Goal: Book appointment/travel/reservation

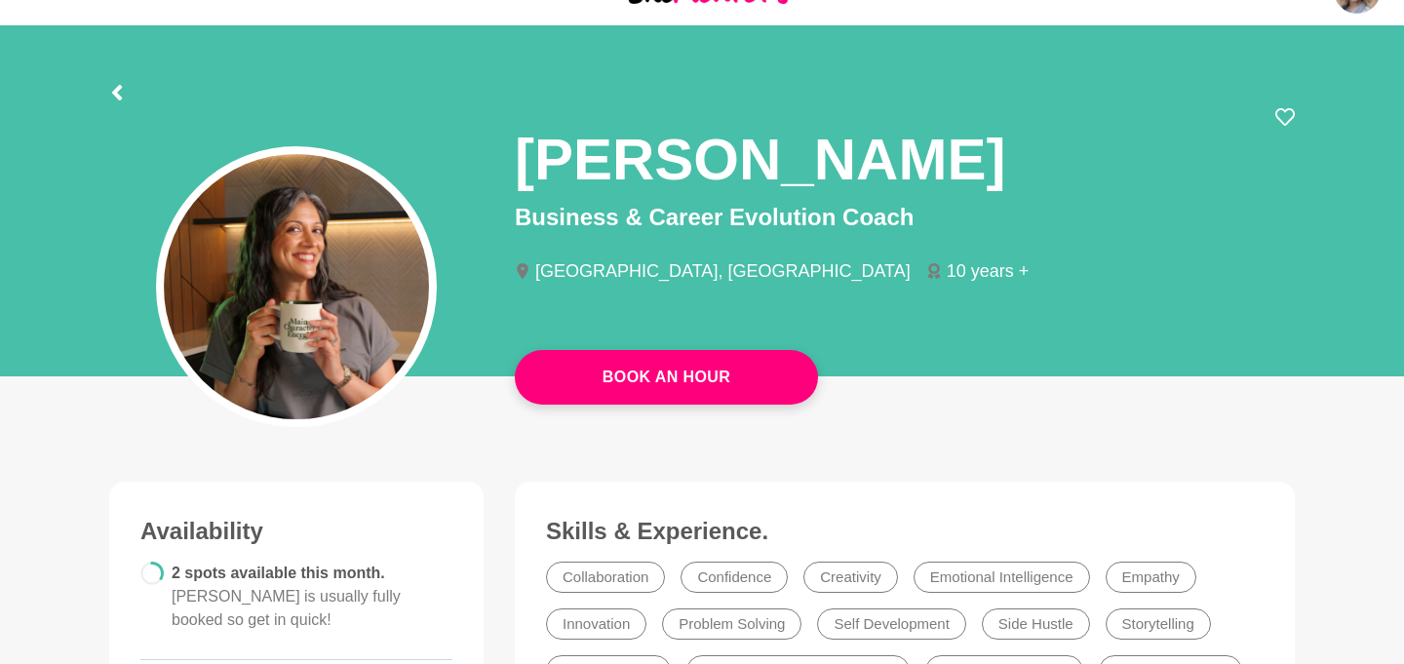
scroll to position [33, 0]
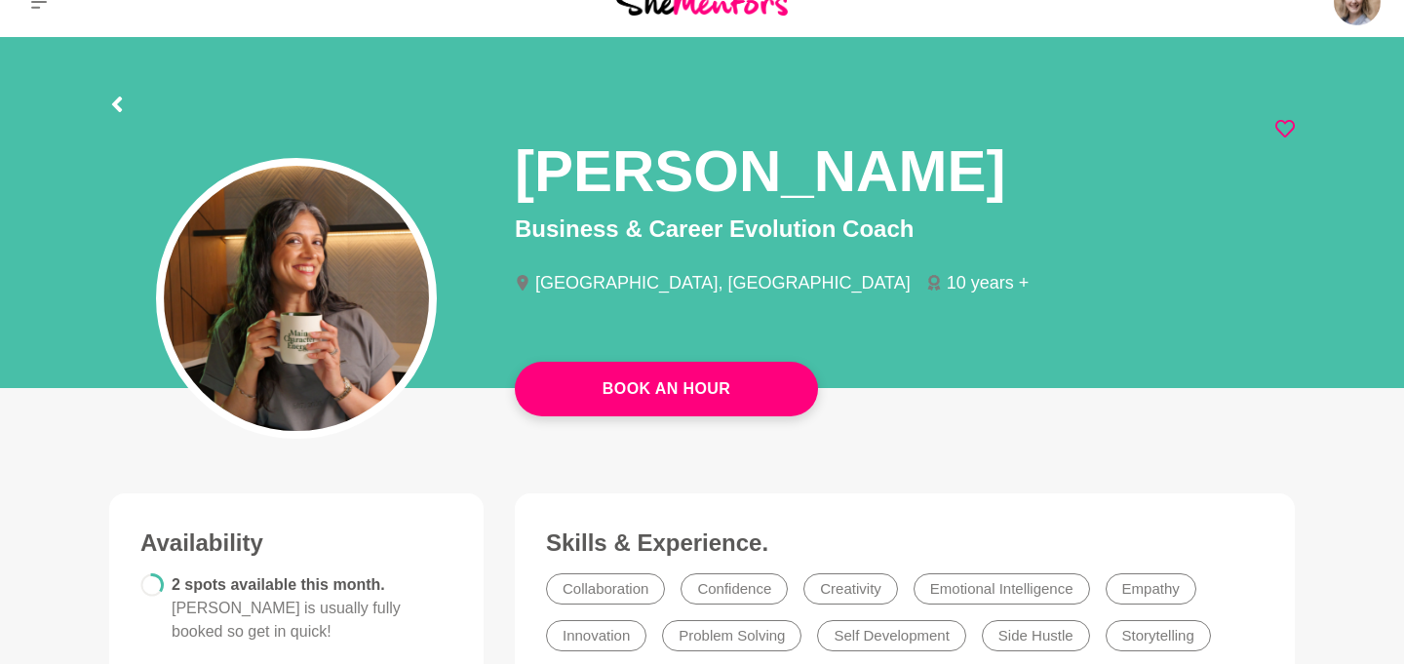
click at [1278, 132] on icon at bounding box center [1286, 129] width 20 height 20
click at [1289, 127] on icon at bounding box center [1286, 129] width 20 height 20
click at [1283, 127] on icon at bounding box center [1286, 129] width 20 height 20
click at [117, 99] on icon at bounding box center [117, 105] width 10 height 16
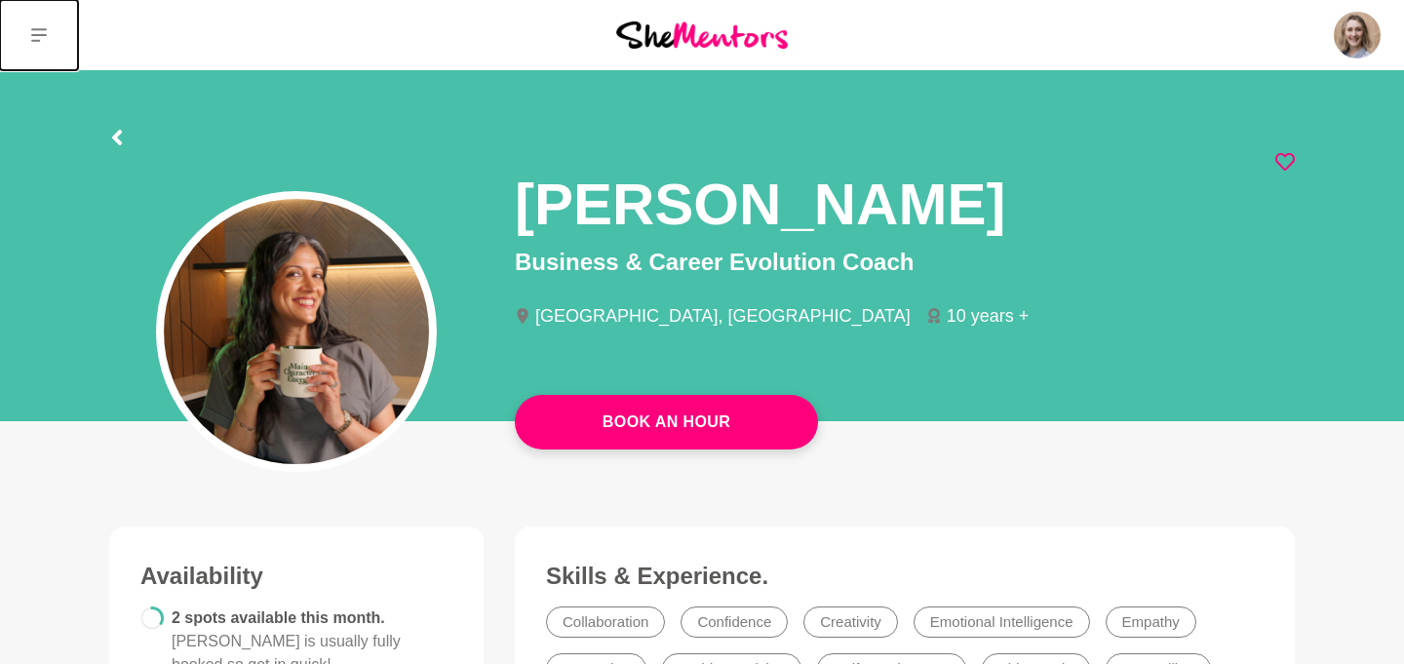
click at [28, 30] on button at bounding box center [39, 35] width 78 height 70
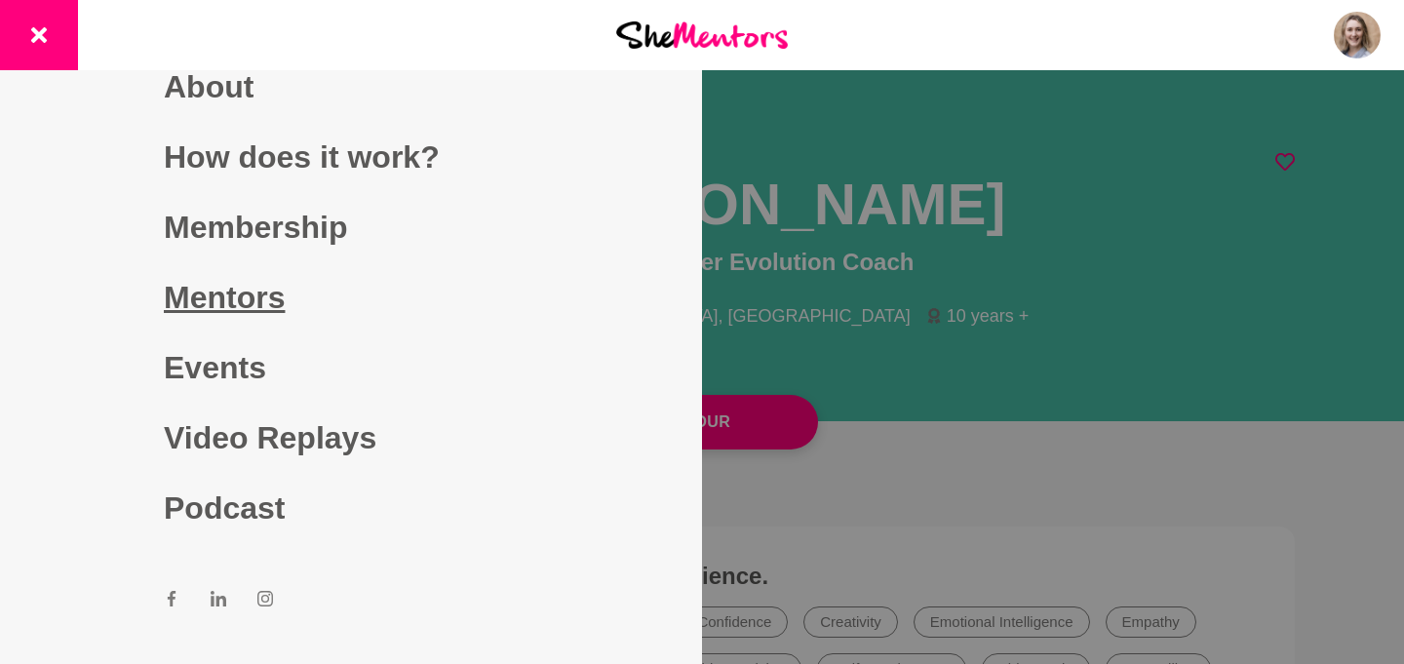
click at [247, 293] on link "Mentors" at bounding box center [351, 297] width 374 height 70
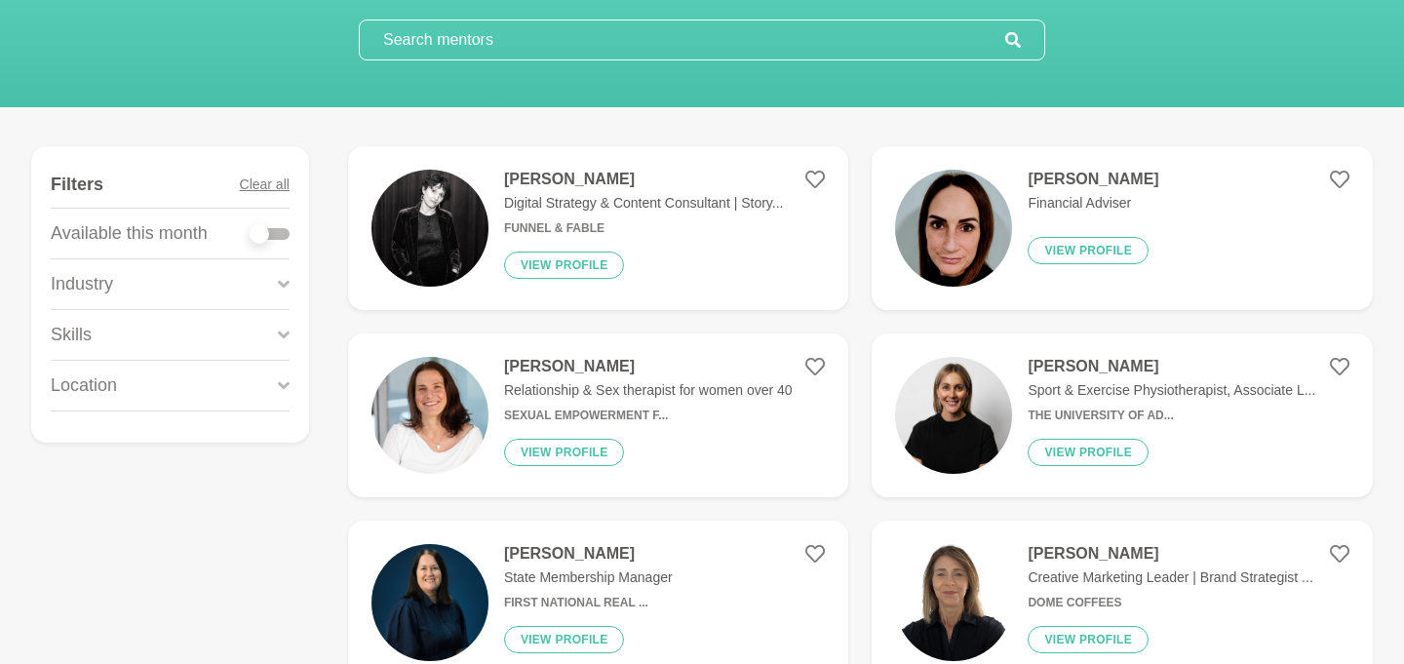
scroll to position [175, 0]
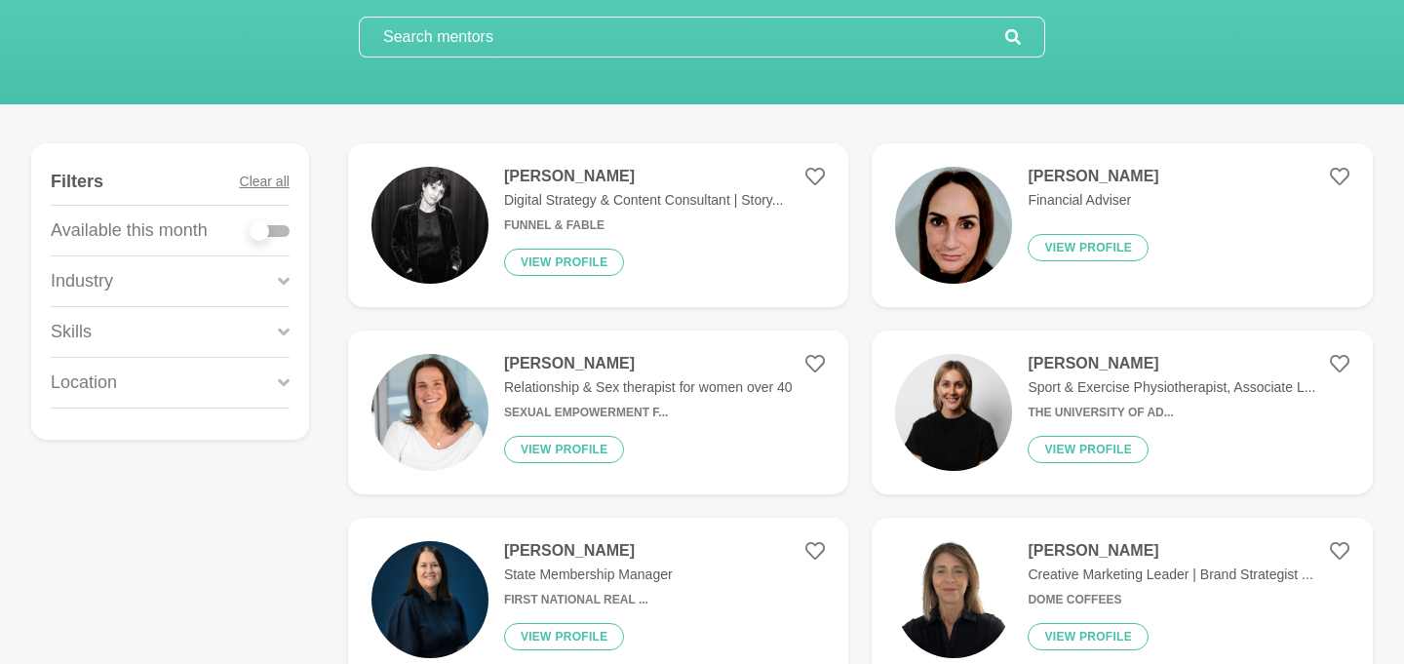
click at [126, 393] on div "Location" at bounding box center [170, 383] width 239 height 50
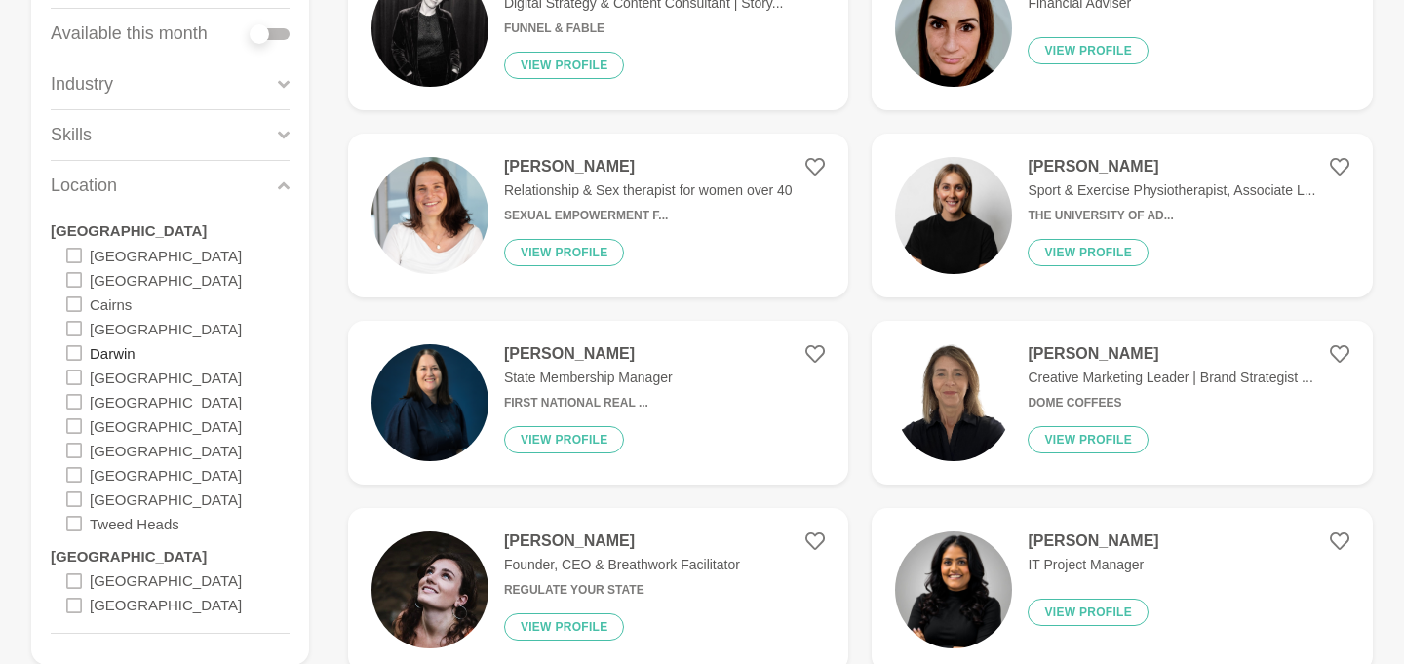
scroll to position [384, 0]
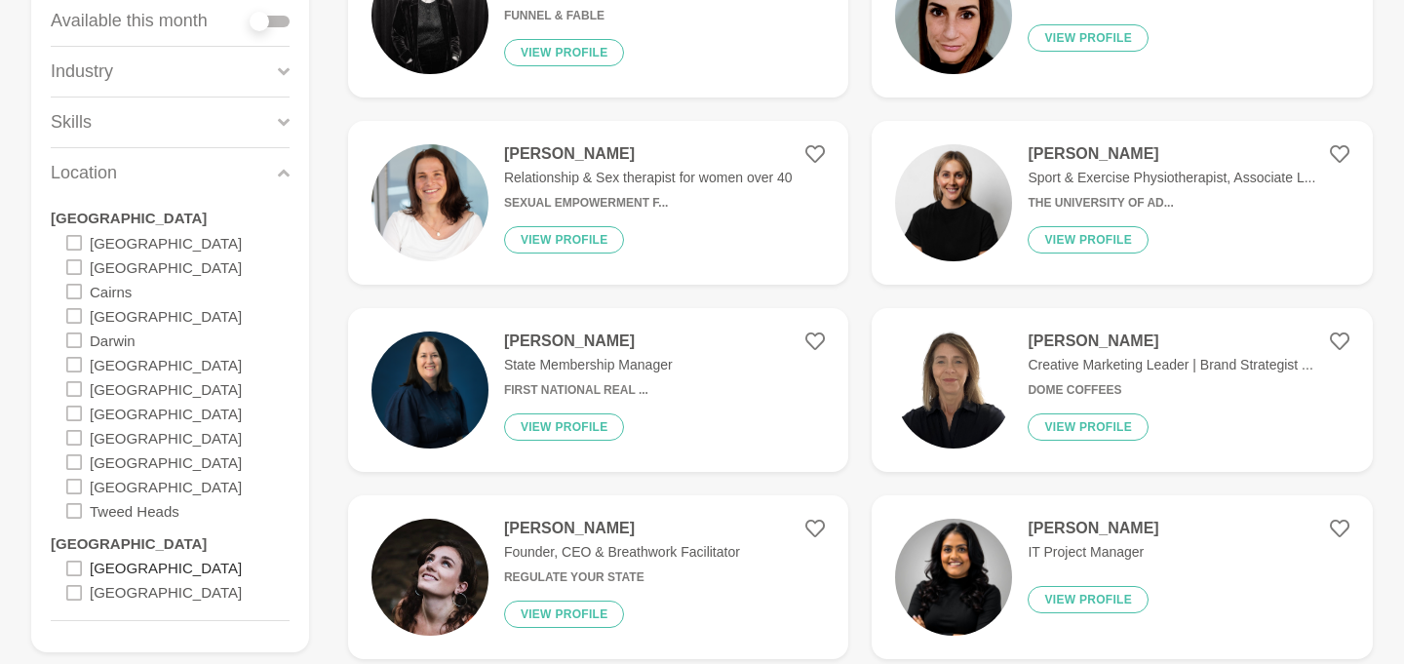
click at [94, 565] on label "[GEOGRAPHIC_DATA]" at bounding box center [166, 568] width 152 height 24
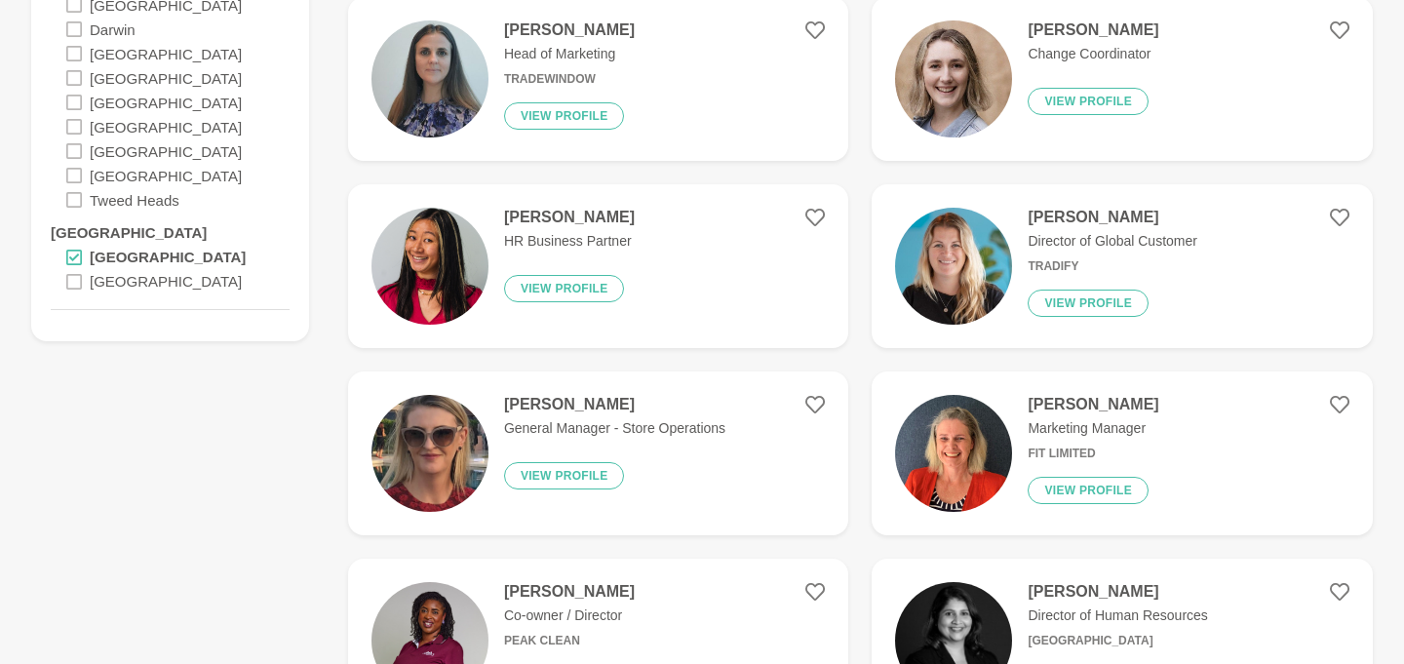
scroll to position [696, 0]
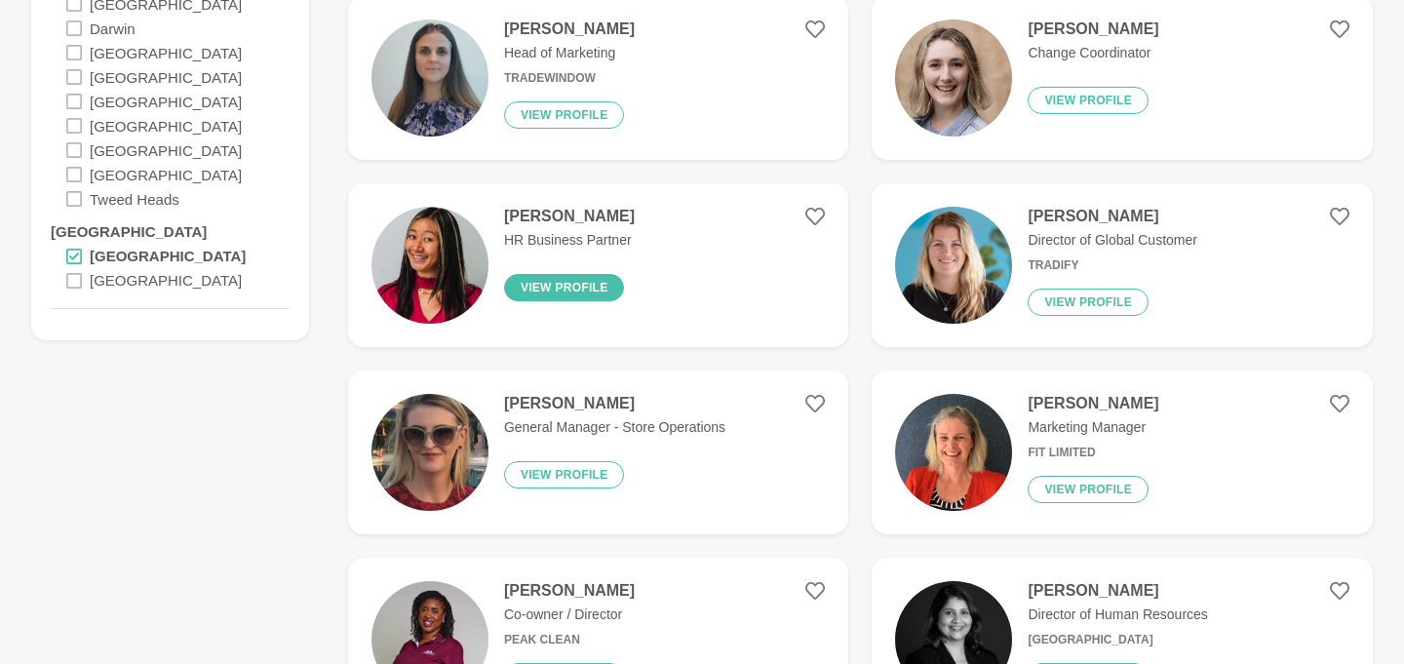
click at [565, 294] on button "View profile" at bounding box center [564, 287] width 121 height 27
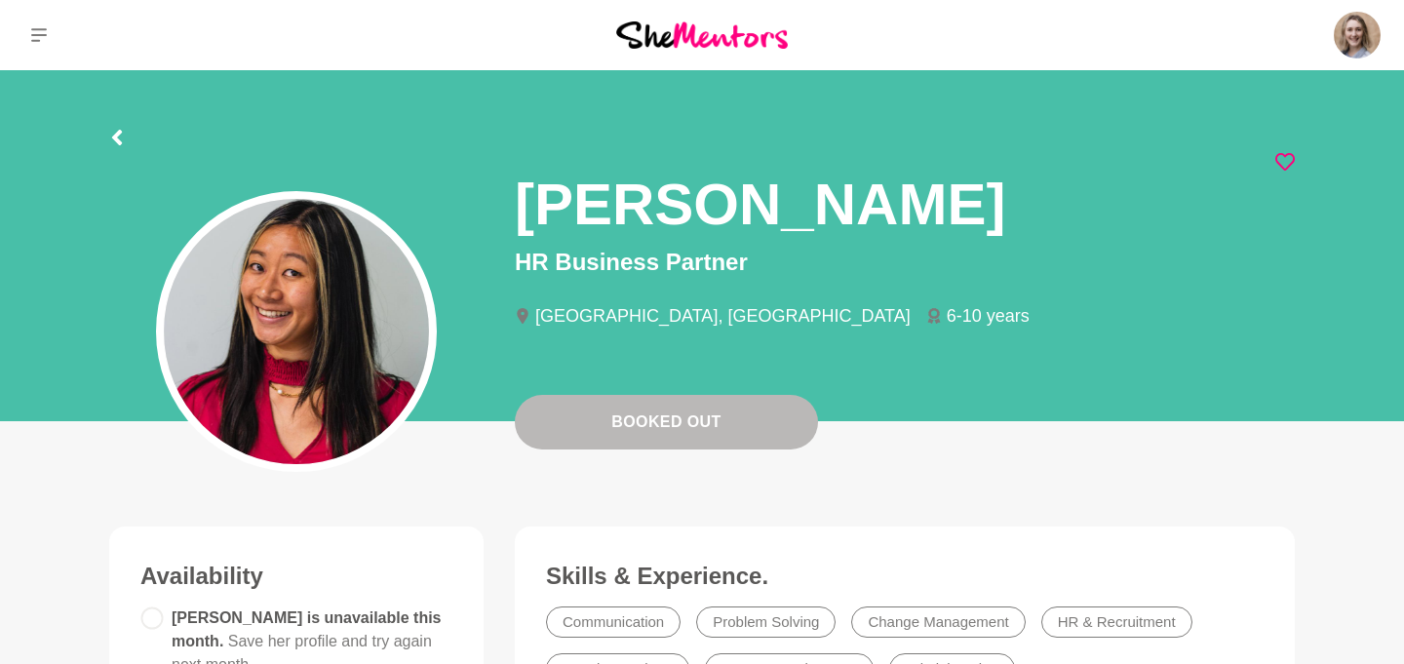
click at [1284, 155] on icon at bounding box center [1286, 162] width 20 height 18
click at [106, 138] on section "[PERSON_NAME] HR Business Partner [GEOGRAPHIC_DATA], [GEOGRAPHIC_DATA] 6-10 yea…" at bounding box center [702, 251] width 1248 height 363
click at [120, 138] on icon at bounding box center [117, 138] width 16 height 16
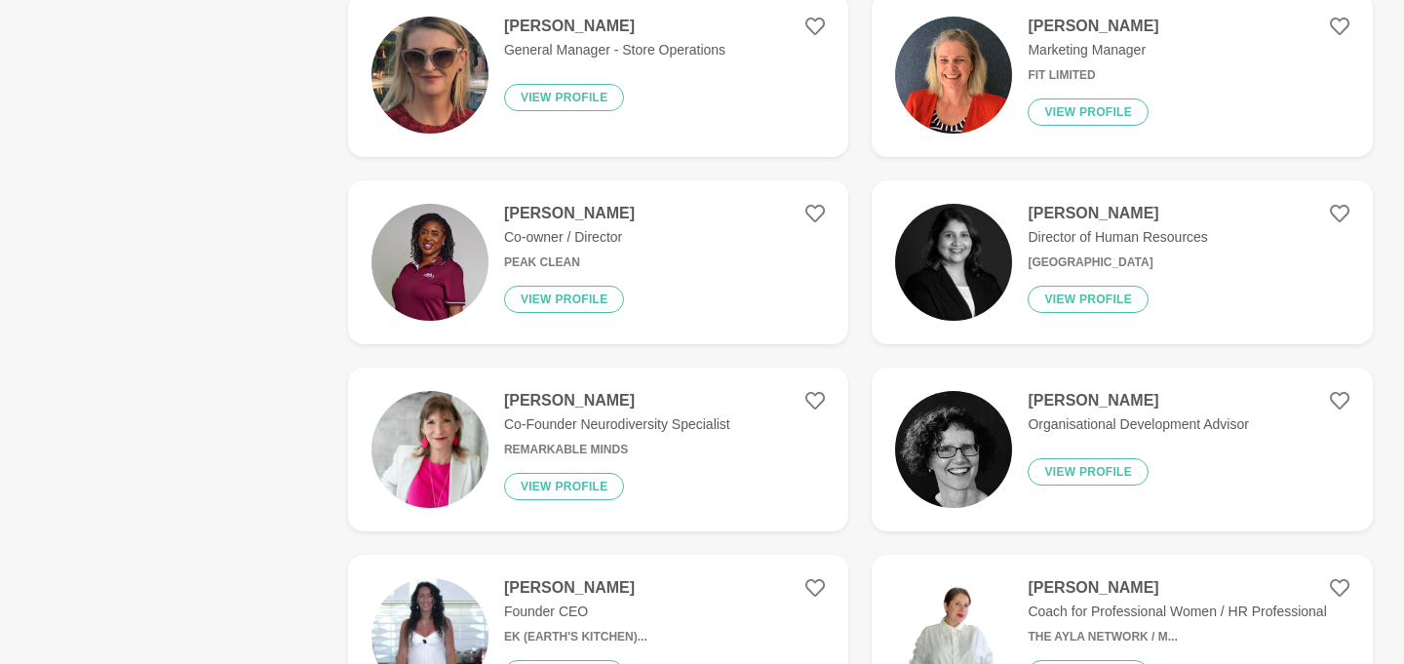
scroll to position [1075, 0]
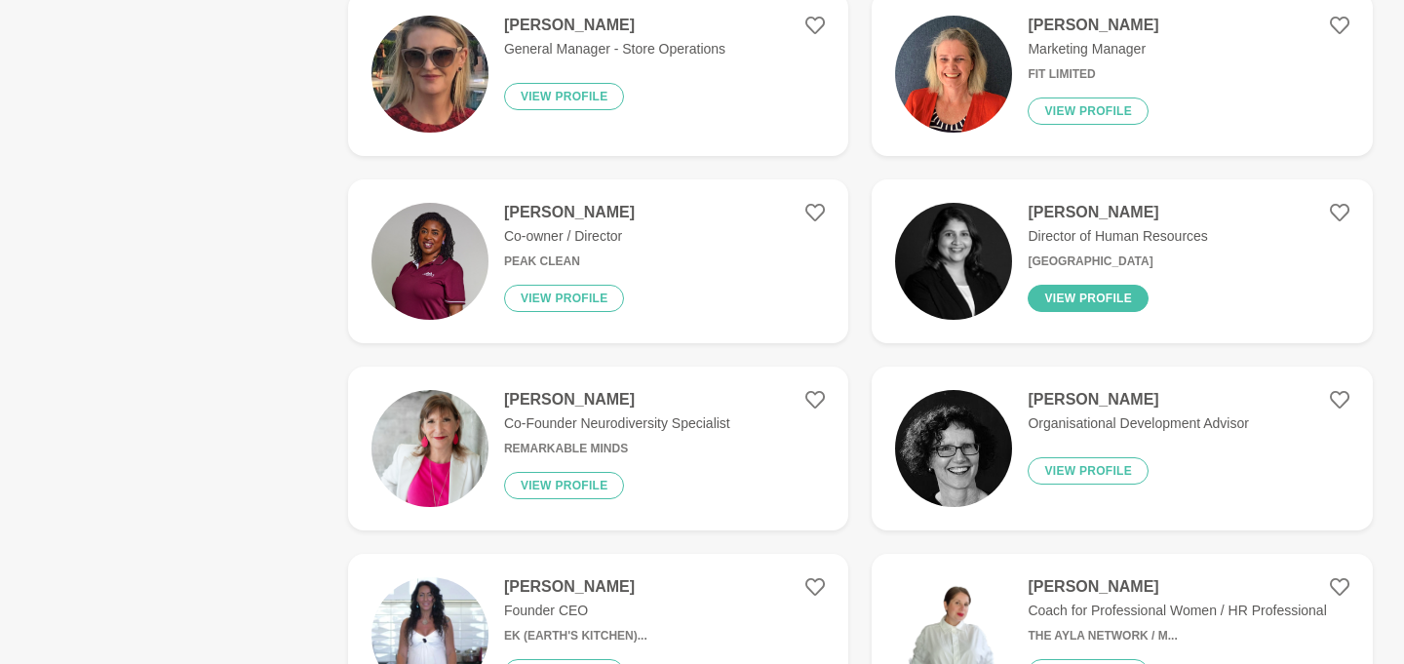
click at [1075, 300] on button "View profile" at bounding box center [1088, 298] width 121 height 27
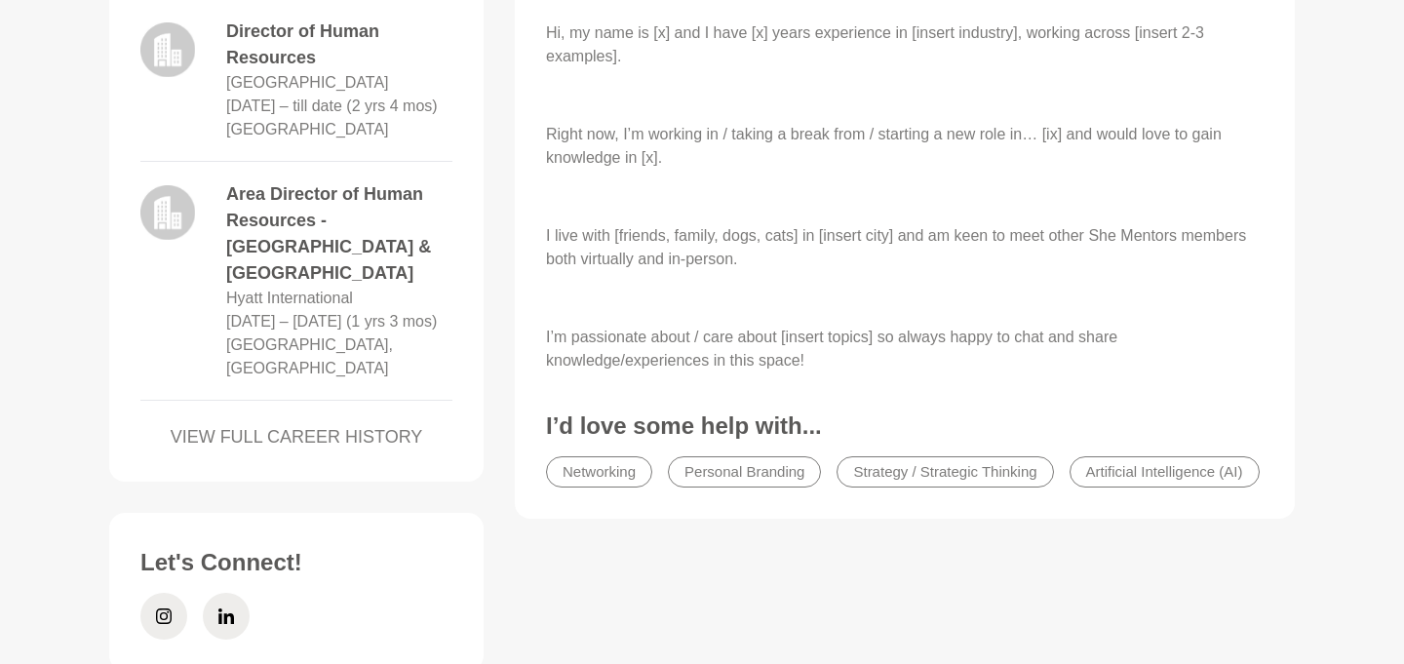
scroll to position [804, 0]
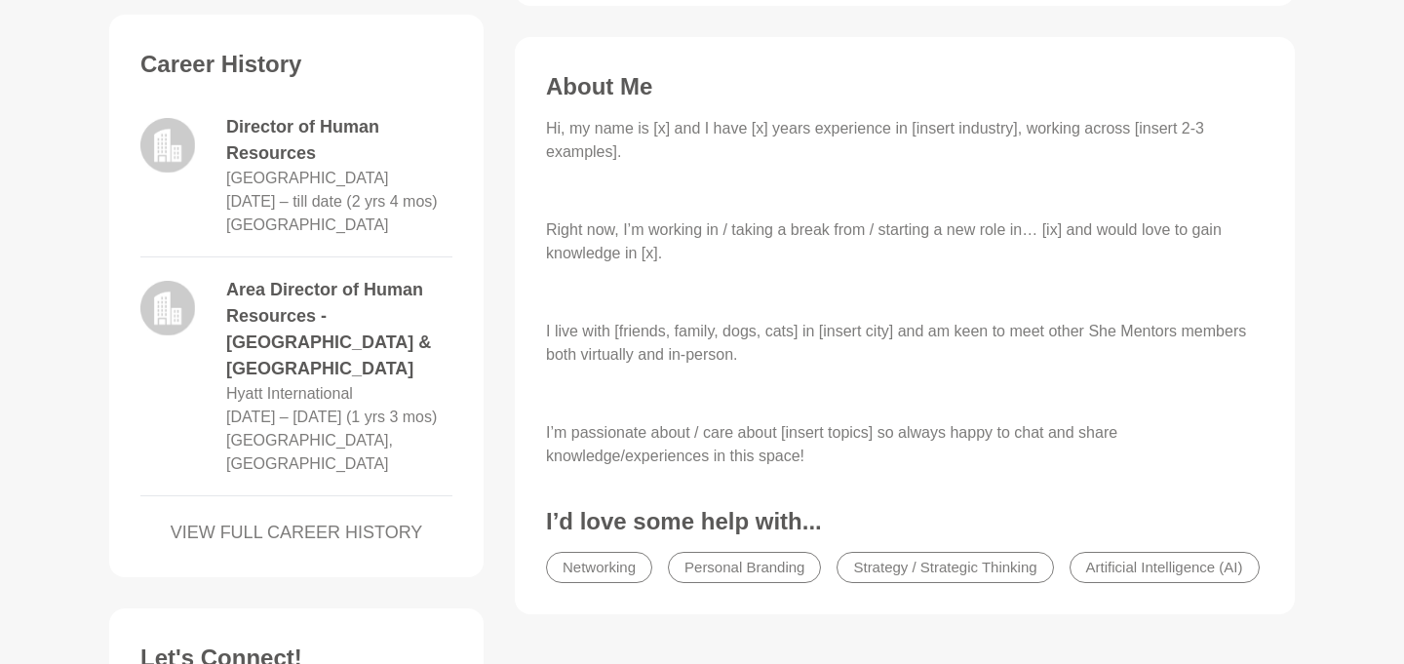
click at [355, 531] on link "VIEW FULL CAREER HISTORY" at bounding box center [296, 533] width 312 height 26
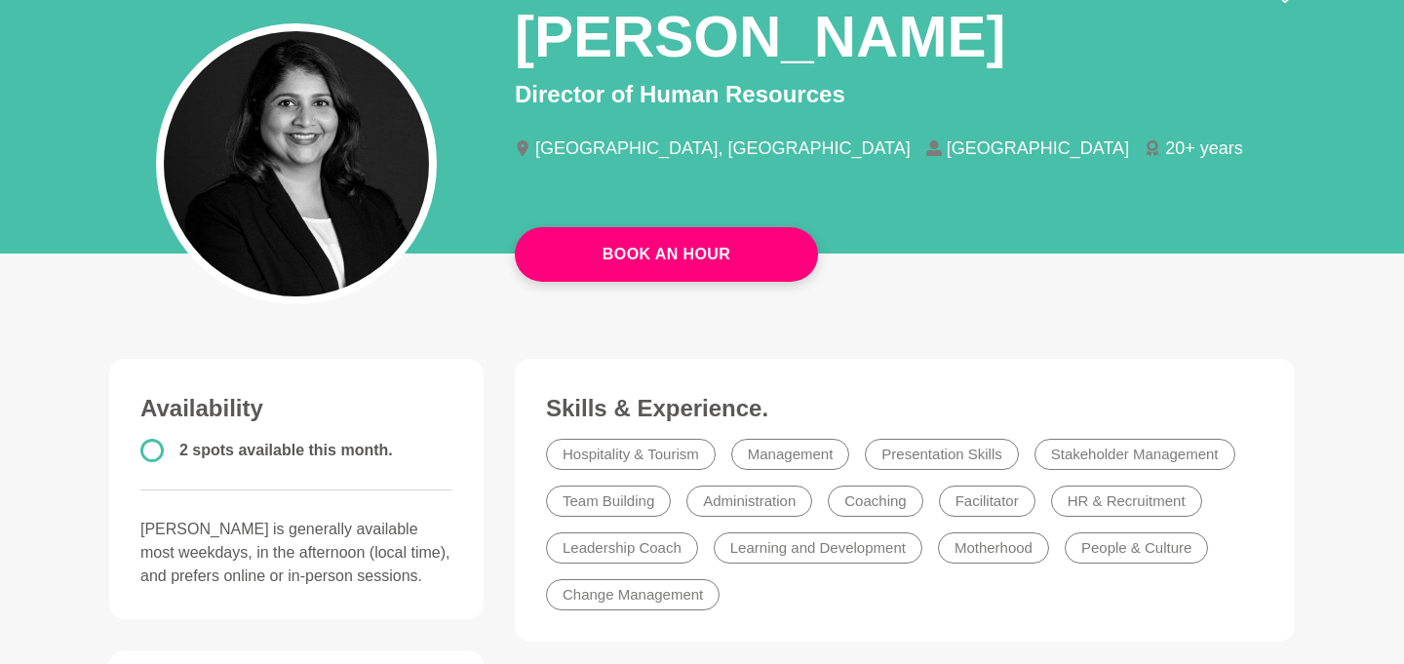
scroll to position [0, 0]
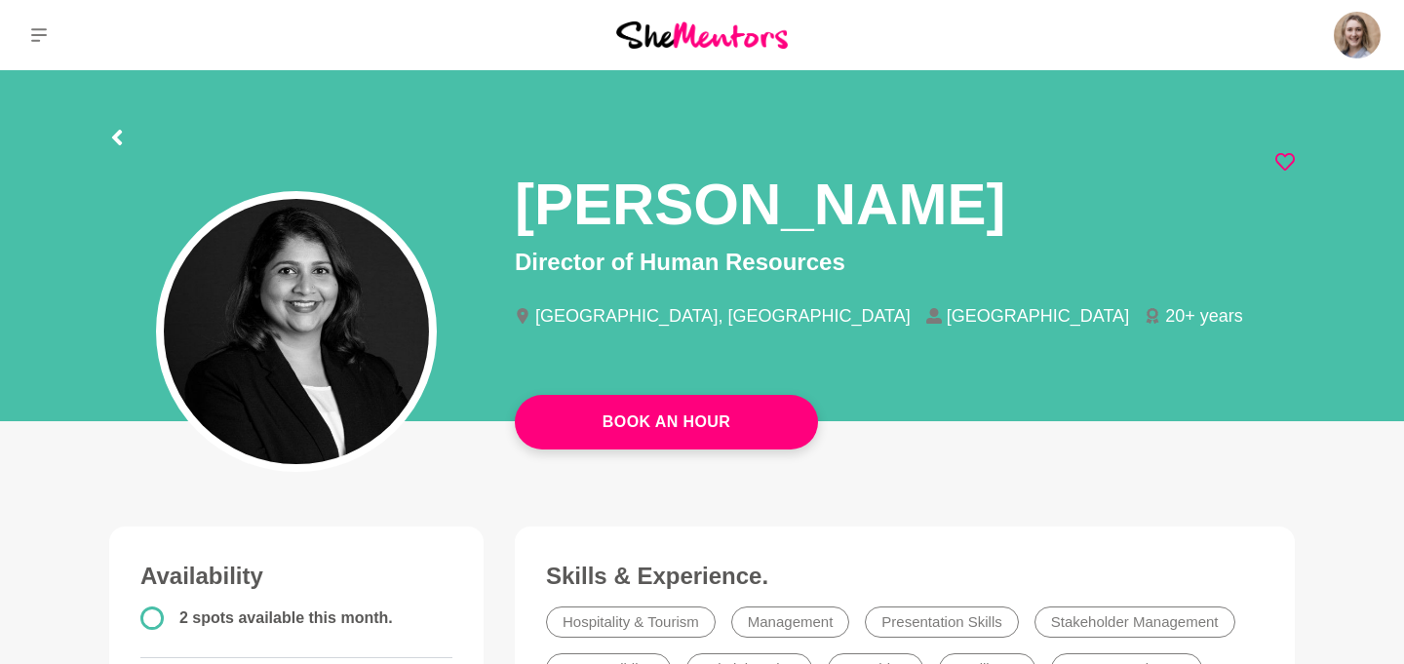
click at [1289, 158] on icon at bounding box center [1286, 162] width 20 height 20
click at [117, 137] on icon at bounding box center [117, 138] width 10 height 16
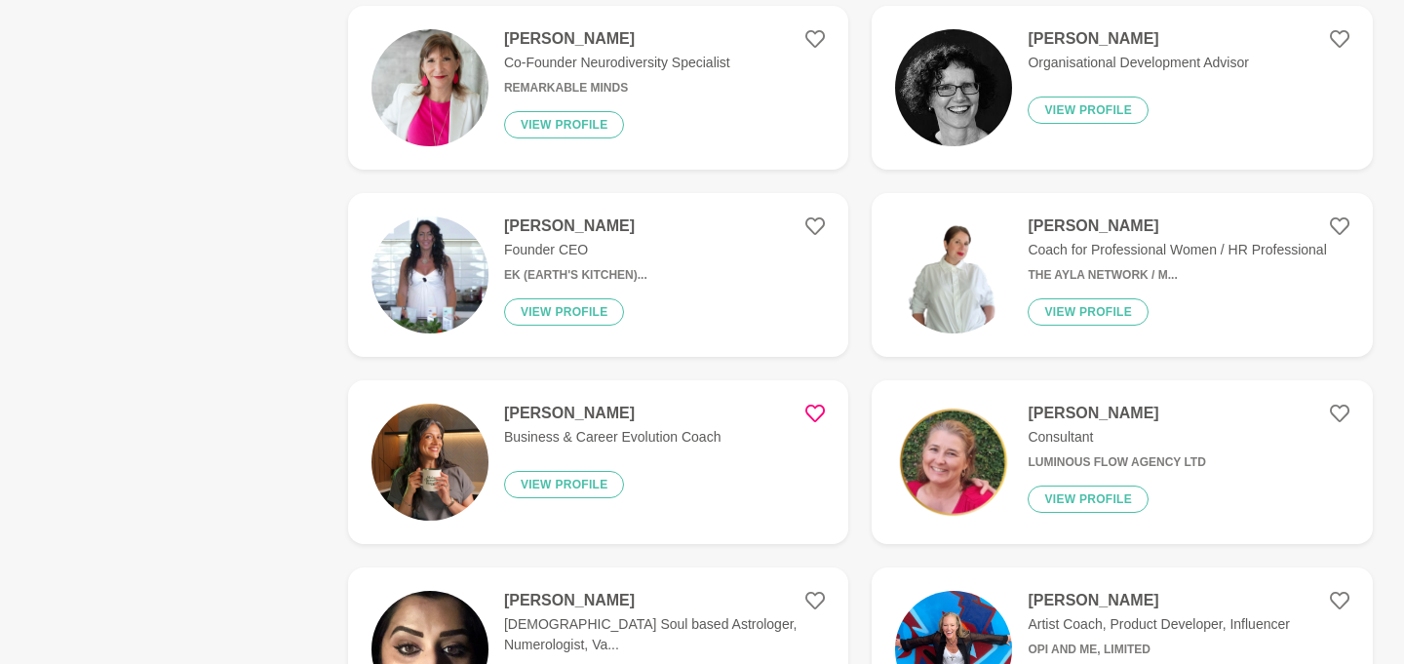
scroll to position [1440, 0]
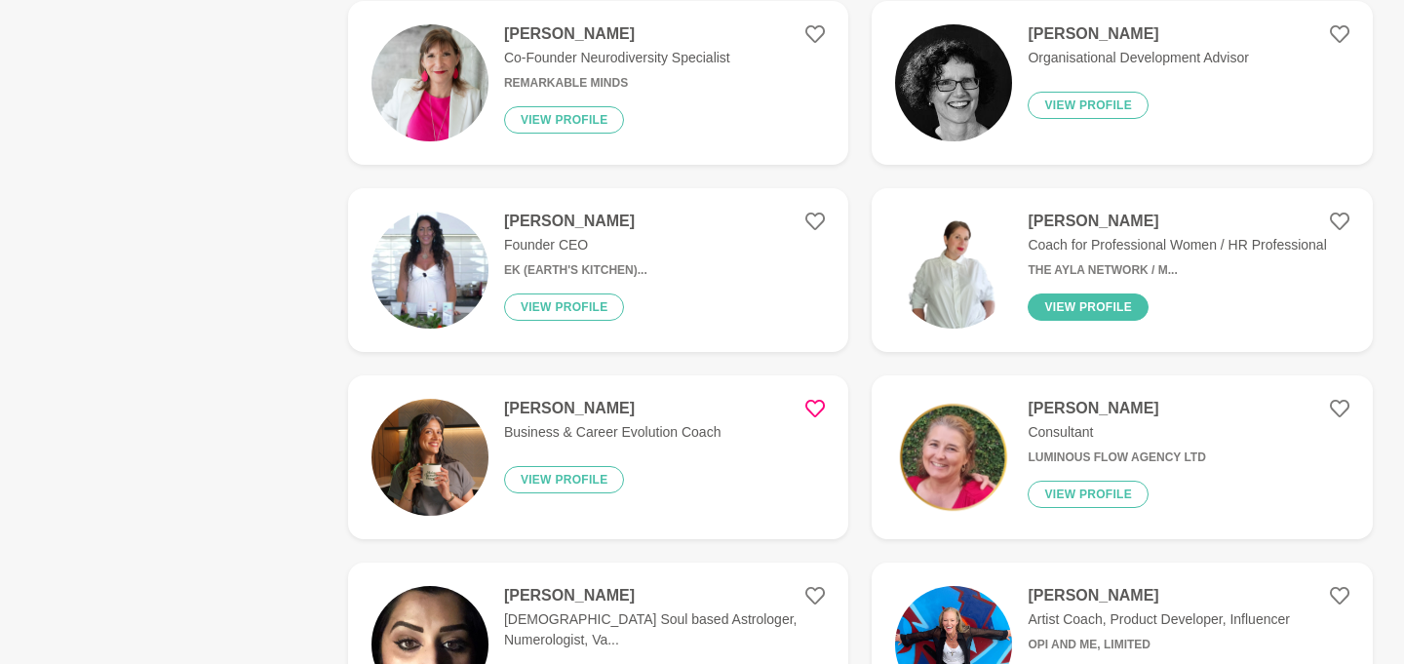
click at [1090, 312] on button "View profile" at bounding box center [1088, 307] width 121 height 27
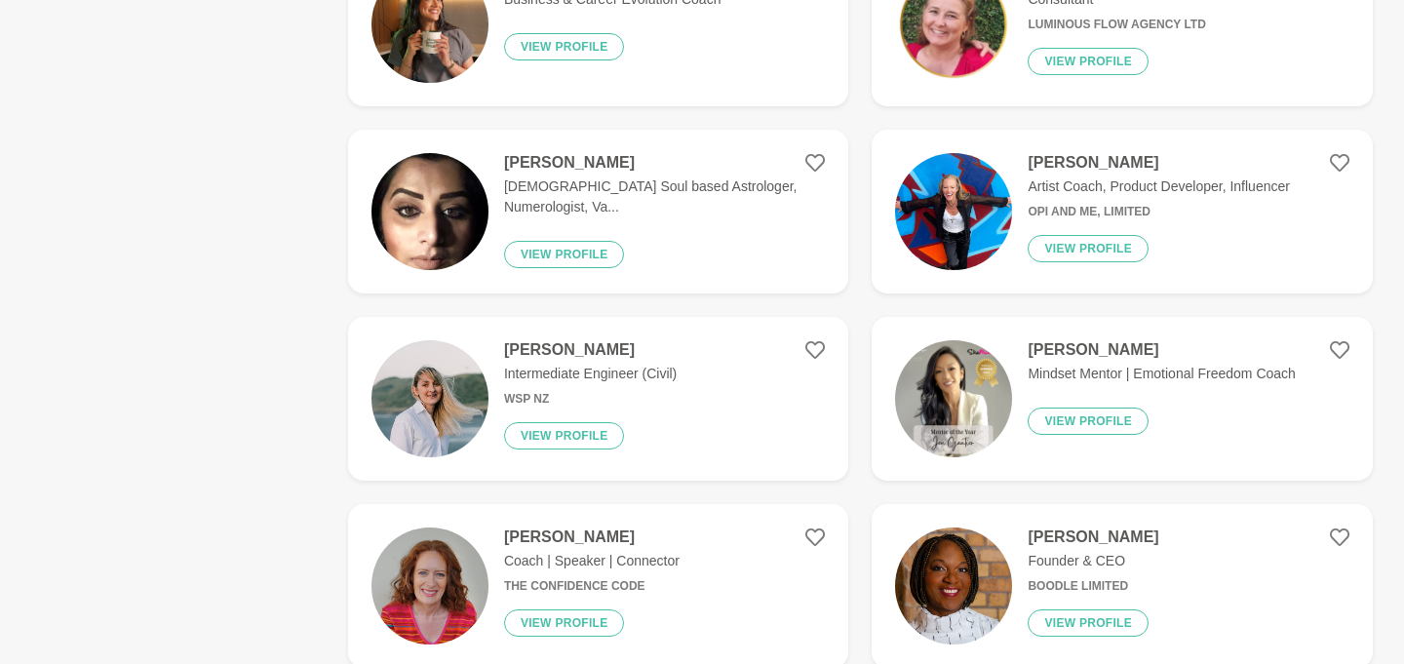
scroll to position [1884, 0]
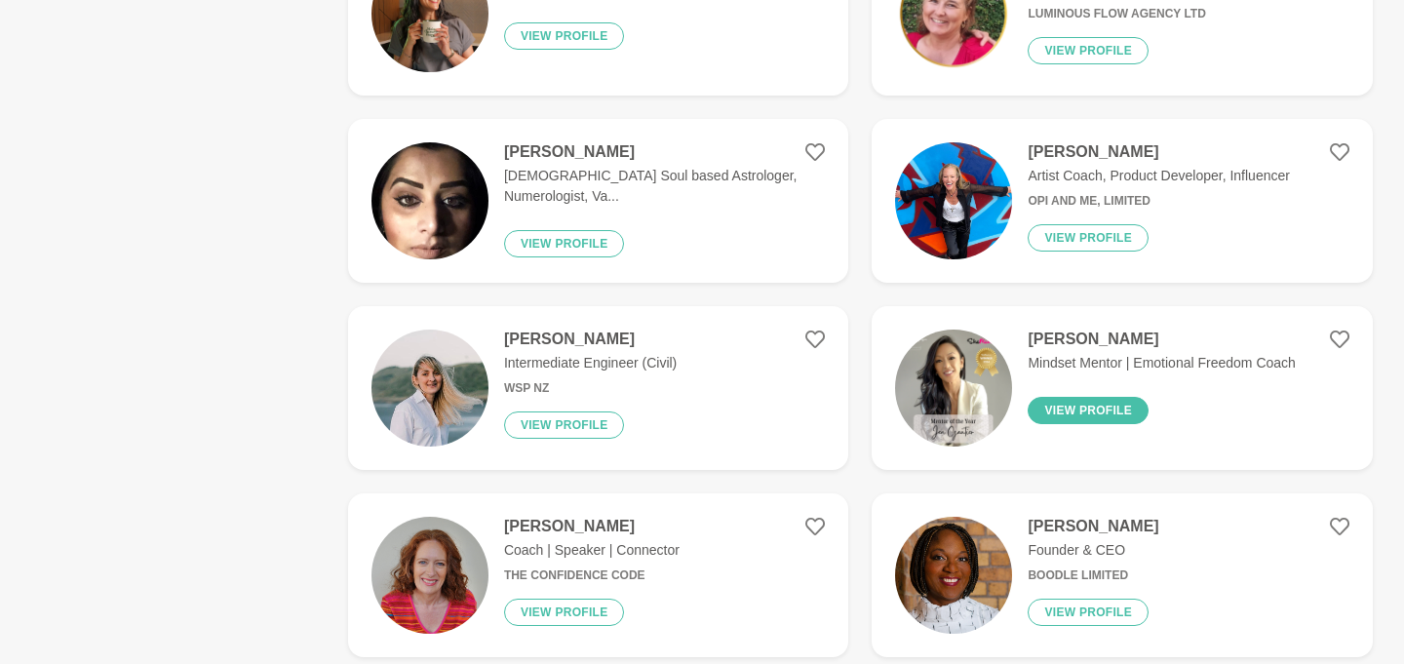
click at [1097, 412] on button "View profile" at bounding box center [1088, 410] width 121 height 27
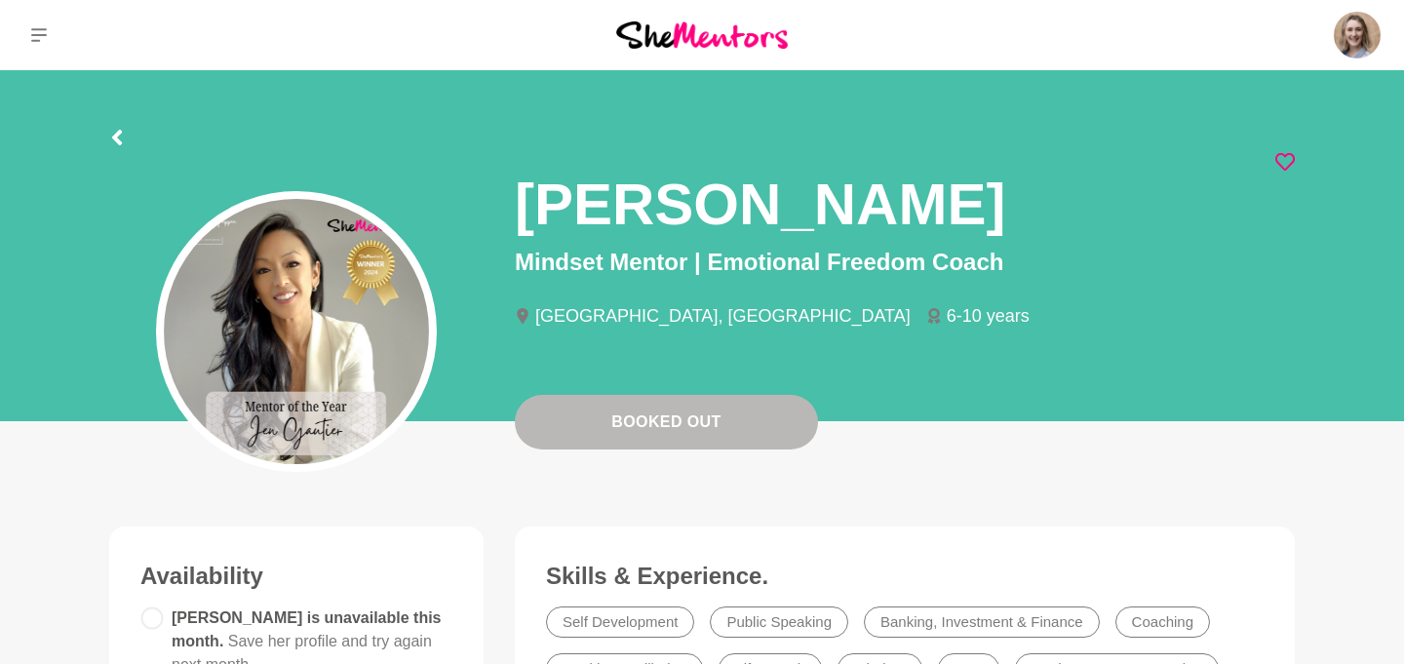
click at [1287, 160] on icon at bounding box center [1286, 162] width 20 height 20
click at [111, 139] on icon at bounding box center [117, 138] width 16 height 16
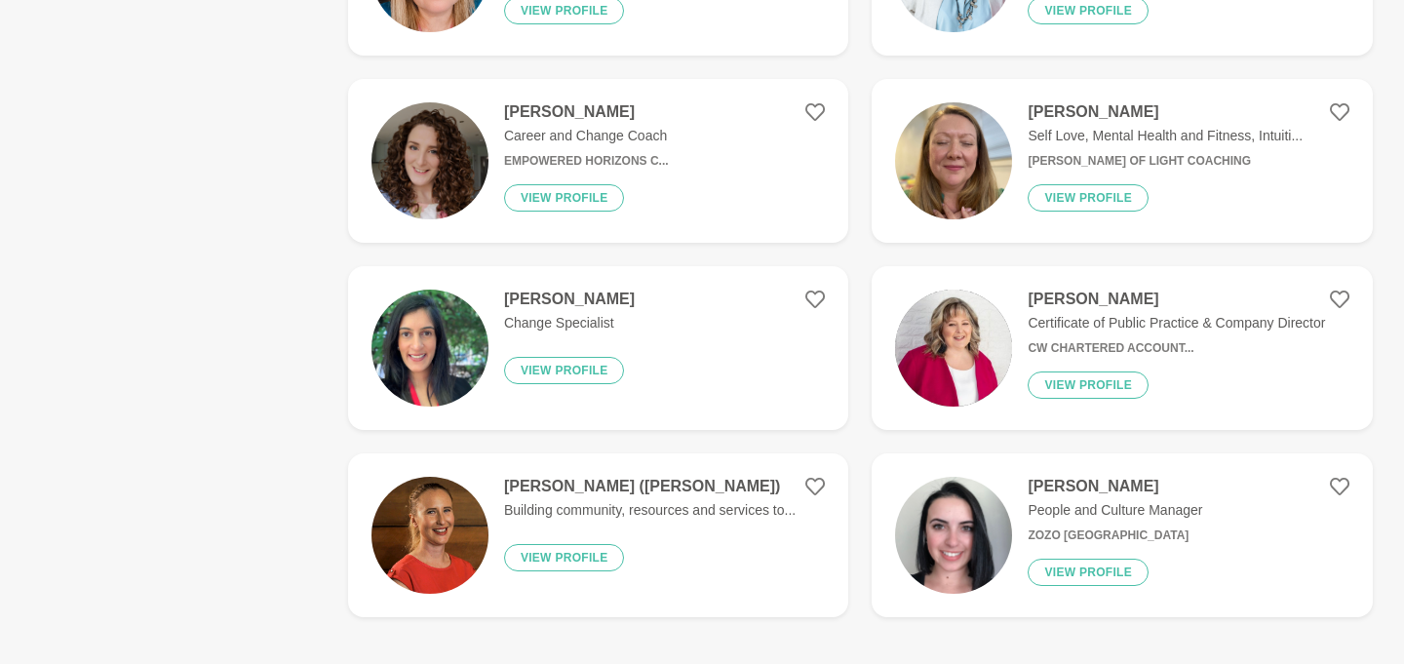
scroll to position [3076, 0]
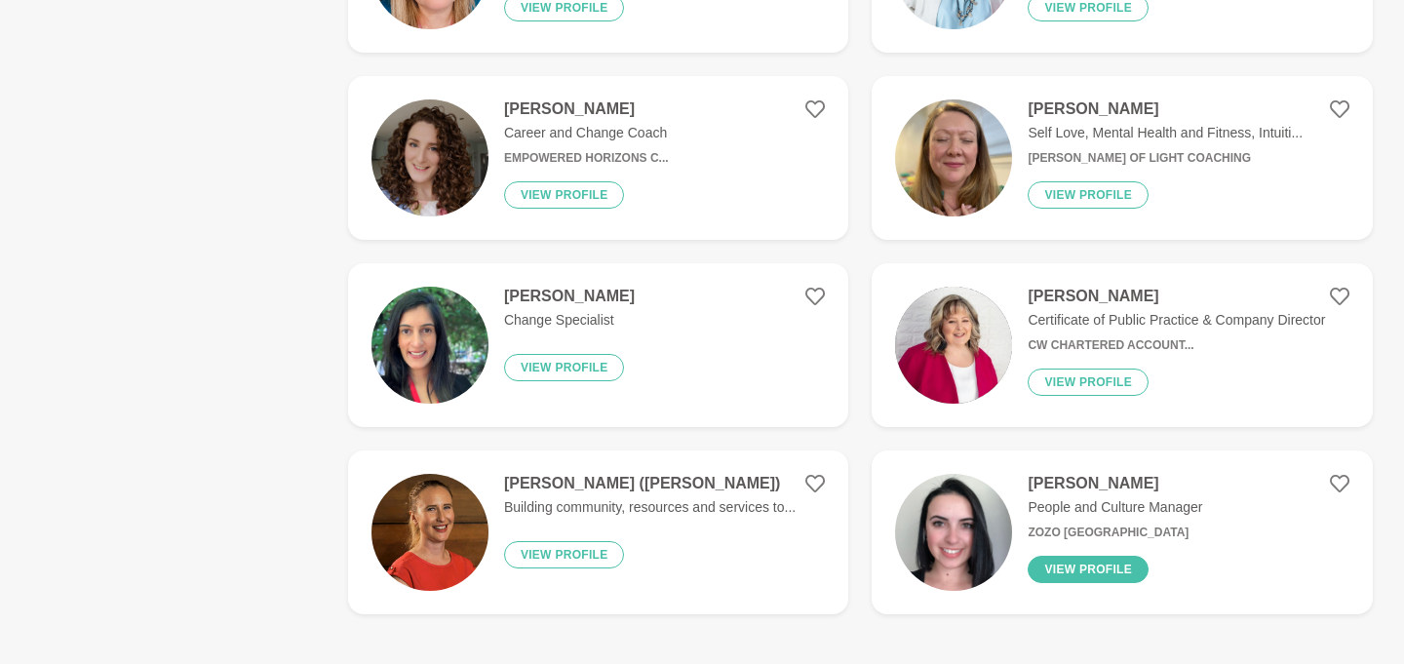
click at [1122, 556] on button "View profile" at bounding box center [1088, 569] width 121 height 27
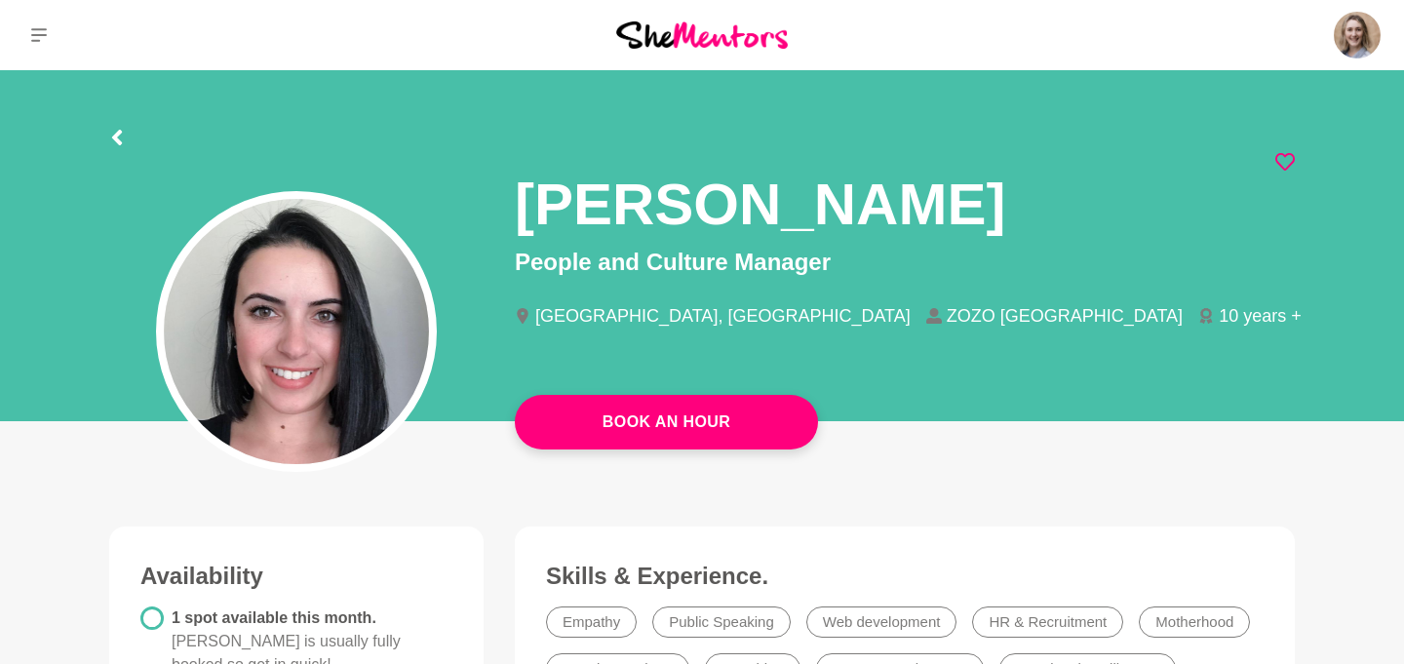
click at [1282, 164] on icon at bounding box center [1286, 162] width 20 height 20
click at [108, 142] on section "[PERSON_NAME] People and Culture Manager [GEOGRAPHIC_DATA], [GEOGRAPHIC_DATA] […" at bounding box center [702, 251] width 1248 height 363
click at [109, 142] on icon at bounding box center [117, 138] width 16 height 16
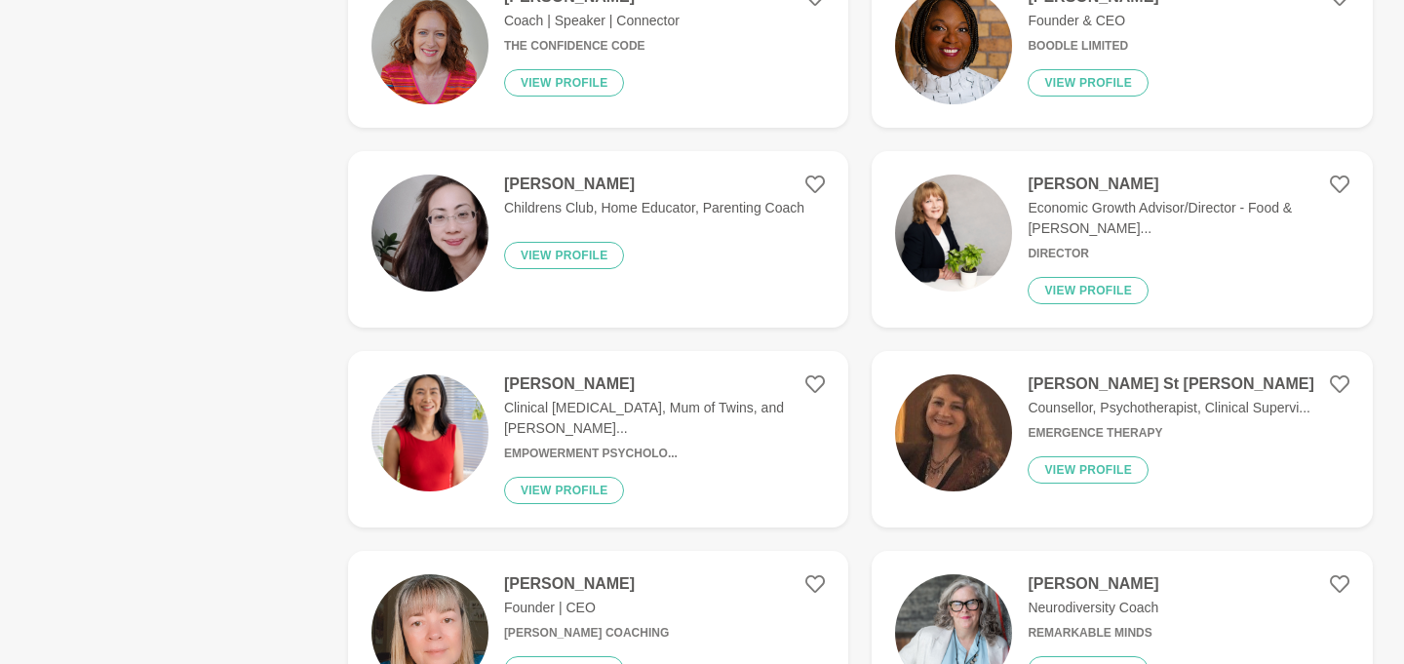
scroll to position [3408, 0]
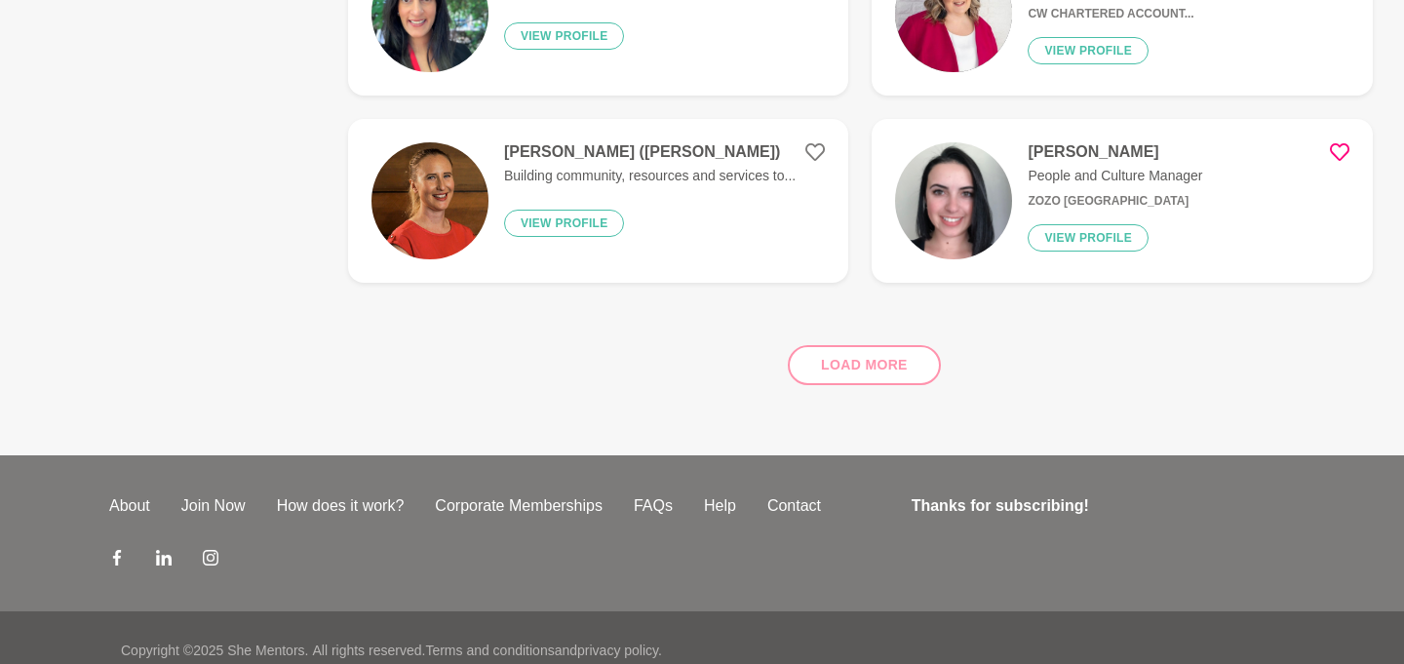
click at [852, 332] on div "Load more" at bounding box center [860, 357] width 1025 height 118
click at [869, 348] on div "Load more" at bounding box center [860, 357] width 1025 height 118
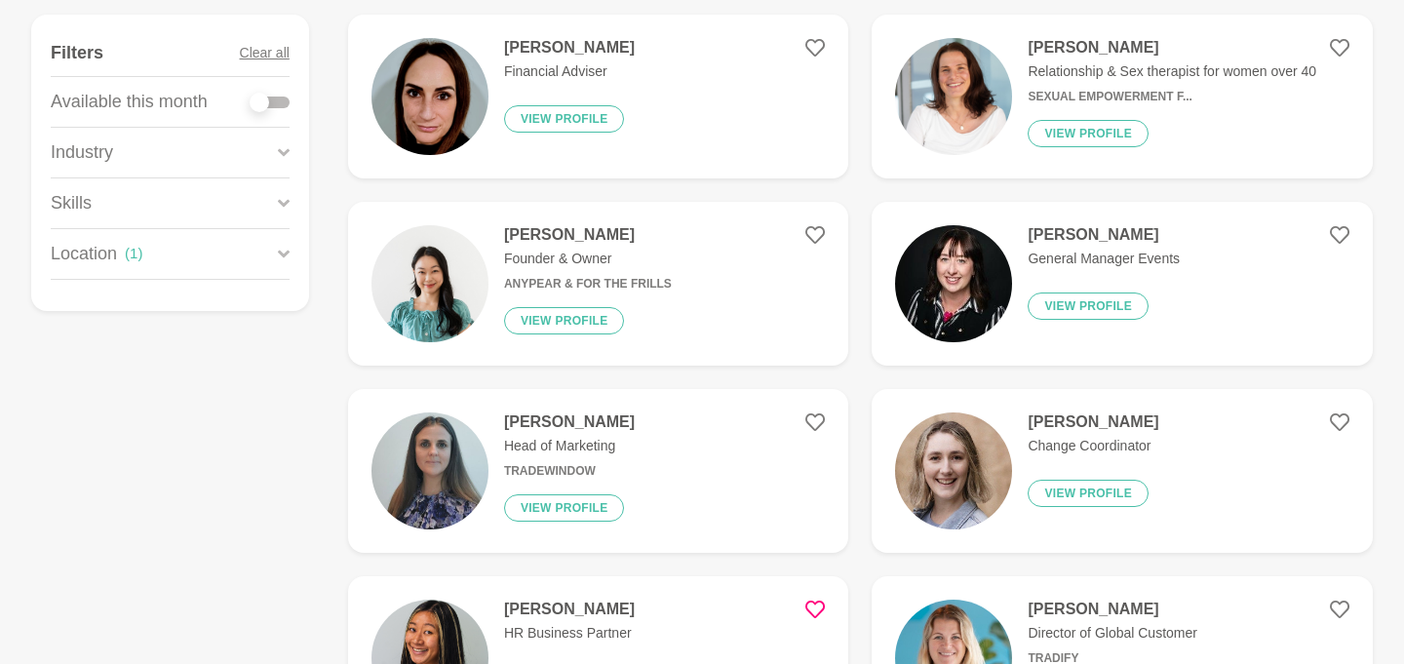
scroll to position [0, 0]
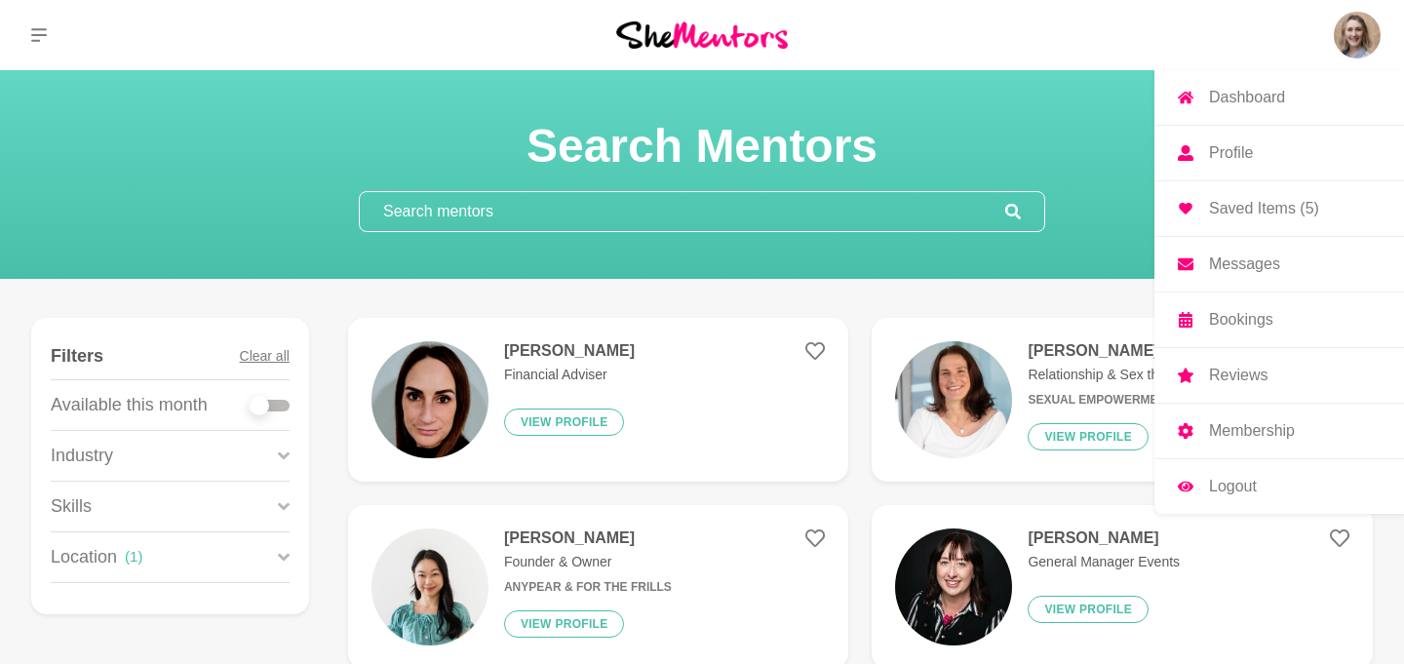
click at [1346, 32] on img at bounding box center [1357, 35] width 47 height 47
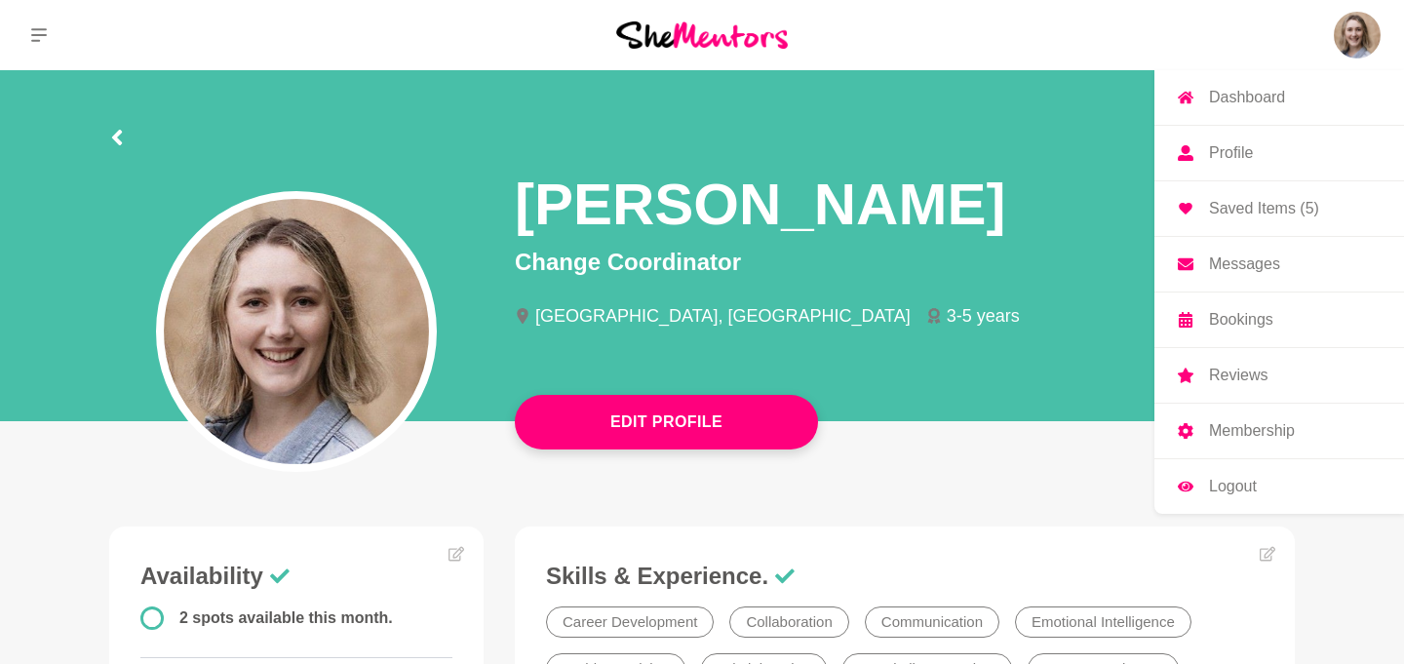
click at [1241, 150] on p "Profile" at bounding box center [1231, 153] width 44 height 16
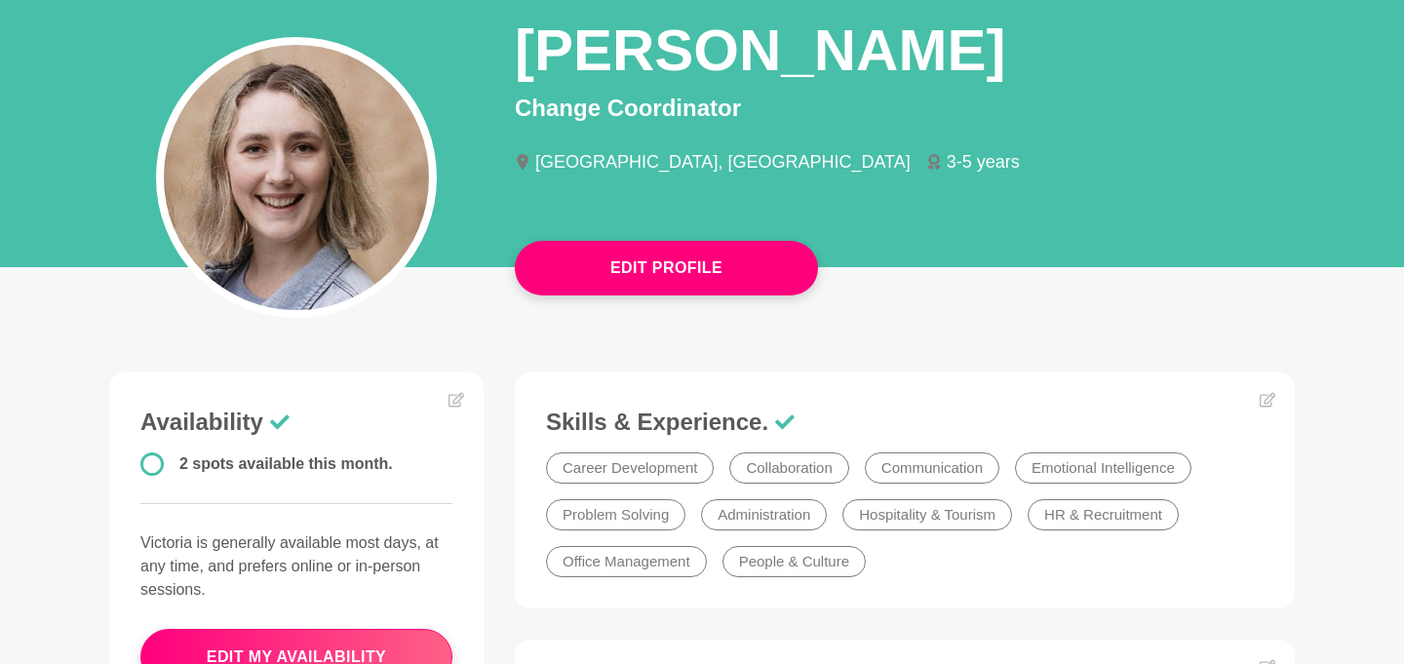
scroll to position [156, 0]
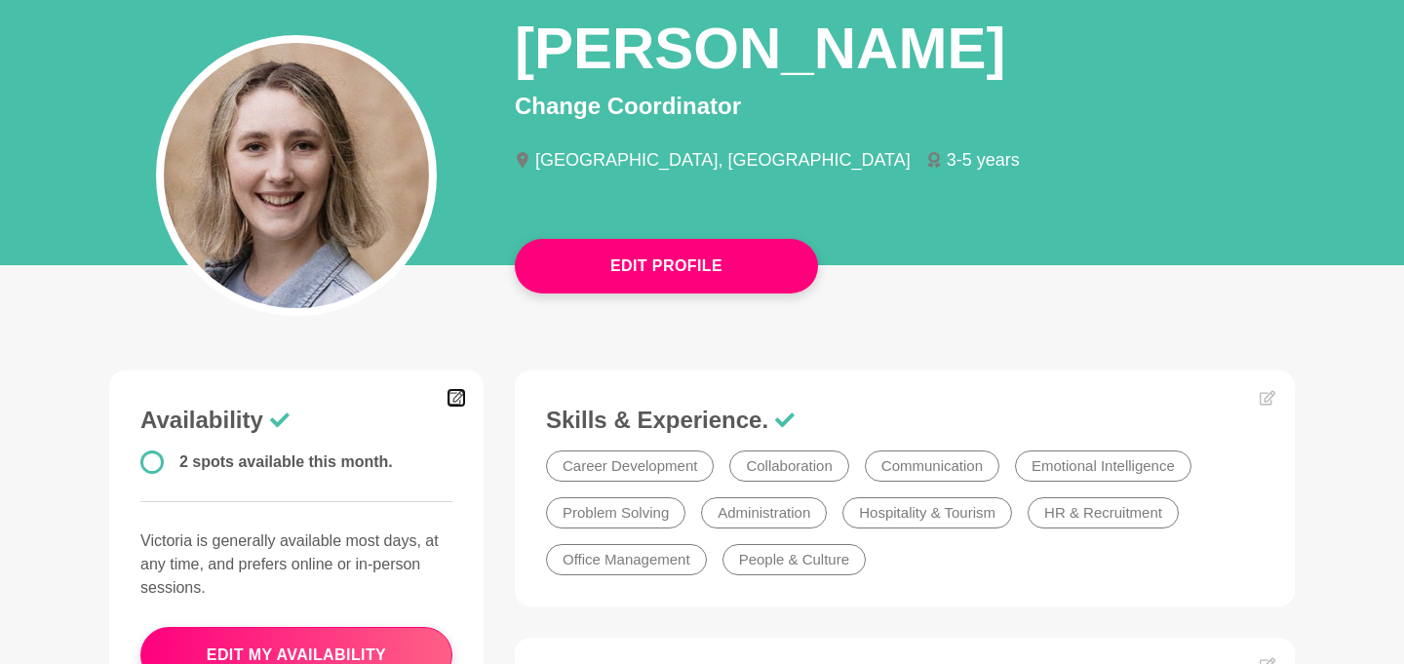
click at [457, 398] on icon at bounding box center [457, 398] width 16 height 16
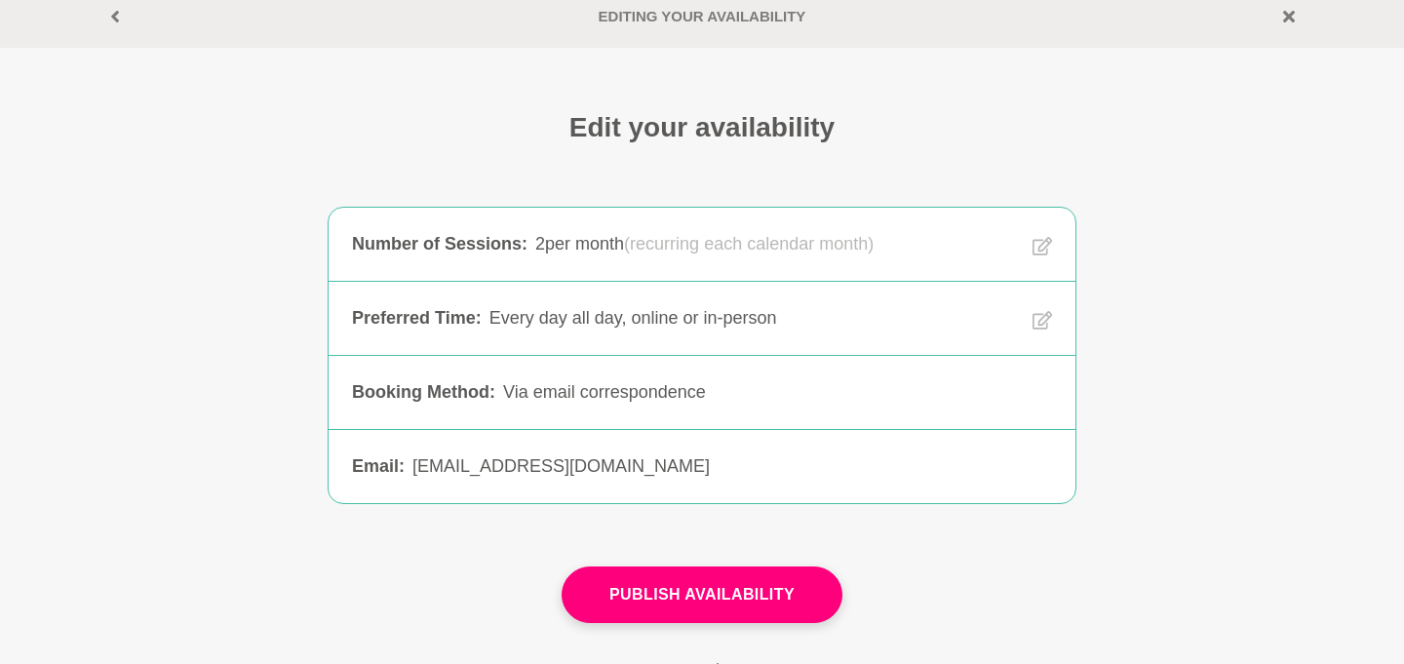
scroll to position [102, 0]
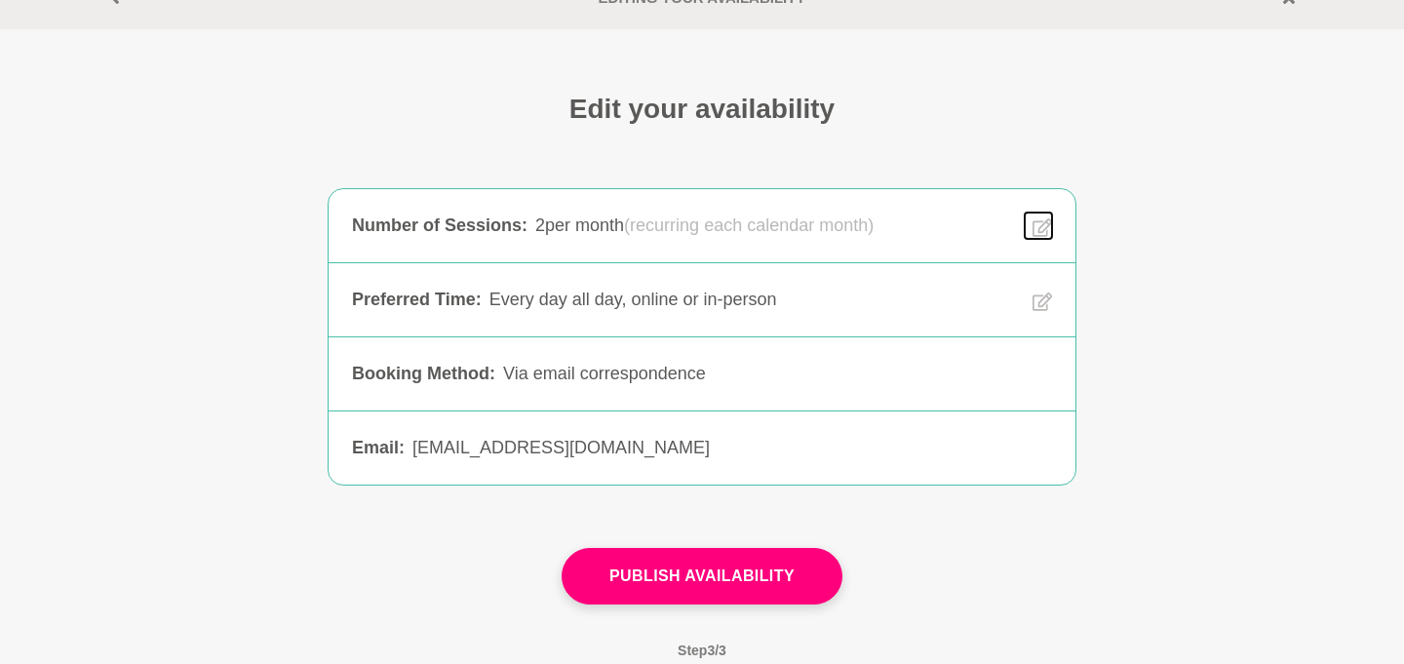
click at [1028, 223] on button at bounding box center [1038, 226] width 27 height 26
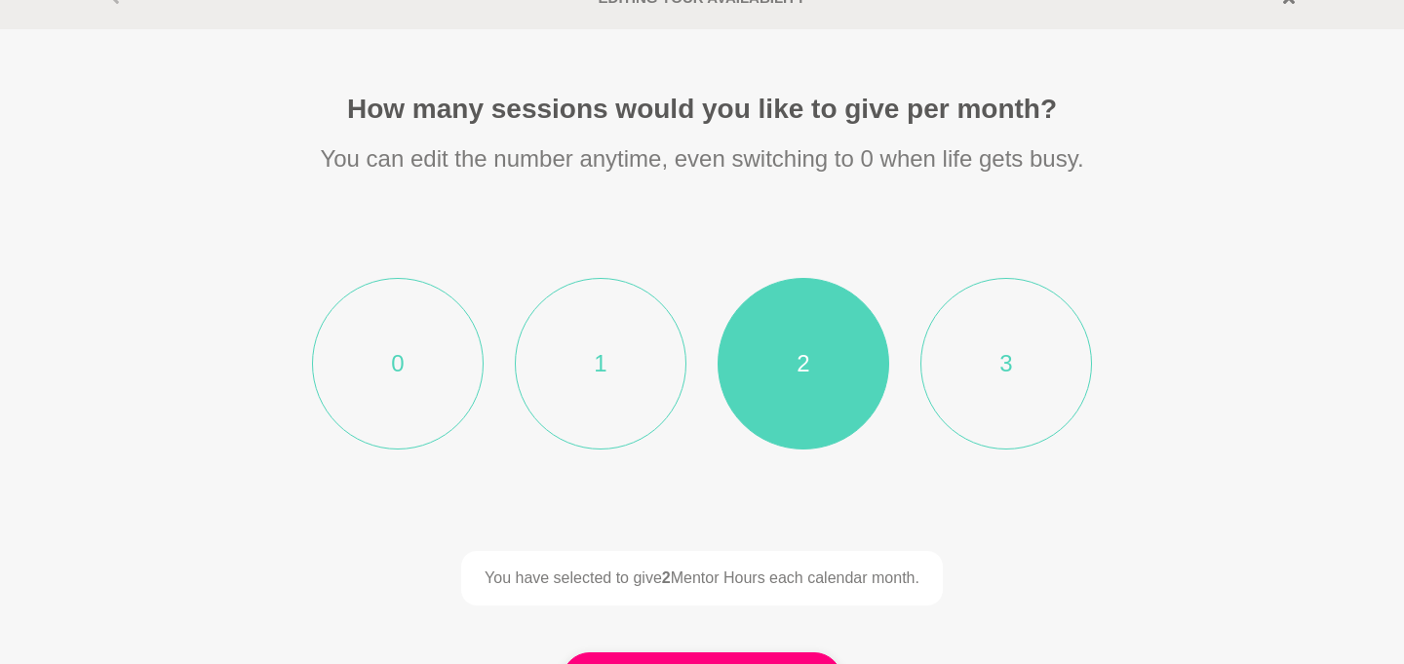
click at [524, 344] on li "1" at bounding box center [601, 364] width 172 height 172
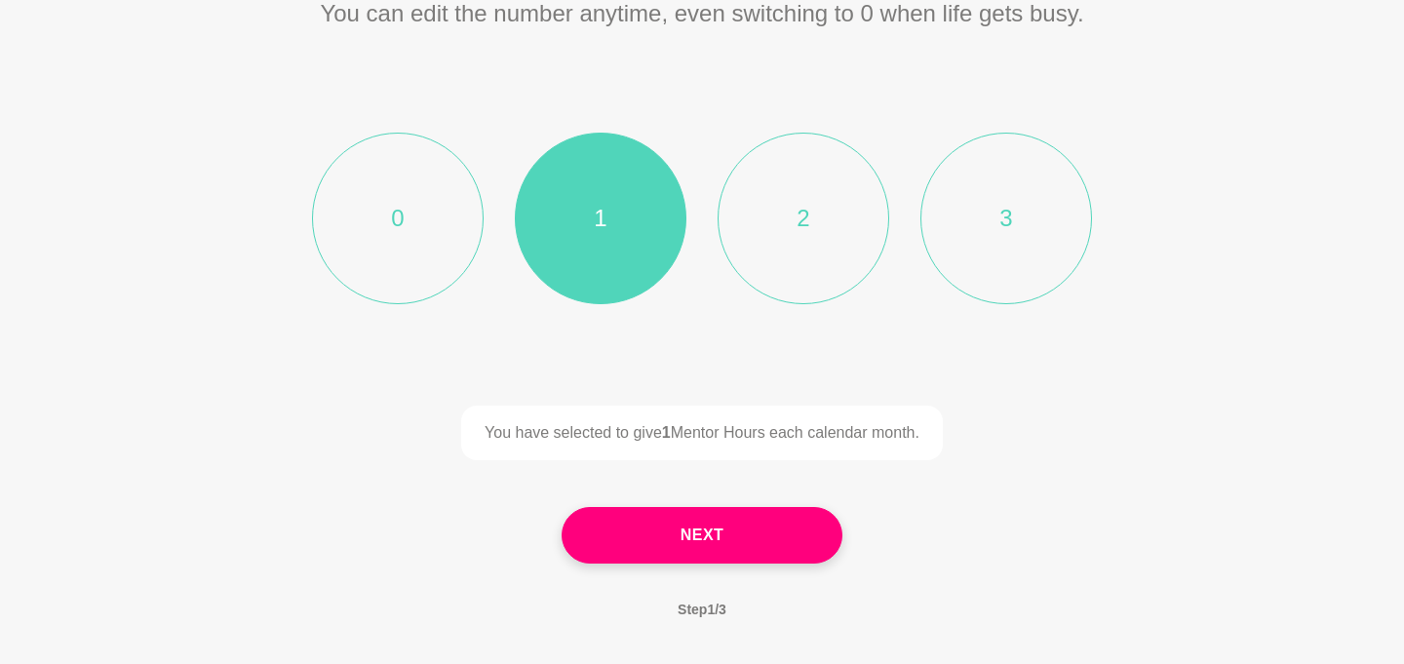
scroll to position [271, 0]
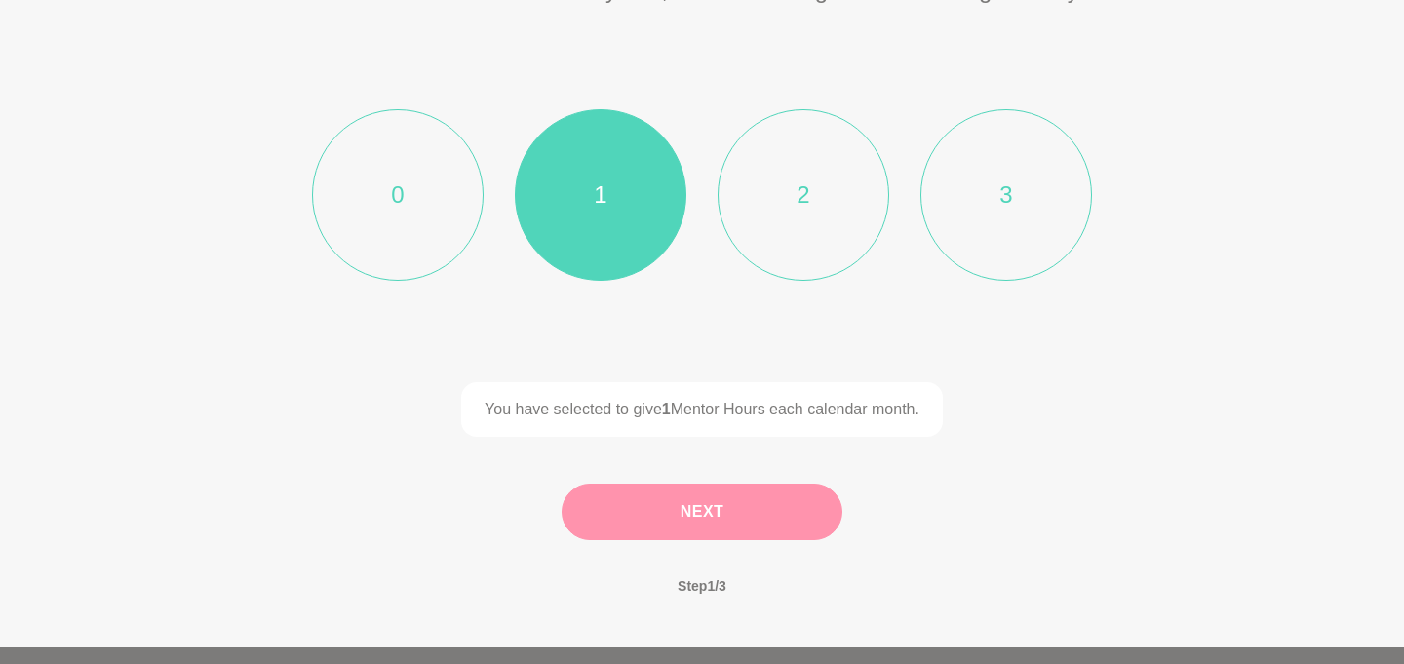
click at [648, 496] on button "Next" at bounding box center [702, 512] width 281 height 57
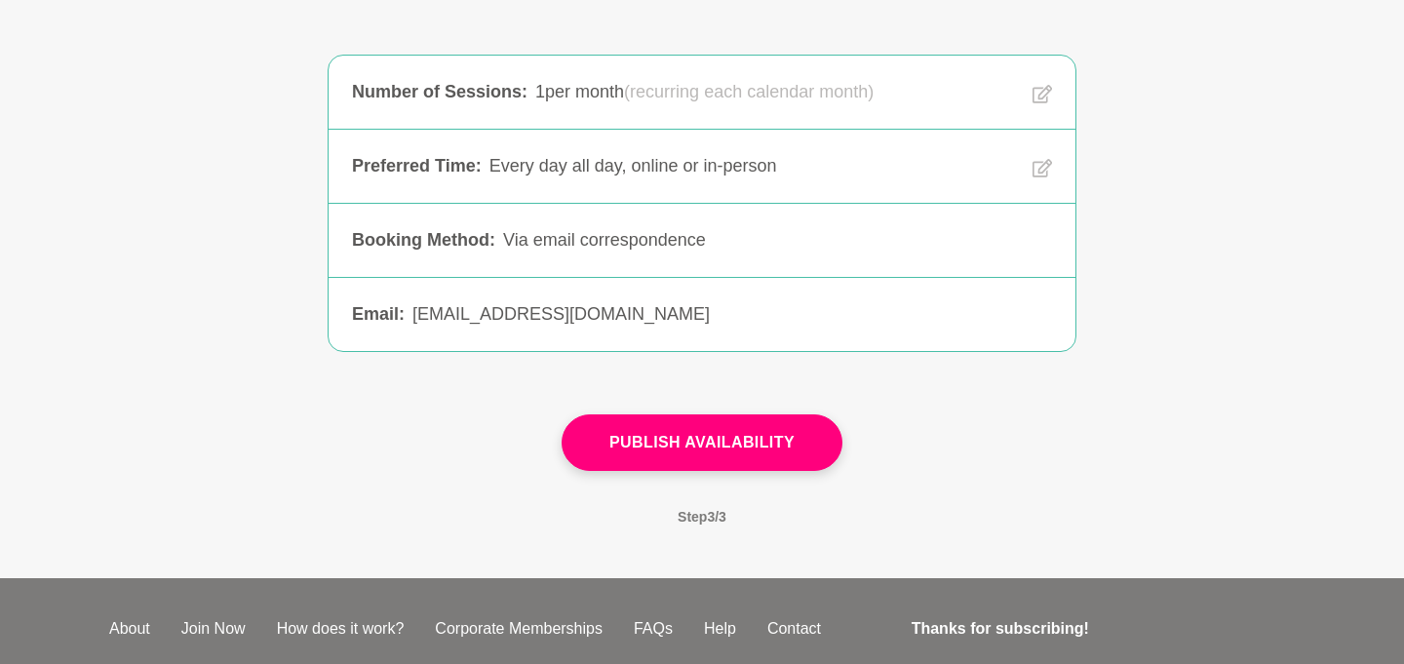
scroll to position [217, 0]
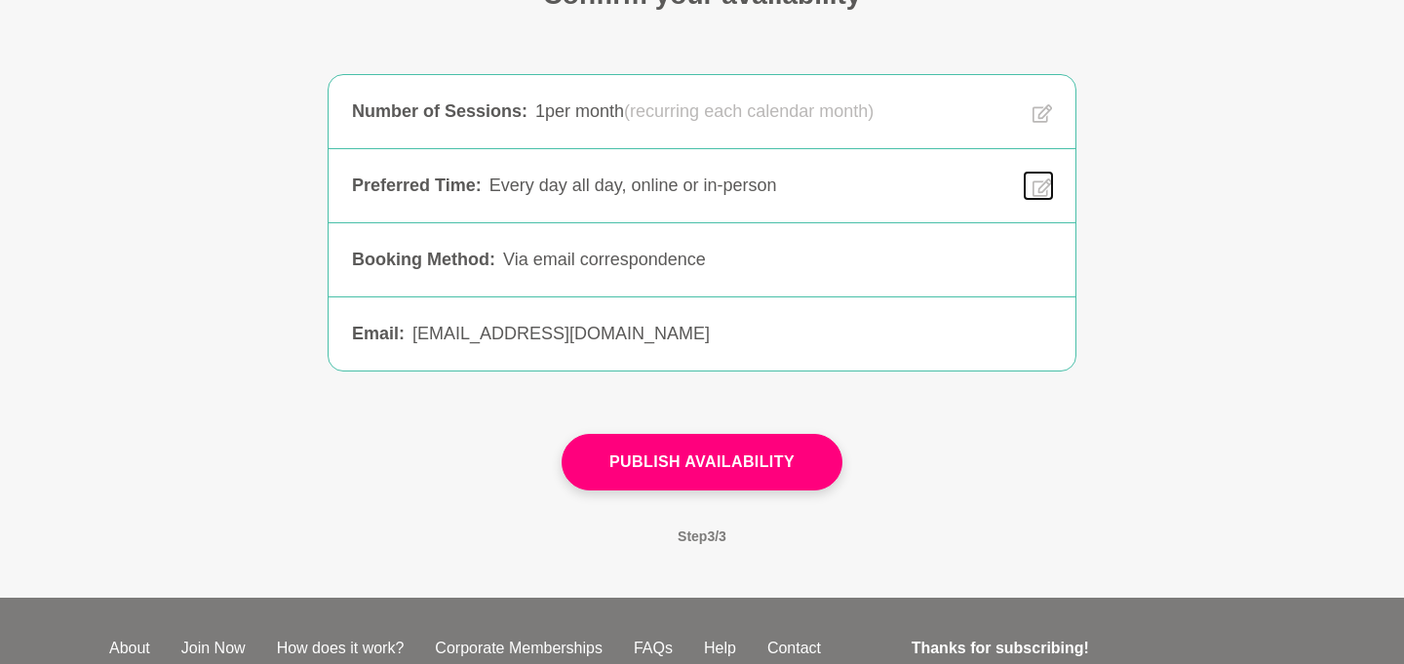
click at [1044, 196] on icon at bounding box center [1043, 188] width 20 height 22
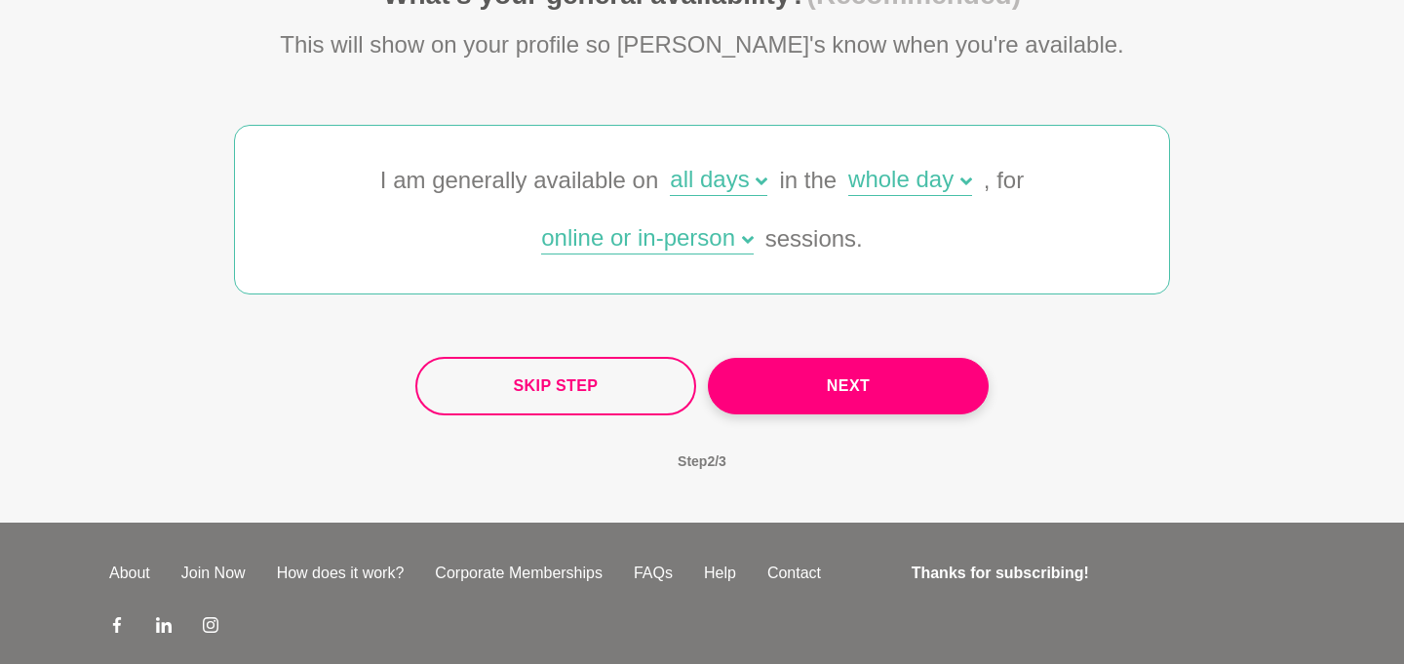
click at [732, 178] on div "all days" at bounding box center [719, 182] width 98 height 28
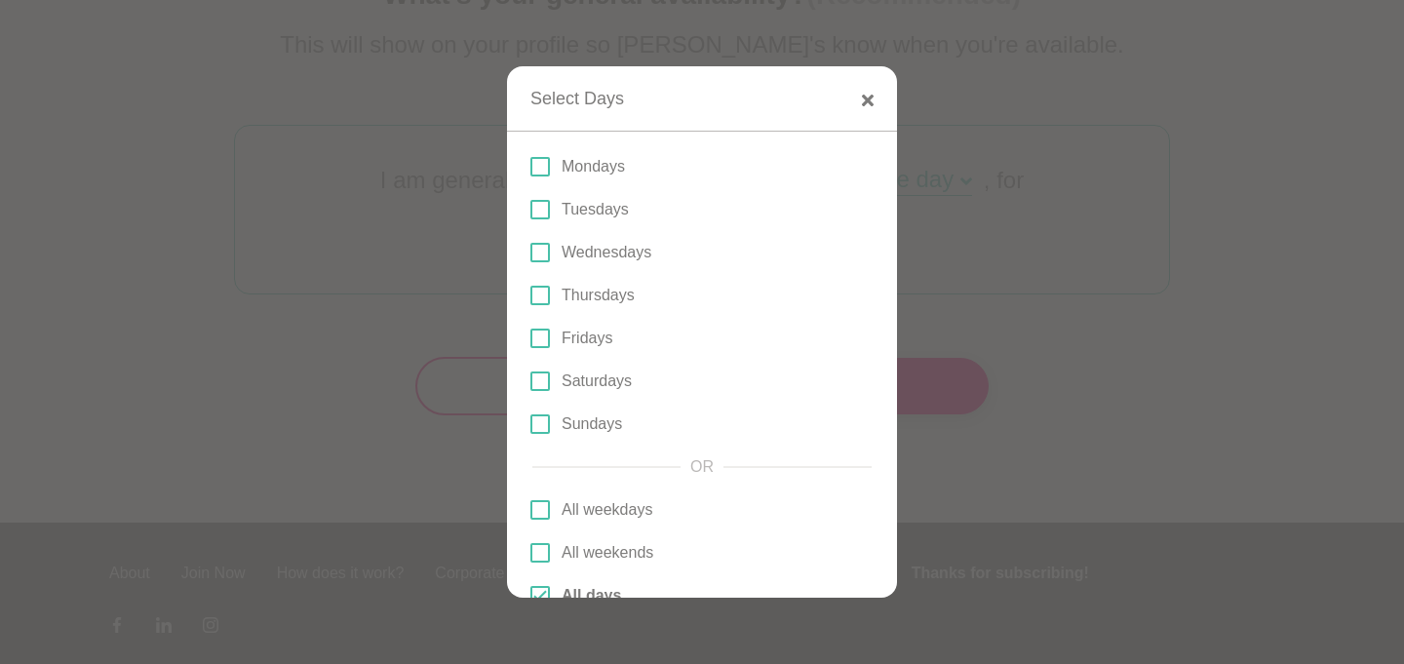
click at [589, 208] on p "Tuesdays" at bounding box center [595, 209] width 67 height 23
click at [531, 210] on input "Tuesdays" at bounding box center [531, 210] width 0 height 0
click at [588, 247] on p "Wednesdays" at bounding box center [607, 252] width 90 height 23
click at [531, 253] on input "Wednesdays" at bounding box center [531, 253] width 0 height 0
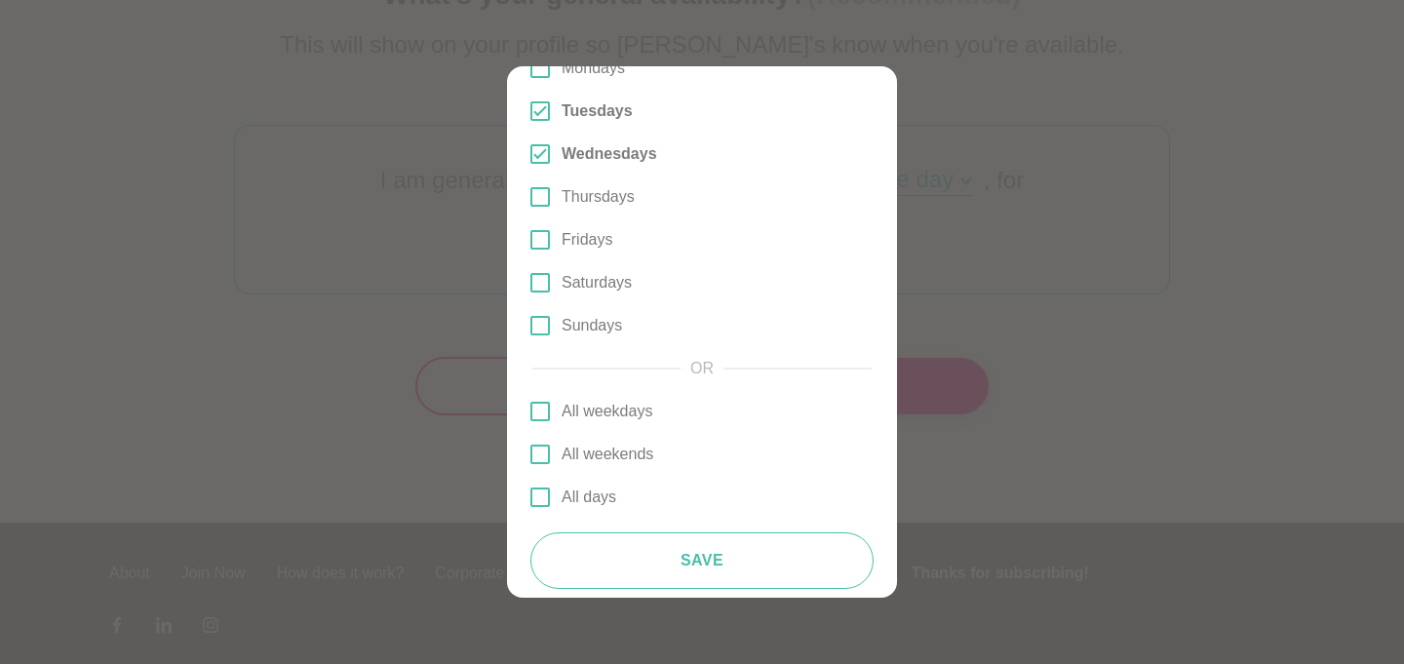
scroll to position [102, 0]
click at [586, 285] on p "Saturdays" at bounding box center [597, 278] width 70 height 23
click at [531, 279] on input "Saturdays" at bounding box center [531, 279] width 0 height 0
click at [586, 317] on p "Sundays" at bounding box center [592, 321] width 60 height 23
click at [531, 322] on input "Sundays" at bounding box center [531, 322] width 0 height 0
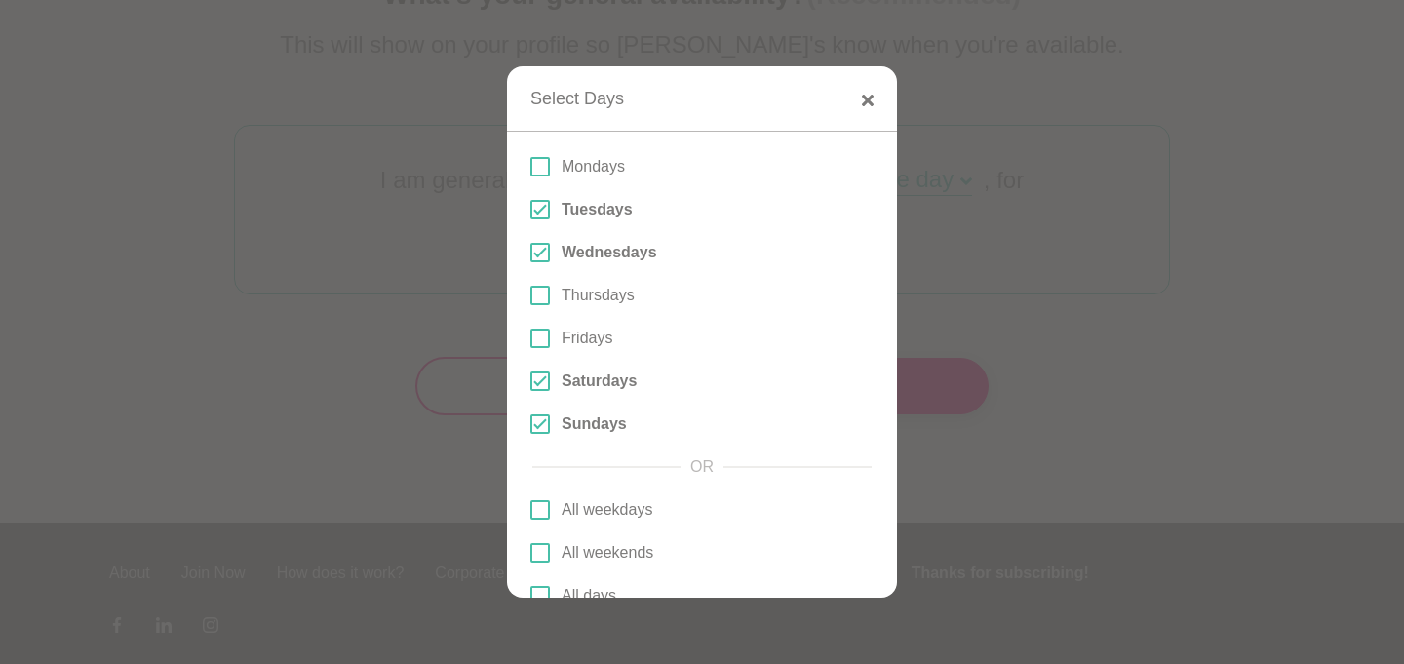
scroll to position [113, 0]
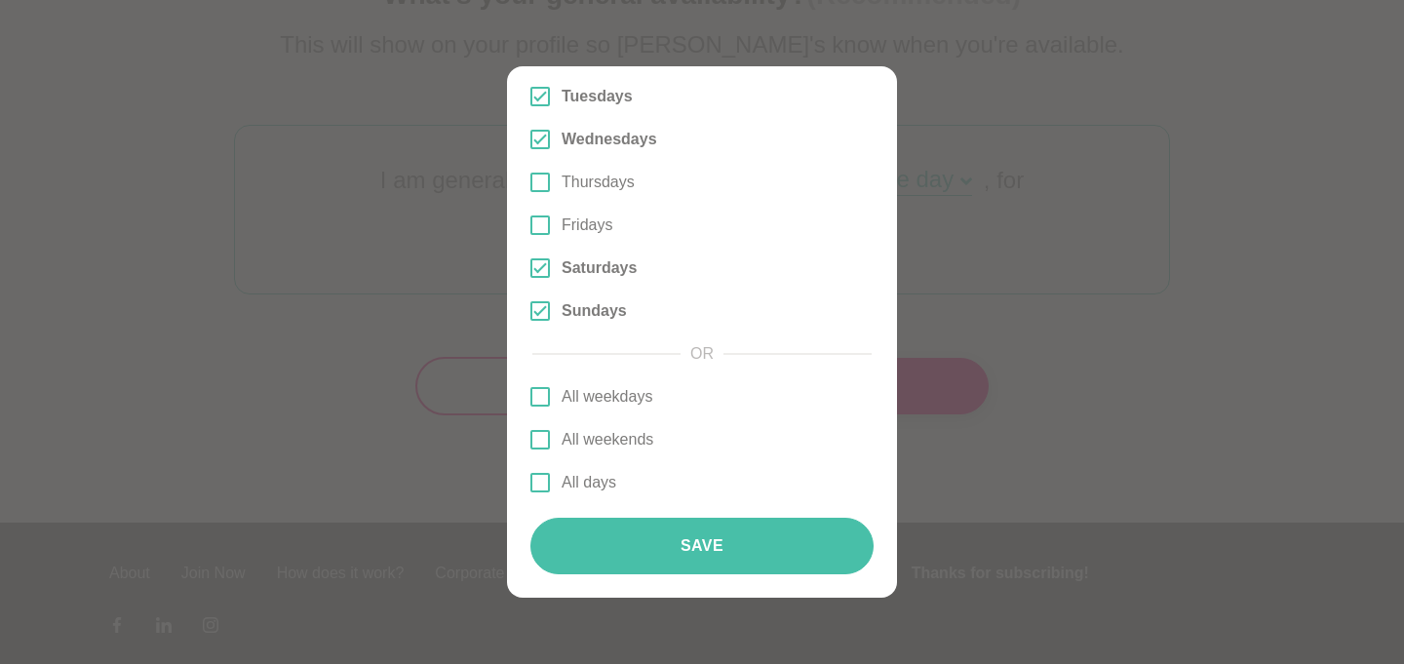
click at [698, 539] on button "Save" at bounding box center [702, 546] width 343 height 57
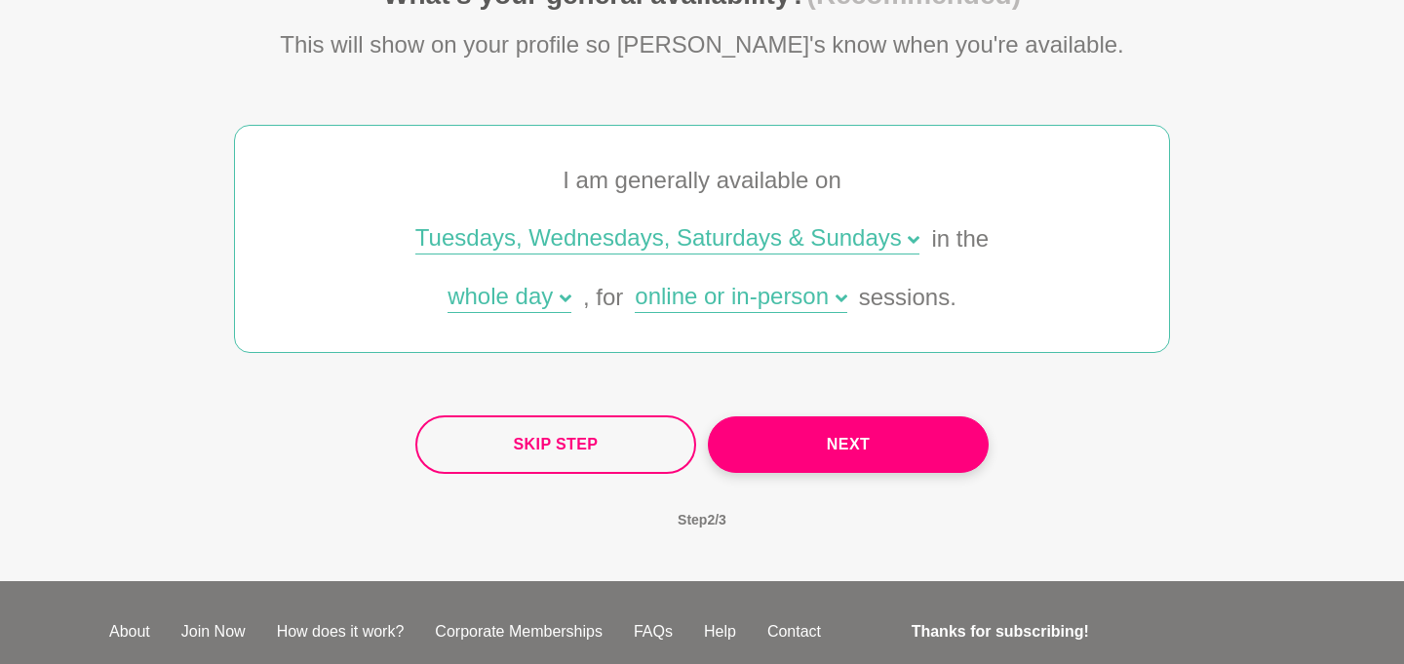
click at [556, 297] on div "whole day" at bounding box center [510, 299] width 124 height 28
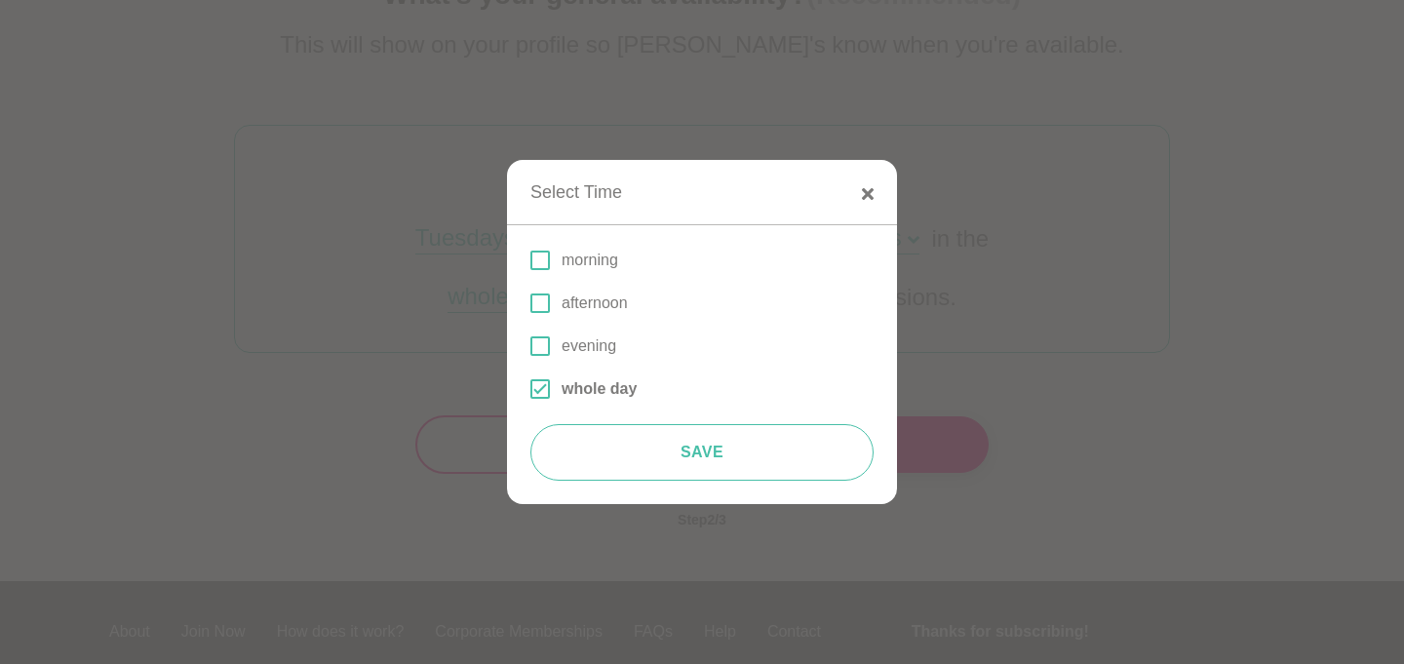
click at [541, 303] on span at bounding box center [541, 304] width 20 height 20
click at [531, 303] on input "afternoon" at bounding box center [531, 303] width 0 height 0
click at [541, 336] on span at bounding box center [541, 346] width 20 height 20
click at [531, 346] on input "evening" at bounding box center [531, 346] width 0 height 0
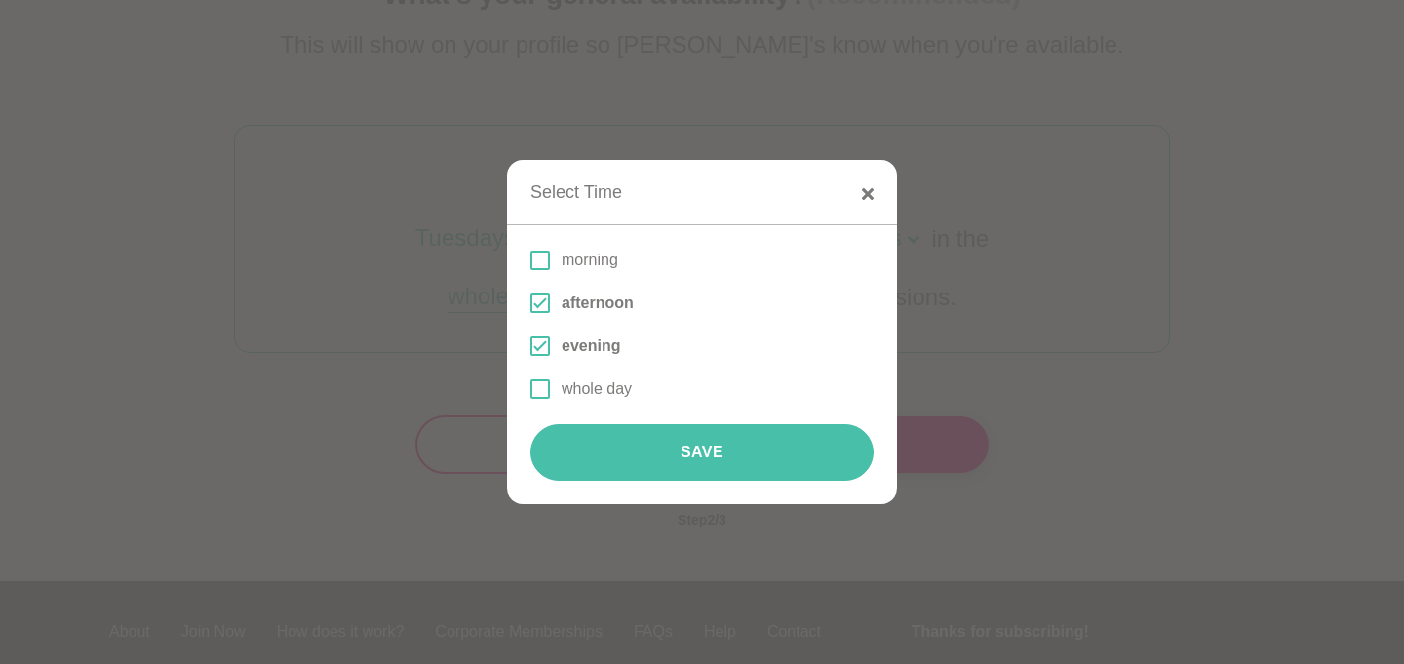
click at [729, 450] on button "Save" at bounding box center [702, 452] width 343 height 57
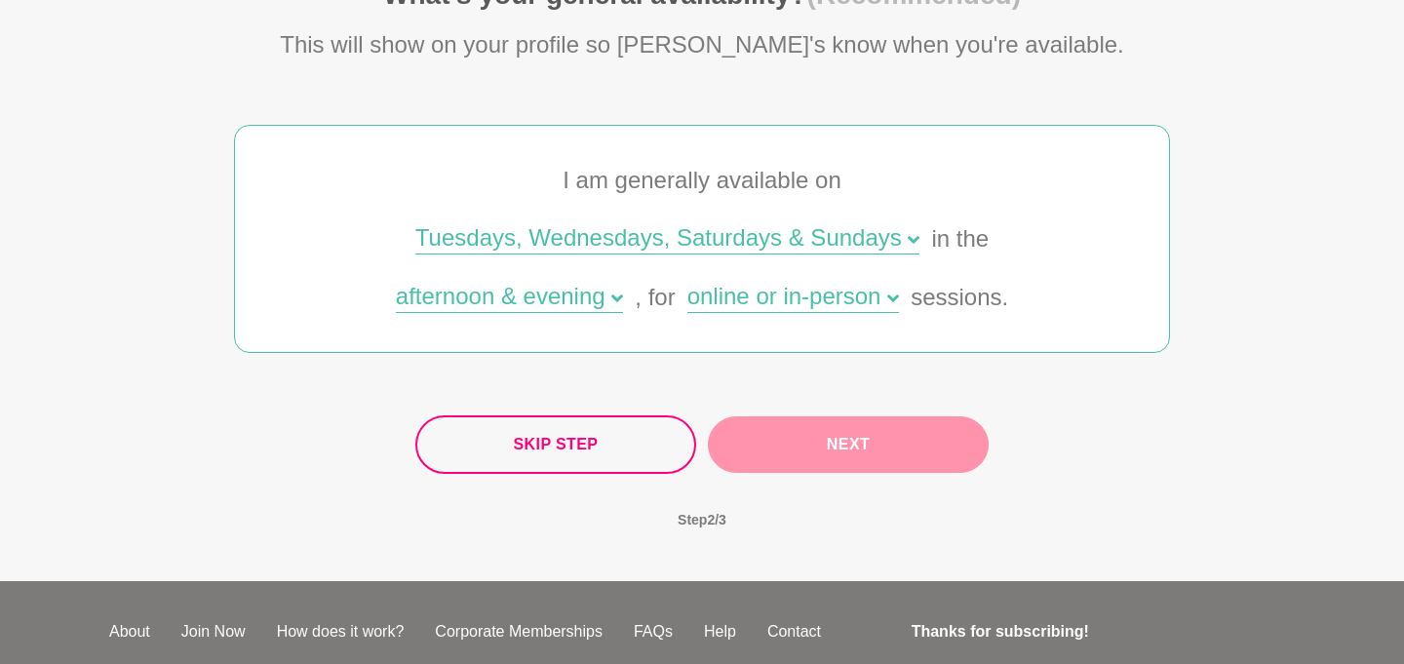
click at [876, 444] on button "Next" at bounding box center [848, 444] width 281 height 57
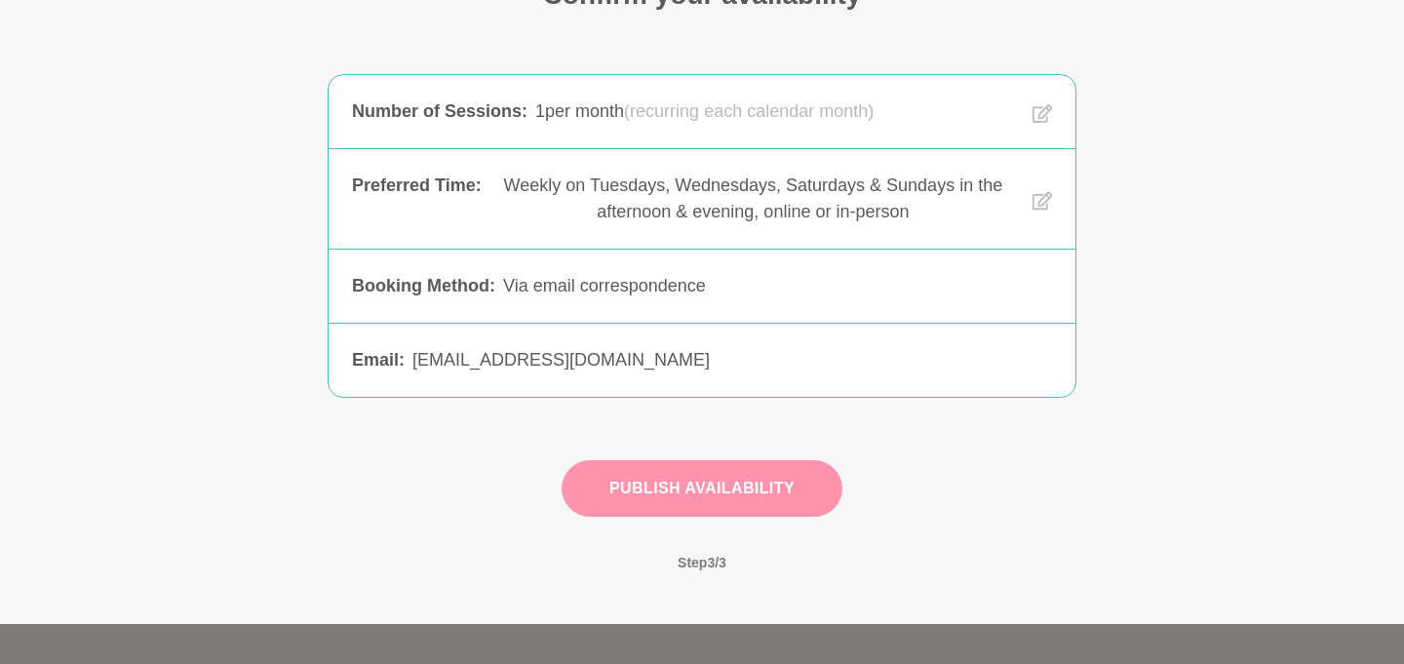
click at [754, 483] on button "Publish Availability" at bounding box center [702, 488] width 281 height 57
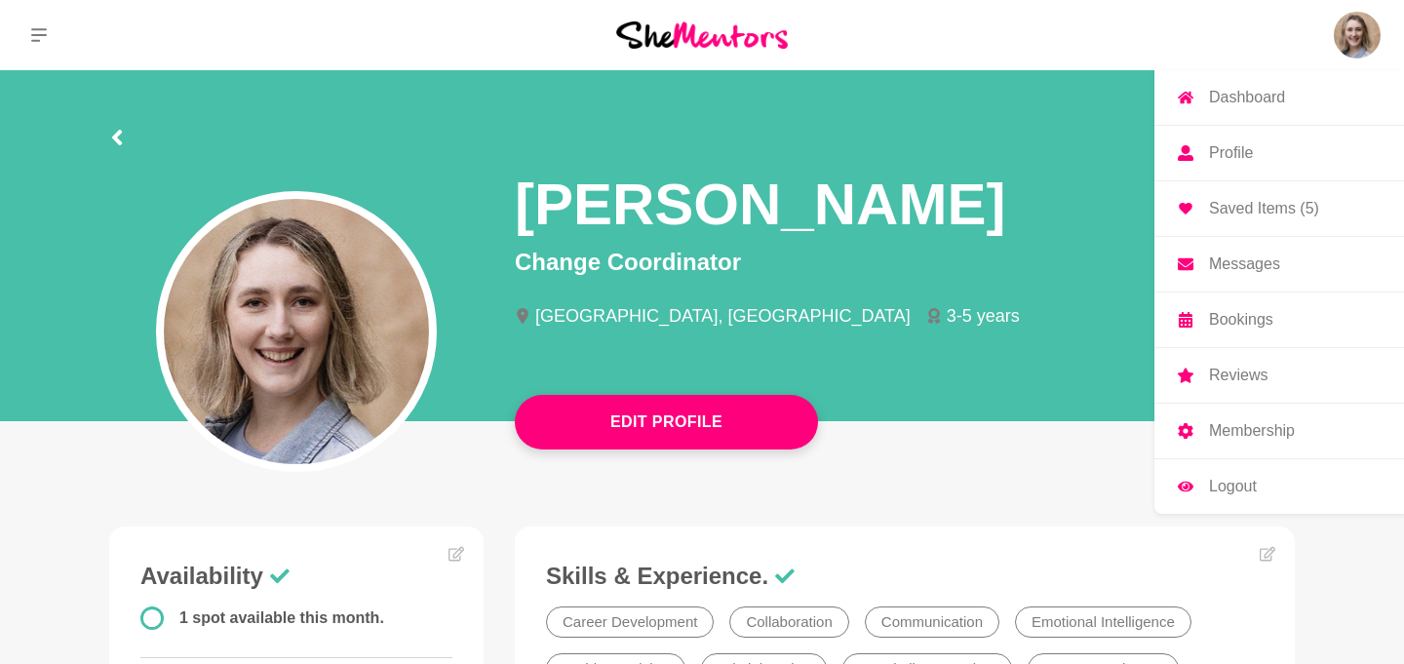
click at [1336, 53] on img at bounding box center [1357, 35] width 47 height 47
click at [1253, 209] on p "Saved Items (5)" at bounding box center [1264, 209] width 110 height 16
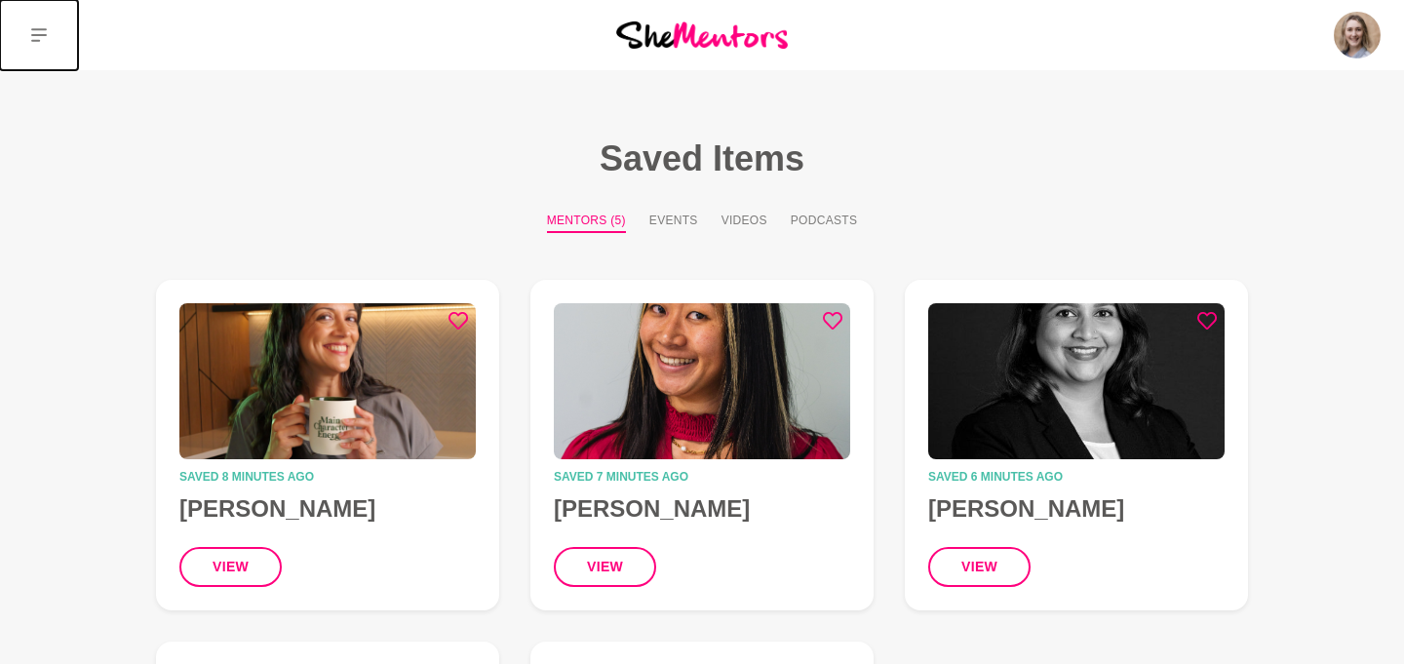
click at [27, 46] on button at bounding box center [39, 35] width 78 height 70
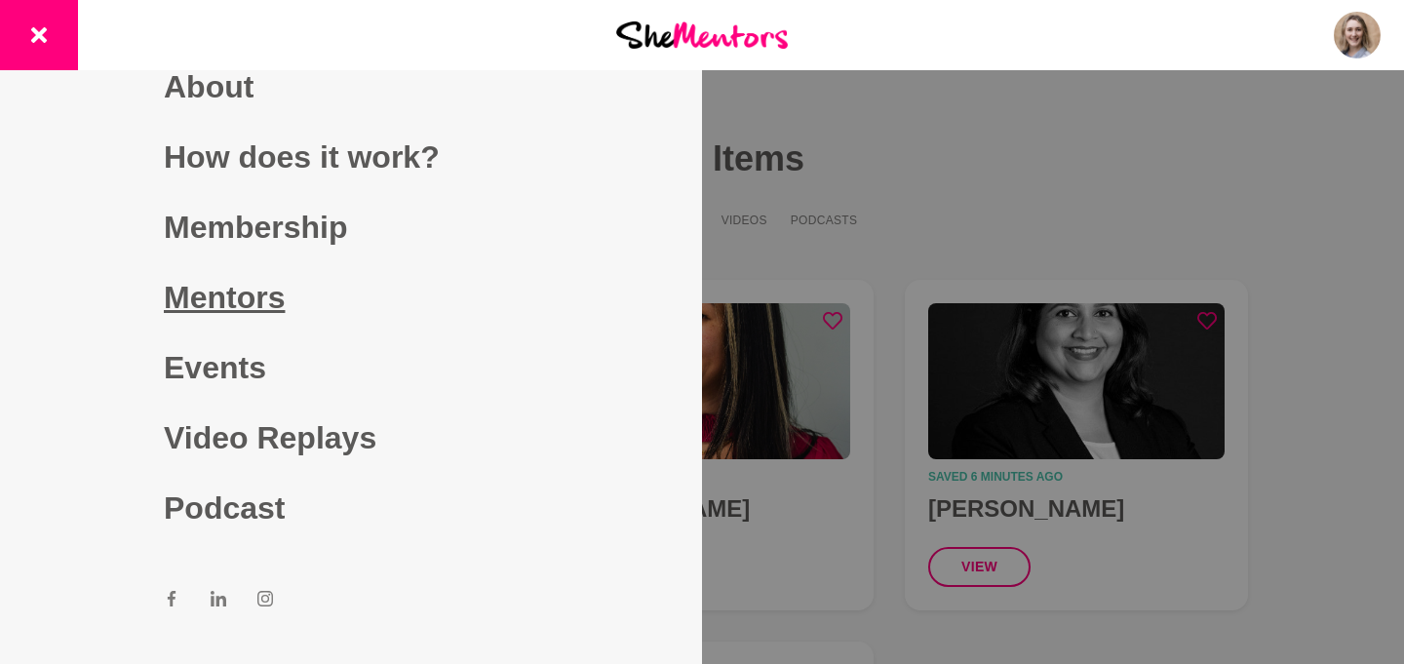
click at [281, 298] on link "Mentors" at bounding box center [351, 297] width 374 height 70
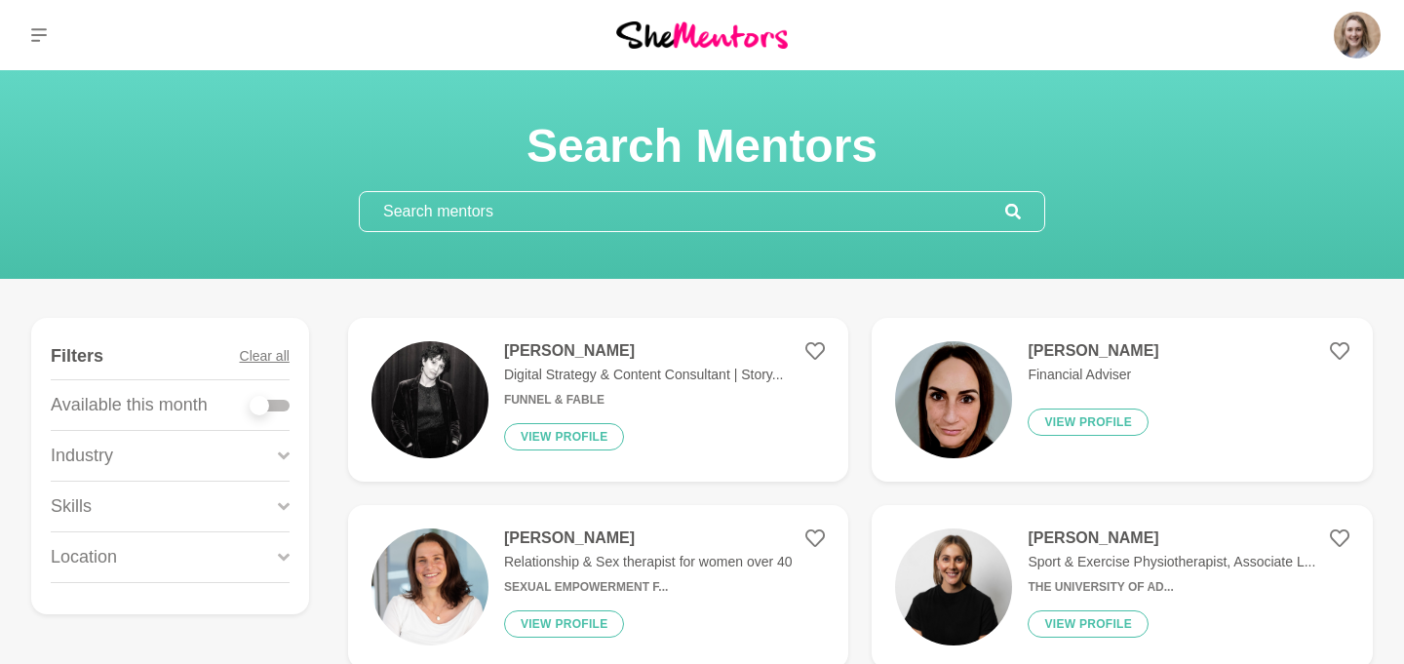
click at [180, 568] on div "Location" at bounding box center [170, 557] width 239 height 50
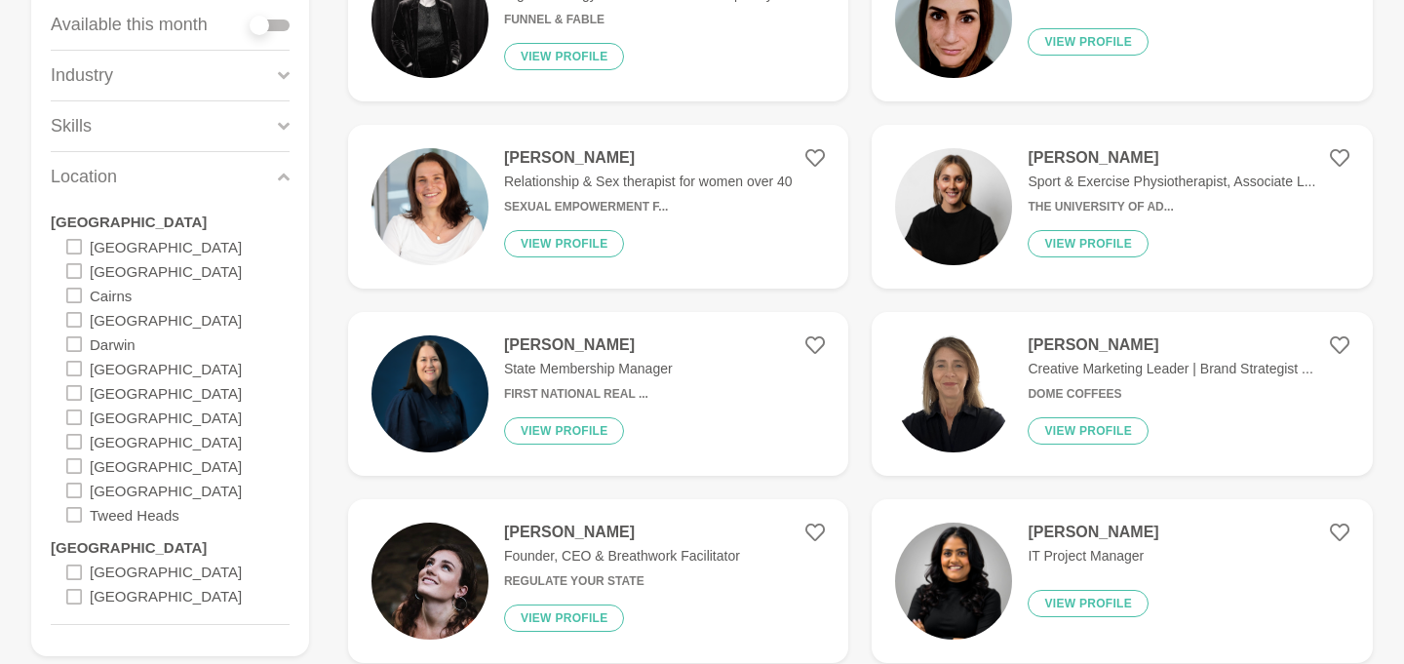
scroll to position [388, 0]
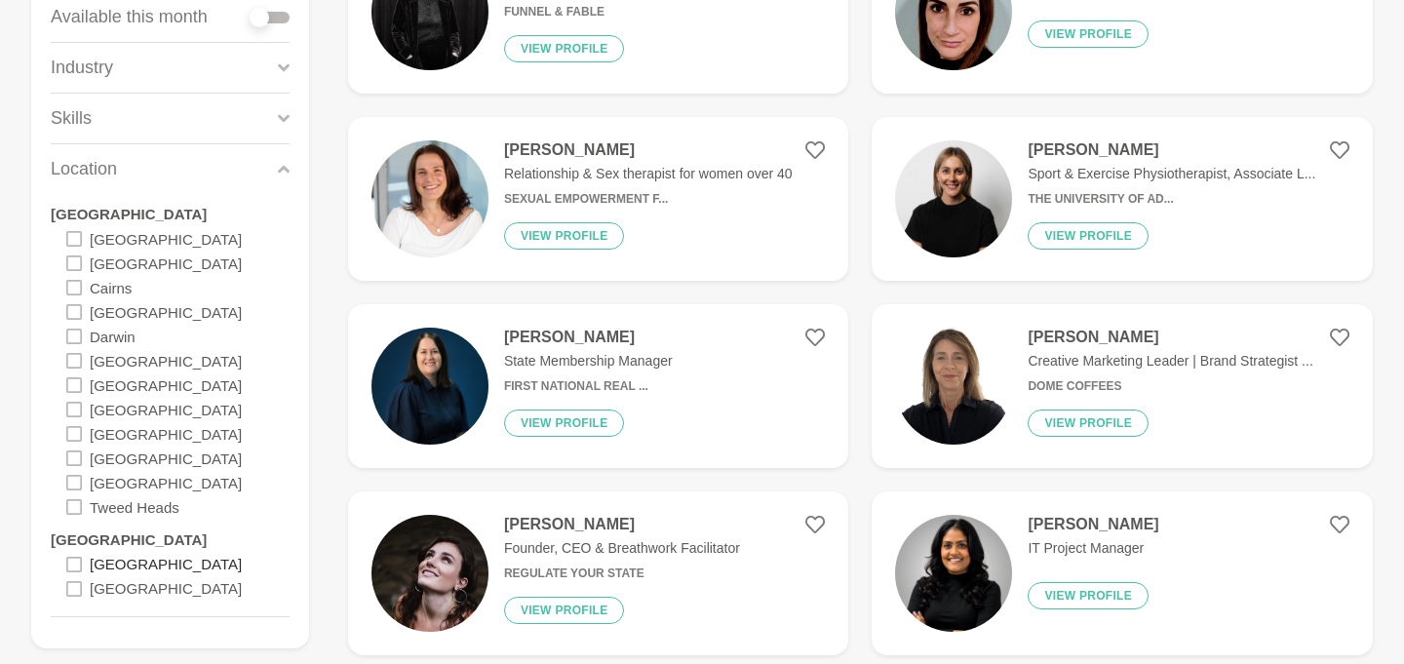
click at [109, 570] on label "[GEOGRAPHIC_DATA]" at bounding box center [166, 564] width 152 height 24
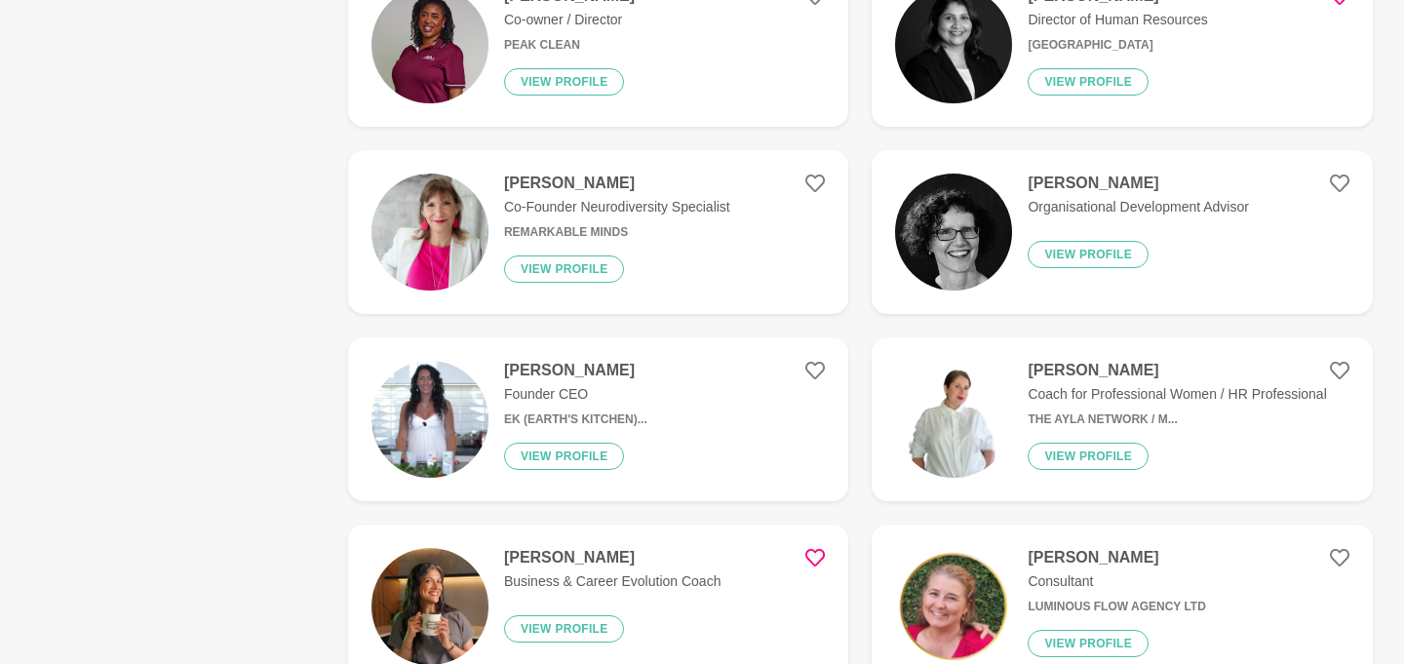
scroll to position [1300, 0]
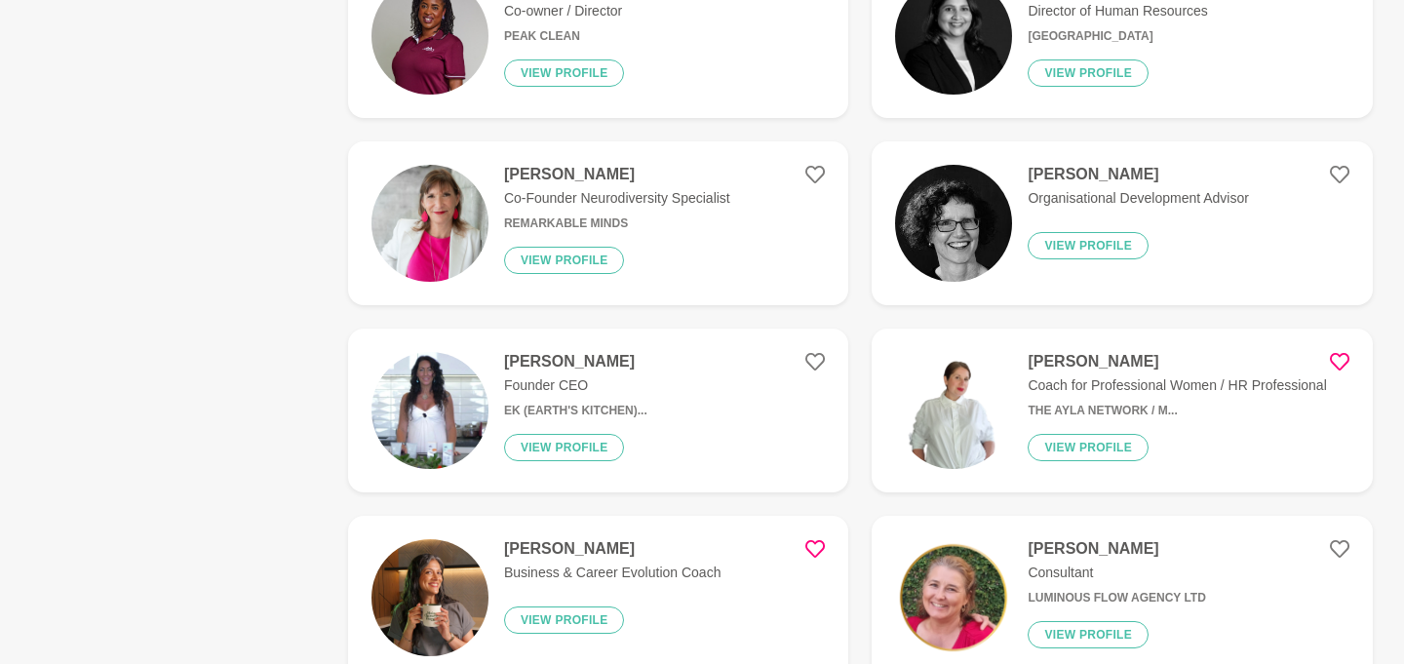
click at [1341, 360] on icon at bounding box center [1340, 362] width 20 height 20
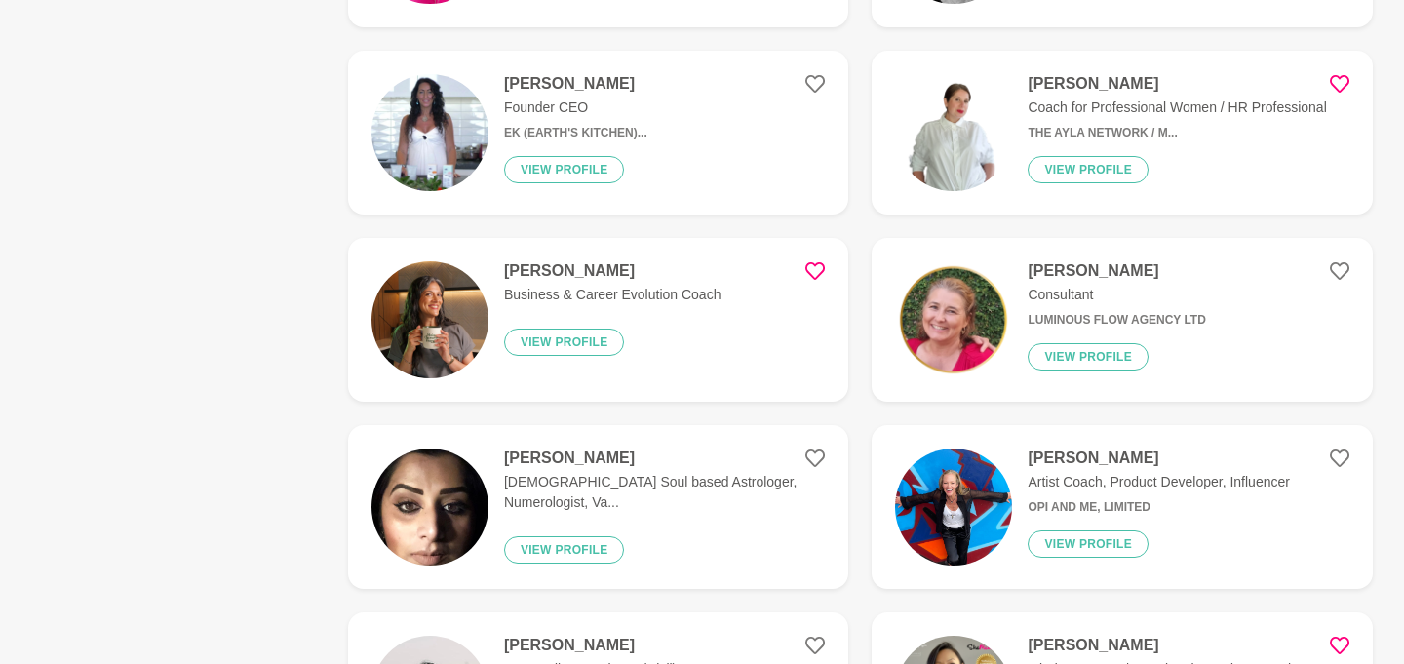
scroll to position [1554, 0]
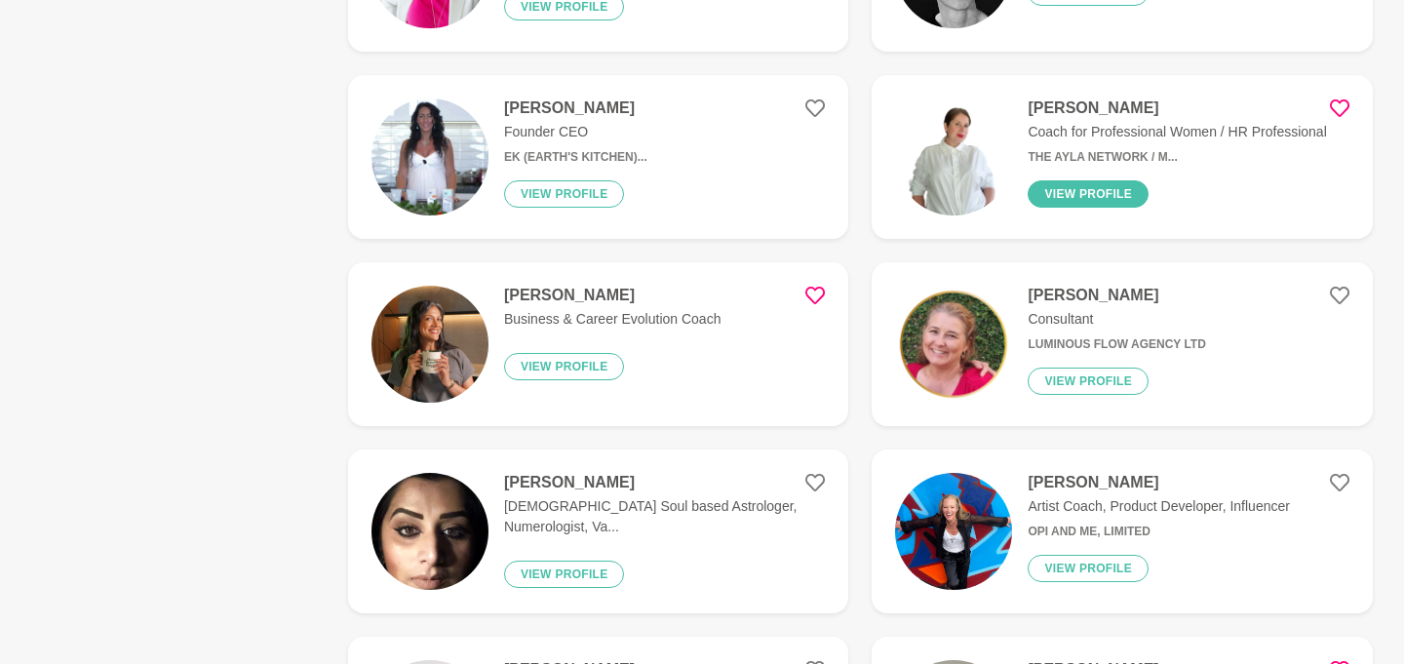
click at [1087, 199] on button "View profile" at bounding box center [1088, 193] width 121 height 27
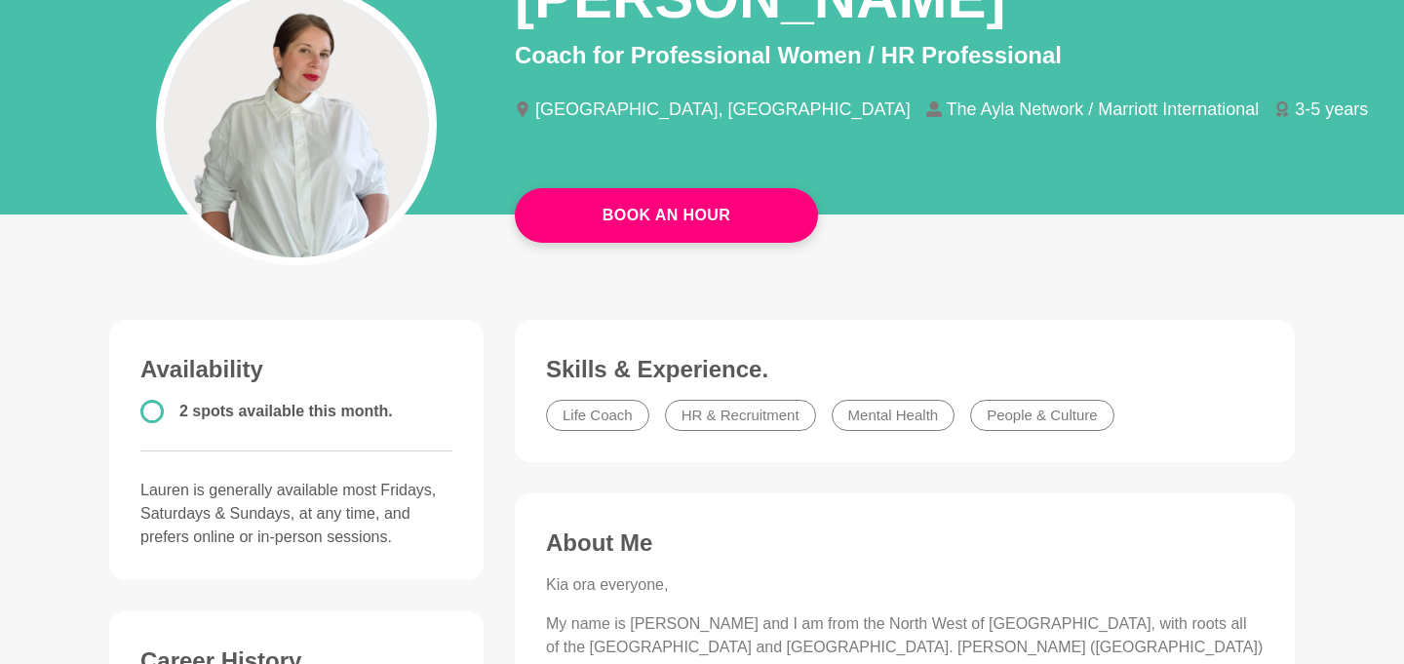
scroll to position [96, 0]
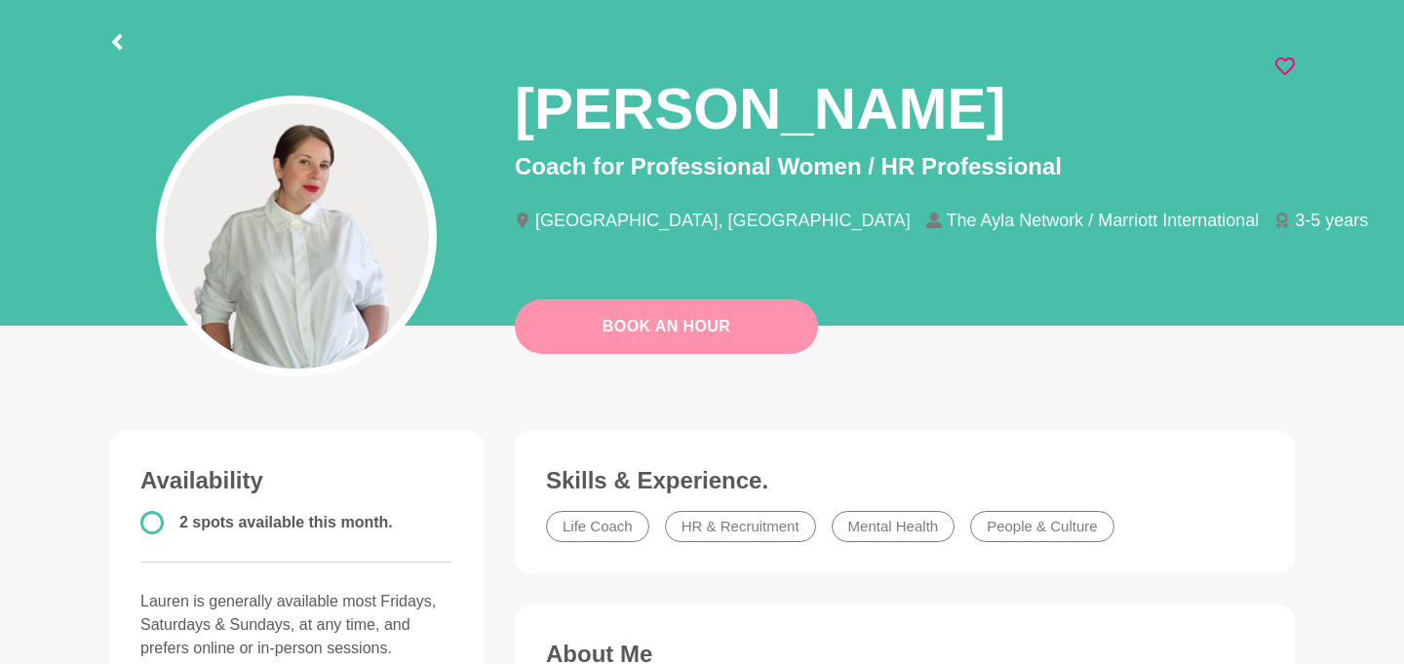
click at [735, 336] on link "Book An Hour" at bounding box center [666, 326] width 303 height 55
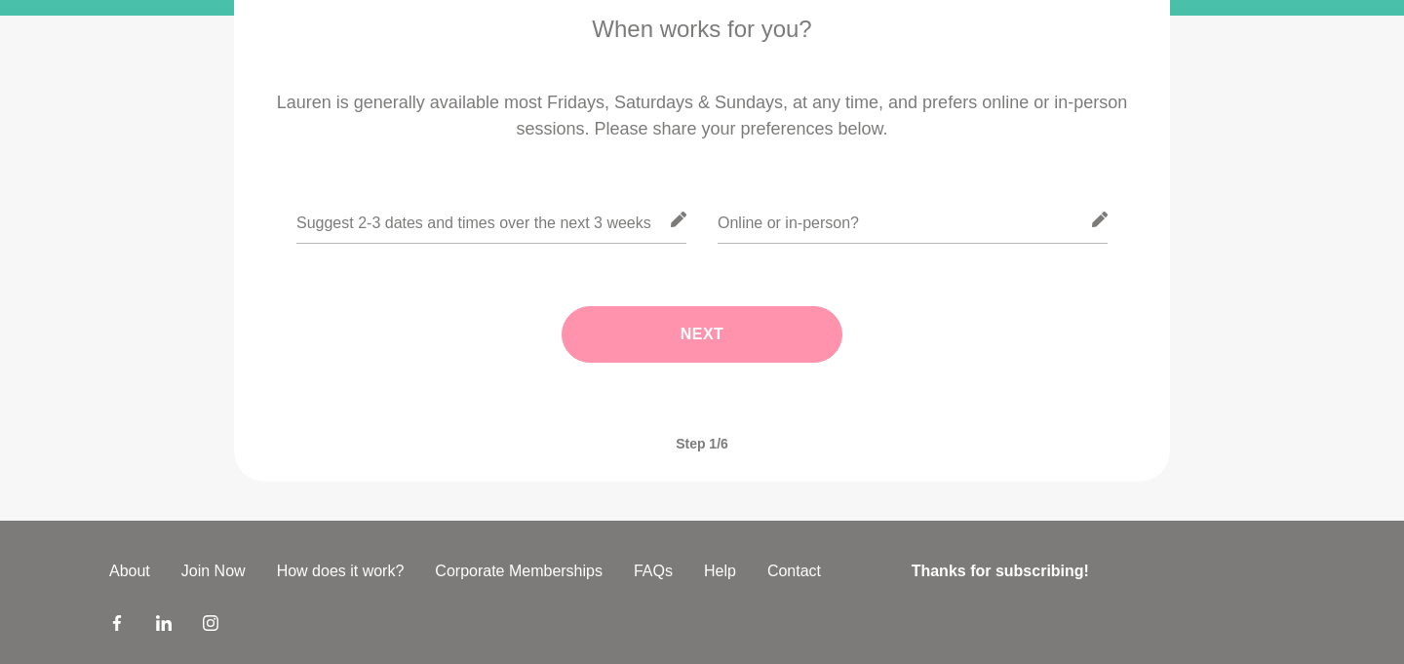
scroll to position [357, 0]
click at [507, 220] on input "text" at bounding box center [491, 219] width 390 height 48
click at [543, 221] on input "text" at bounding box center [491, 219] width 390 height 48
type input "S"
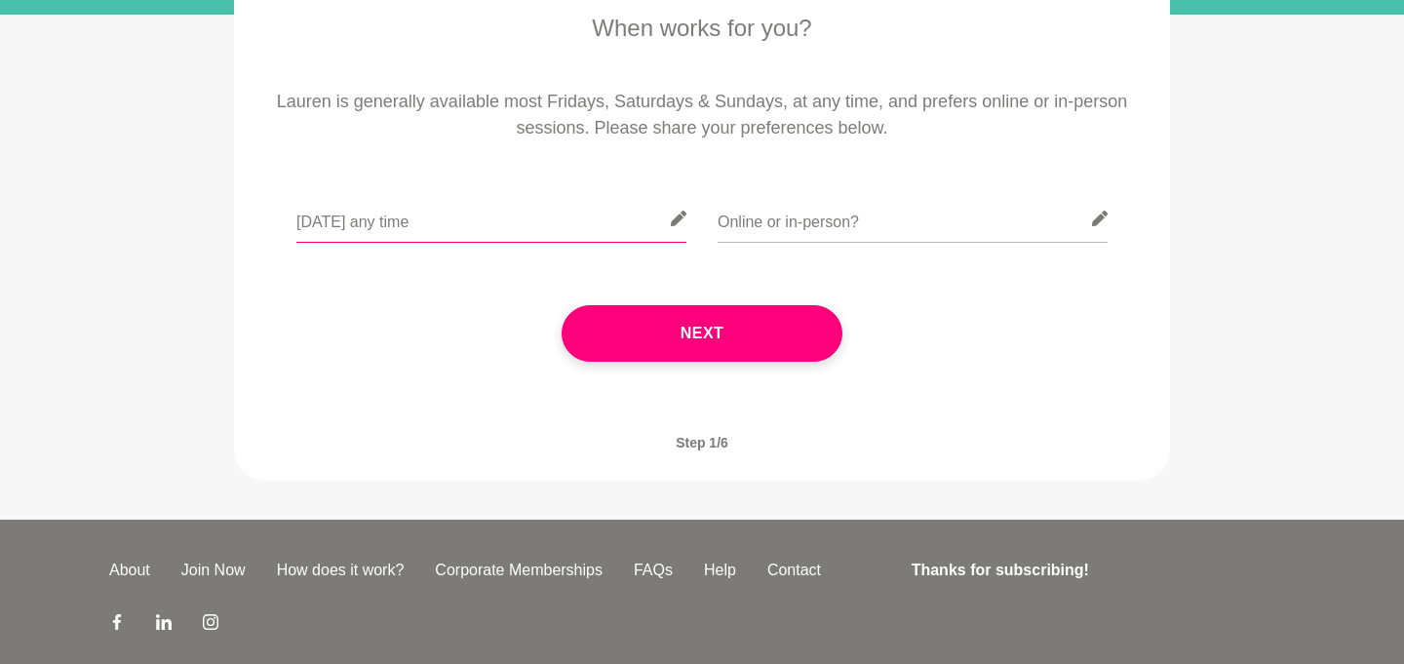
drag, startPoint x: 460, startPoint y: 228, endPoint x: 280, endPoint y: 218, distance: 180.7
click at [280, 219] on div "[DATE] any time" at bounding box center [702, 230] width 882 height 71
click at [396, 225] on input "[DATE] any time" at bounding box center [491, 219] width 390 height 48
type input "[DATE] or [DATE] any time"
click at [897, 231] on input "text" at bounding box center [913, 219] width 390 height 48
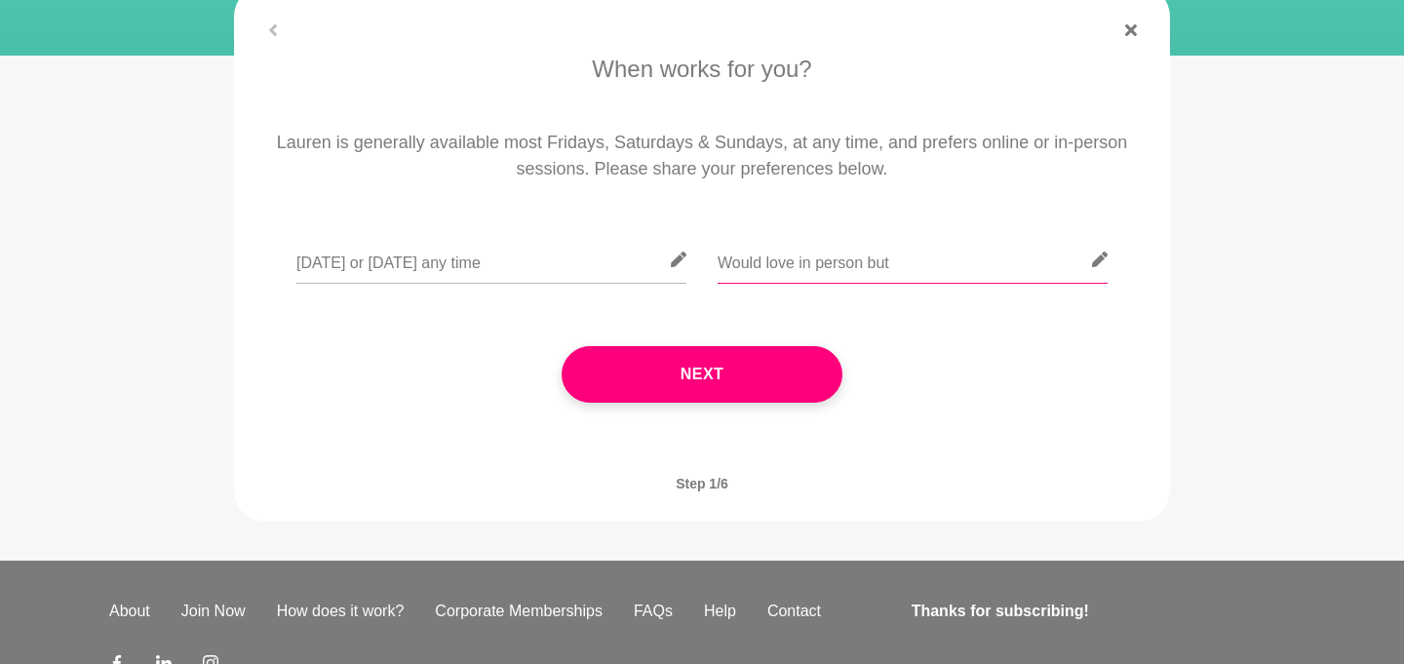
scroll to position [318, 0]
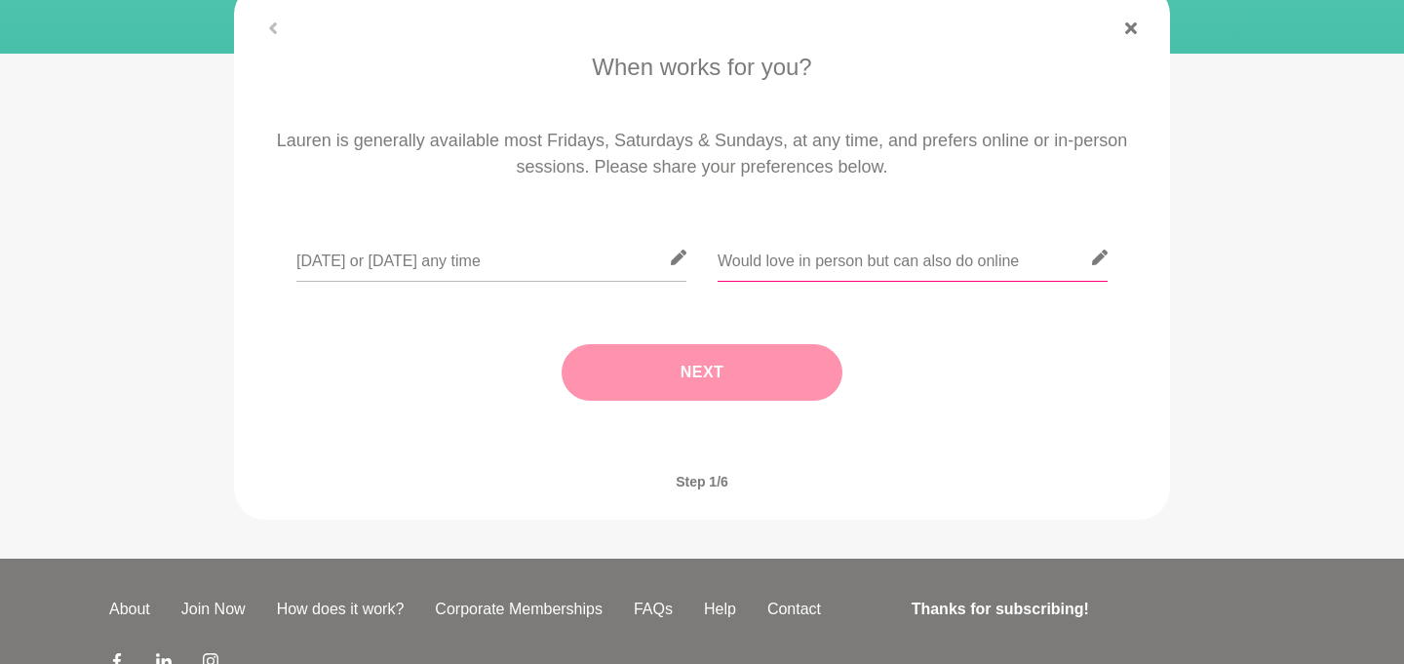
type input "Would love in person but can also do online"
click at [693, 391] on button "Next" at bounding box center [702, 372] width 281 height 57
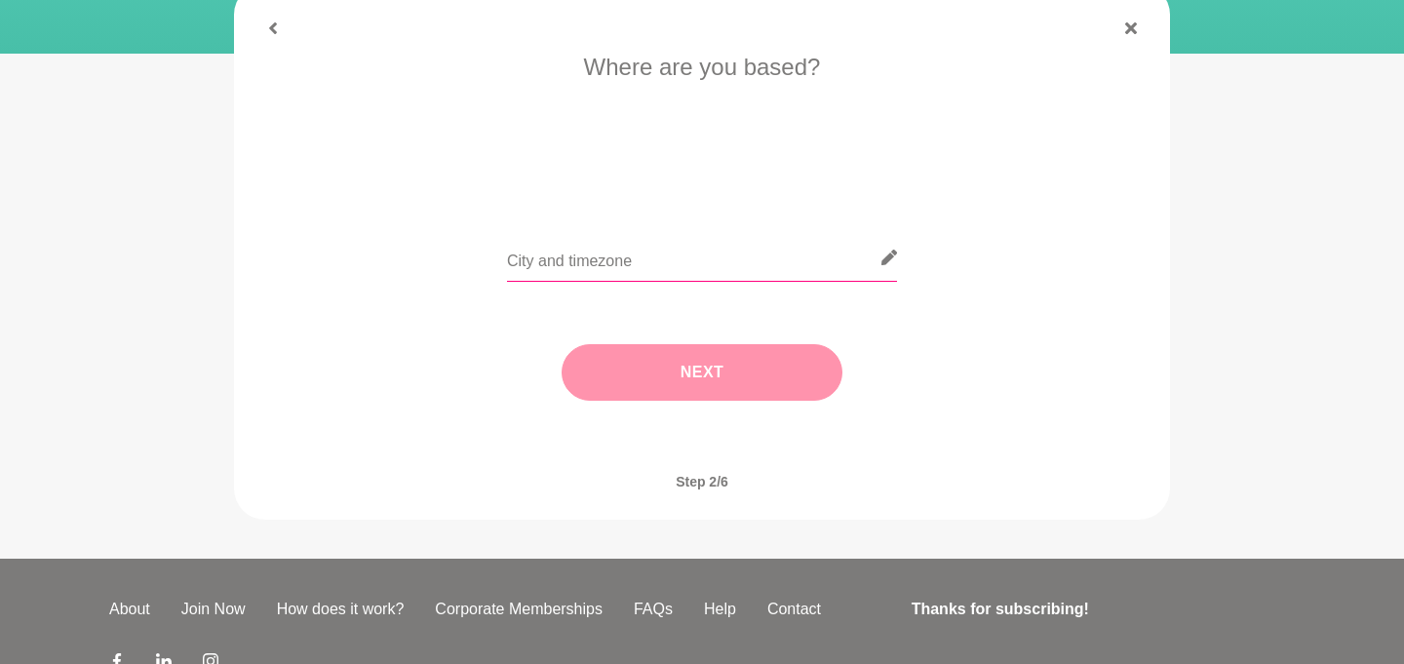
click at [670, 264] on input "text" at bounding box center [702, 258] width 390 height 48
click at [739, 366] on button "Next" at bounding box center [702, 372] width 281 height 57
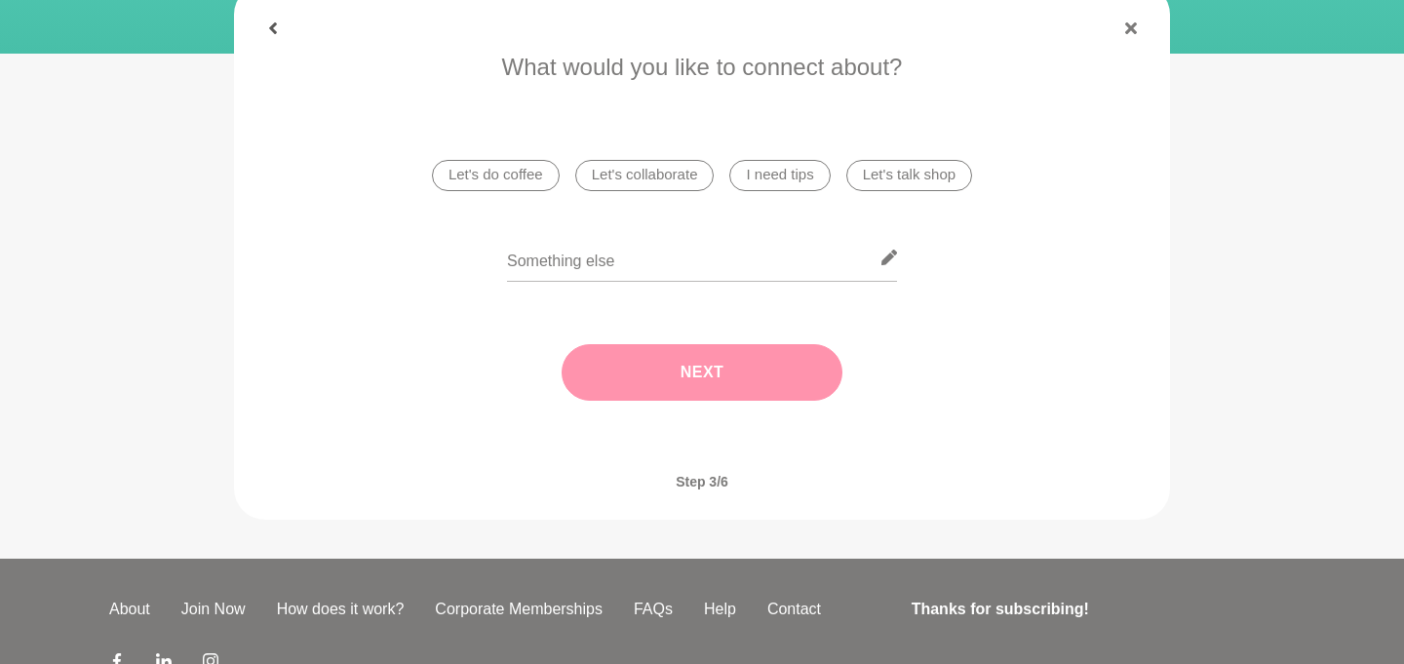
click at [275, 31] on icon at bounding box center [273, 28] width 8 height 12
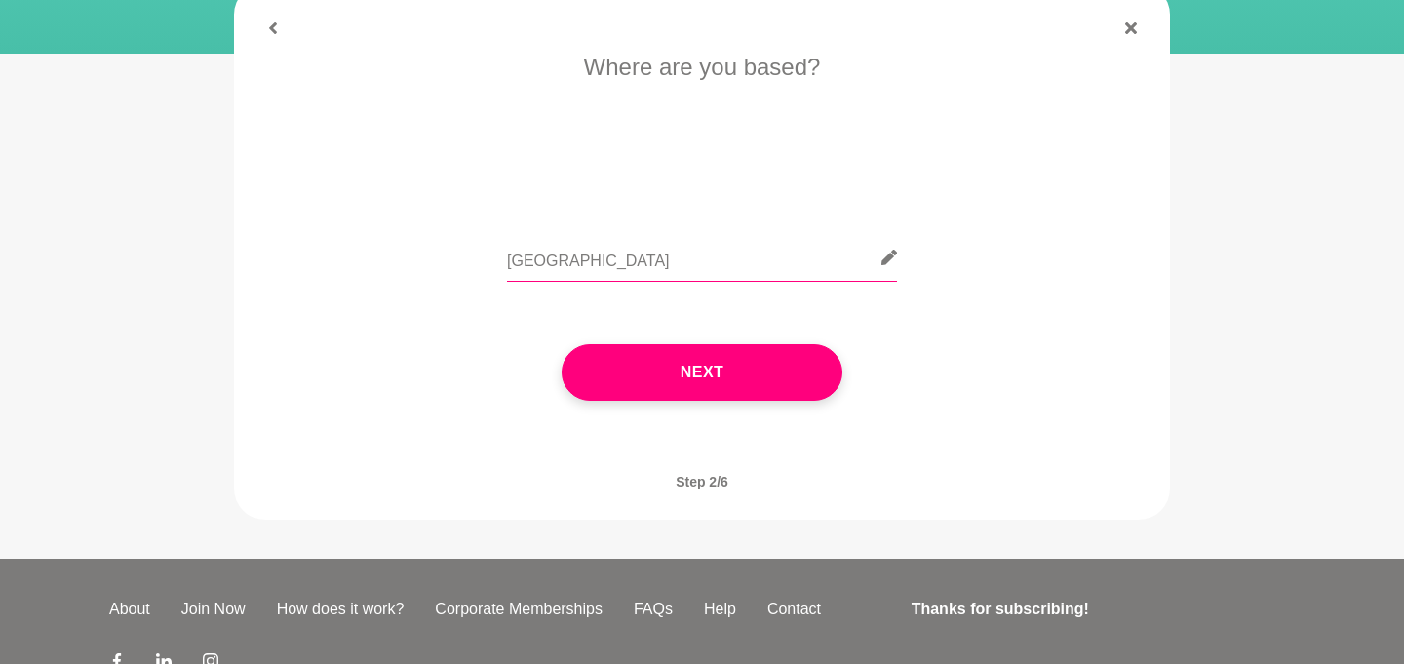
click at [512, 263] on input "[GEOGRAPHIC_DATA]" at bounding box center [702, 258] width 390 height 48
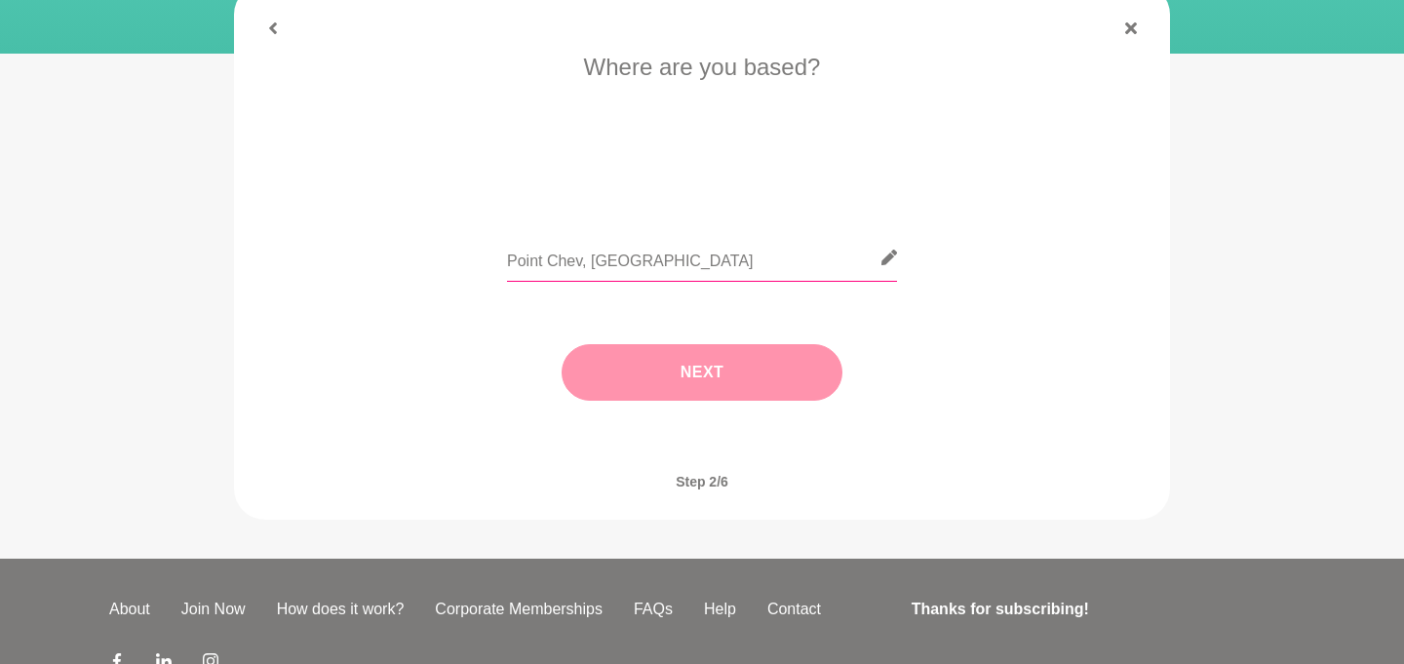
type input "Point Chev, [GEOGRAPHIC_DATA]"
click at [722, 377] on button "Next" at bounding box center [702, 372] width 281 height 57
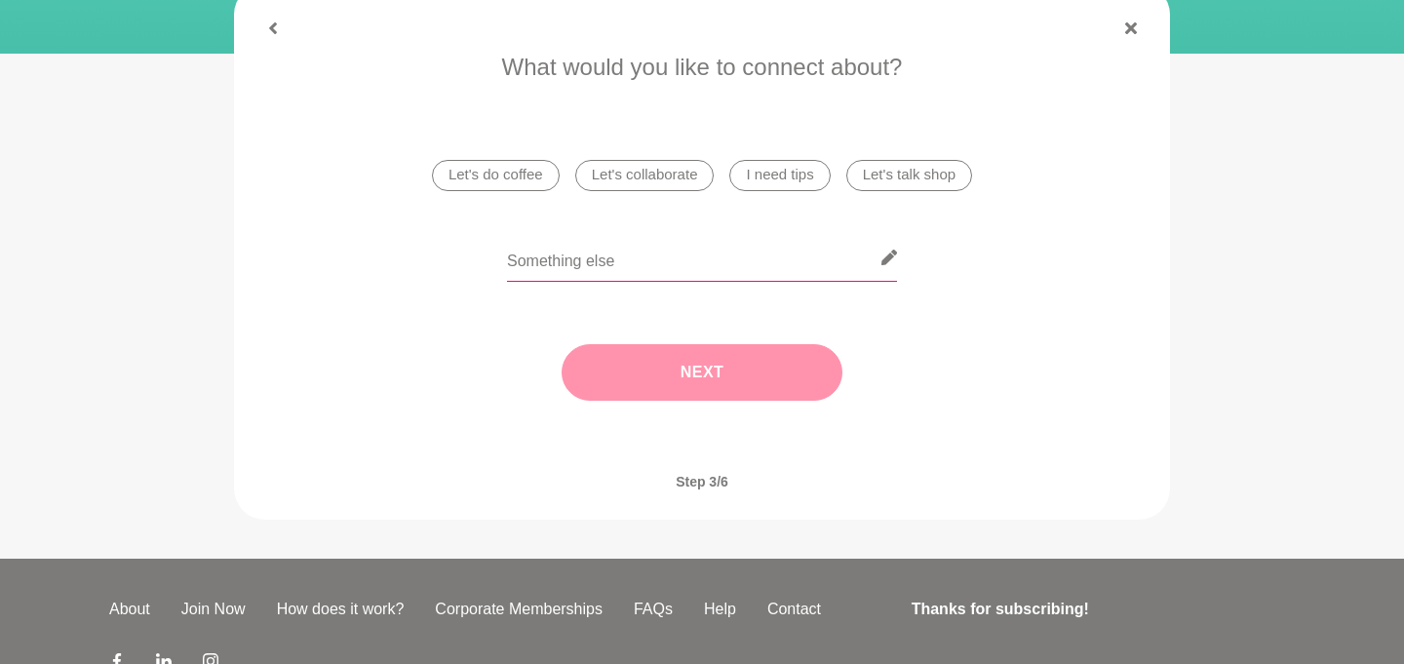
click at [536, 266] on input "text" at bounding box center [702, 258] width 390 height 48
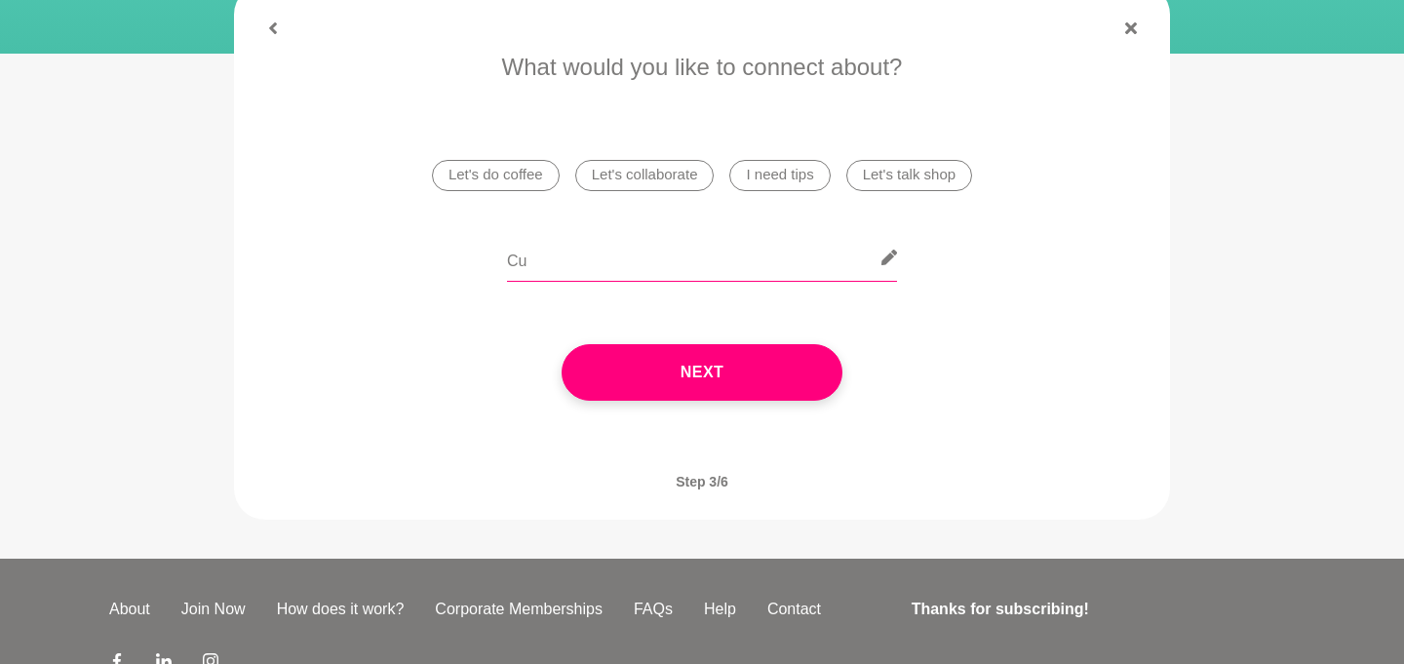
type input "C"
click at [774, 174] on li "I need tips" at bounding box center [779, 175] width 100 height 31
click at [620, 275] on input "text" at bounding box center [702, 258] width 390 height 48
click at [672, 347] on button "Next" at bounding box center [702, 372] width 281 height 57
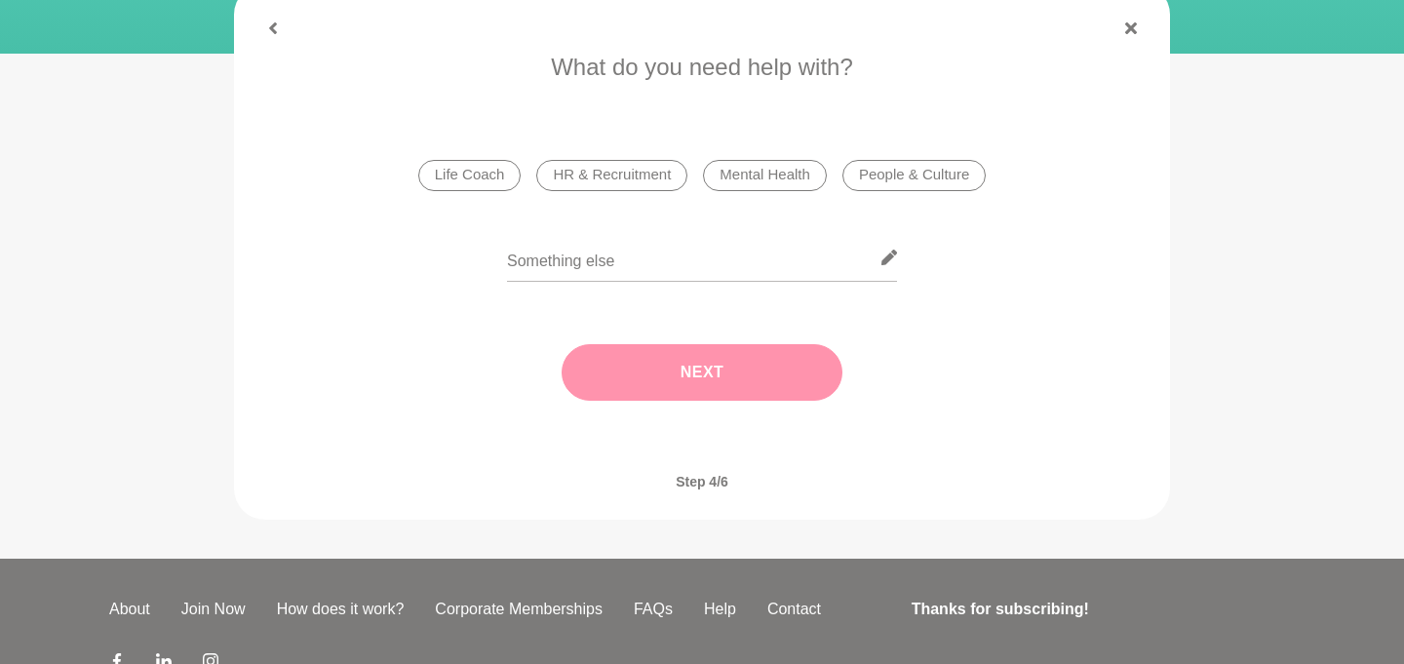
click at [627, 181] on li "HR & Recruitment" at bounding box center [611, 175] width 151 height 31
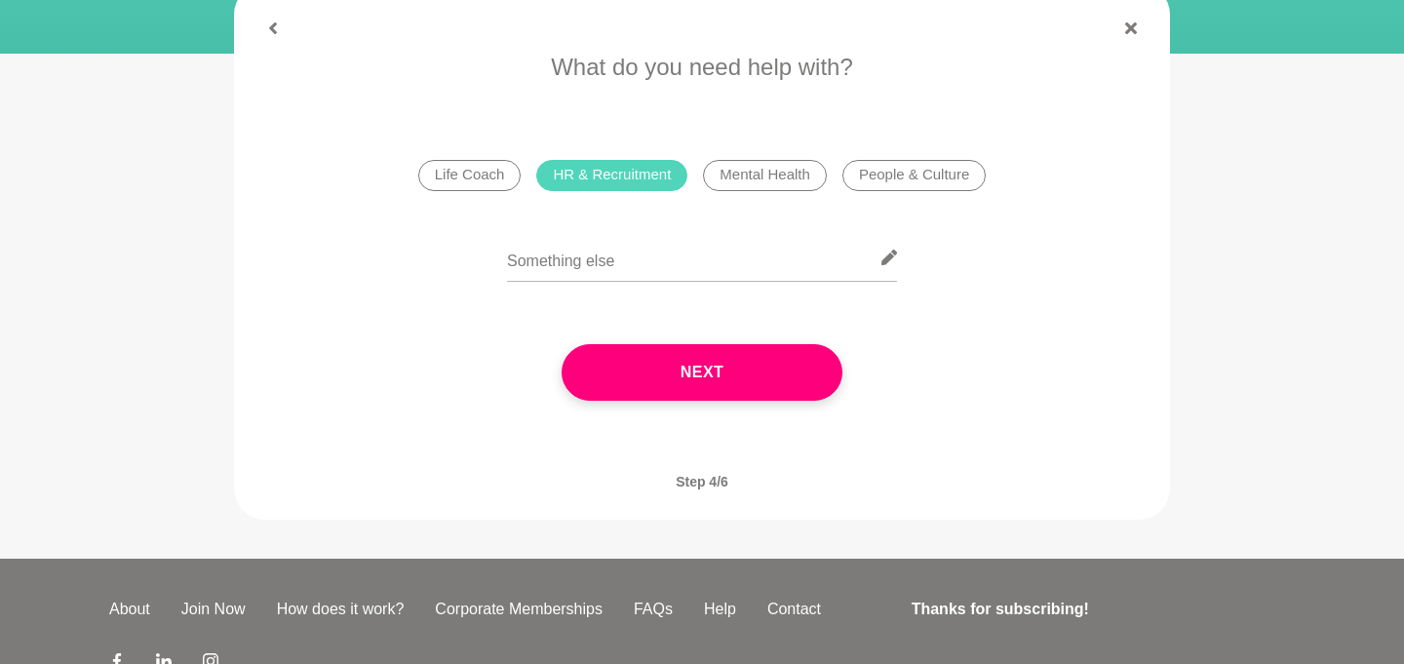
click at [885, 183] on li "People & Culture" at bounding box center [914, 175] width 143 height 31
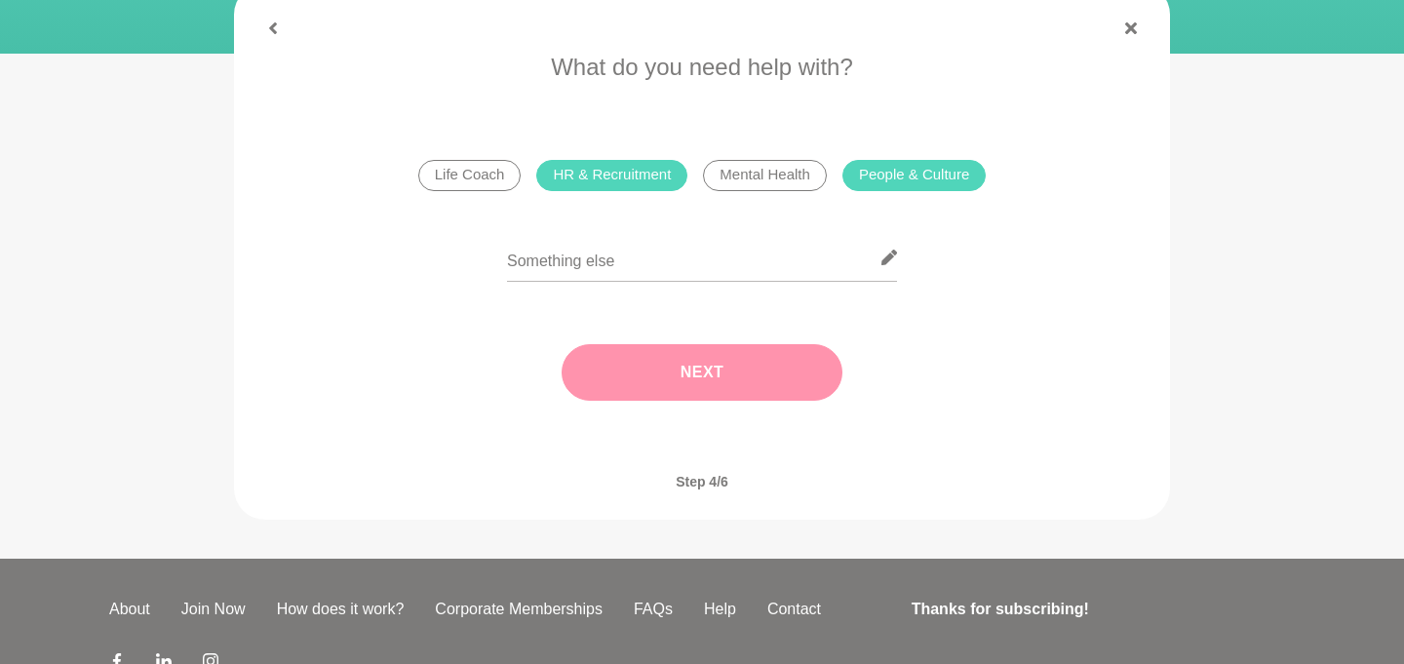
click at [718, 368] on button "Next" at bounding box center [702, 372] width 281 height 57
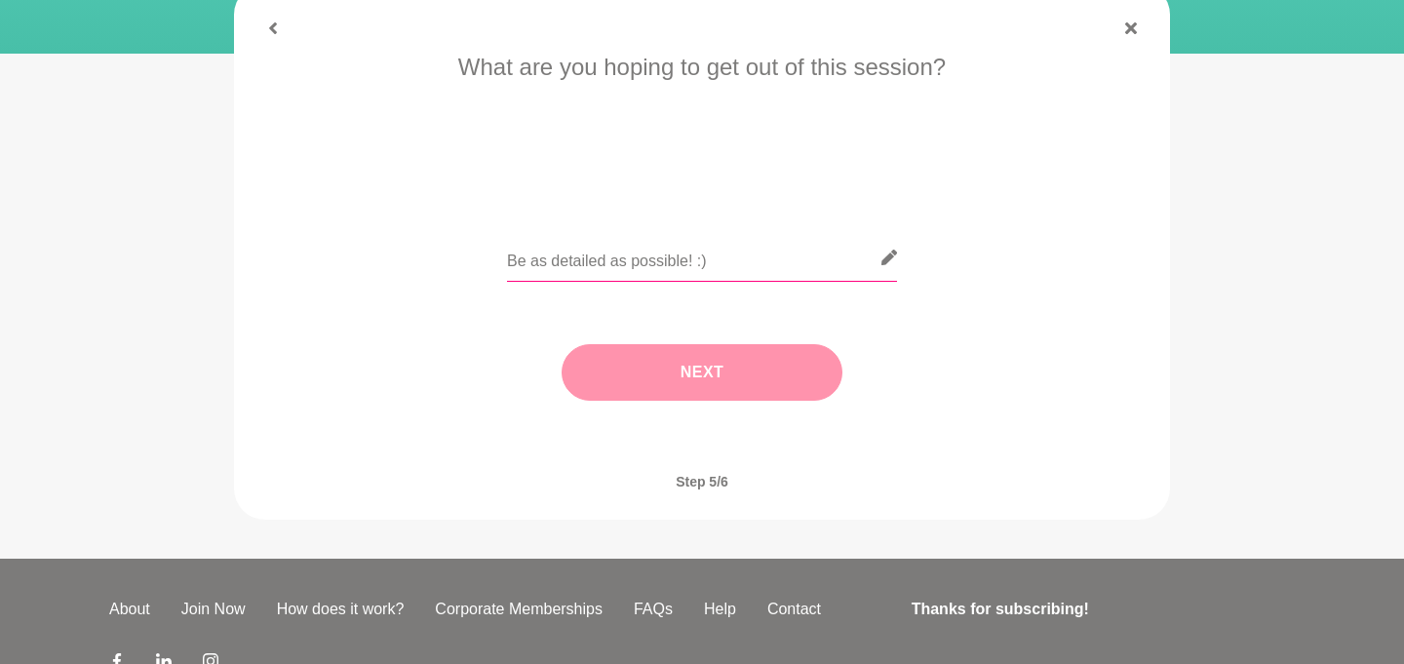
click at [661, 259] on input "text" at bounding box center [702, 258] width 390 height 48
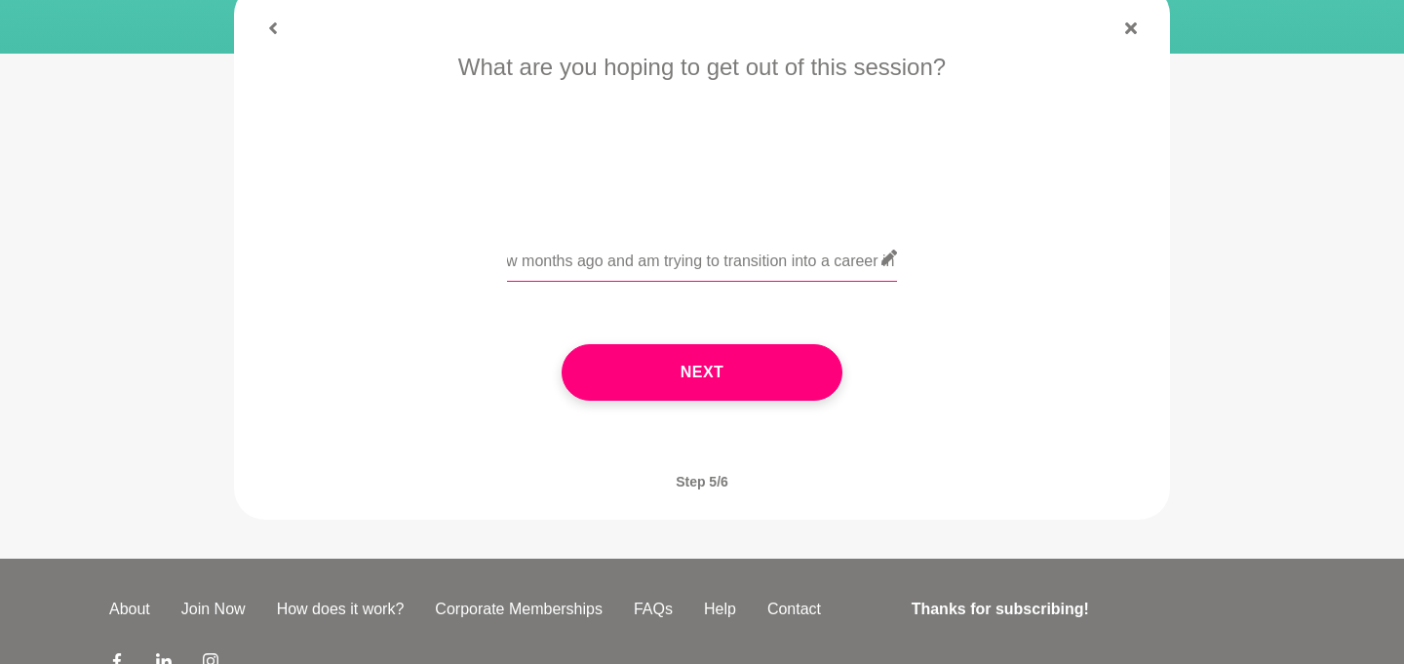
scroll to position [0, 620]
drag, startPoint x: 653, startPoint y: 261, endPoint x: 924, endPoint y: 265, distance: 270.2
click at [924, 265] on div "I've recently relocated to [GEOGRAPHIC_DATA] a few months ago and am trying to …" at bounding box center [702, 269] width 882 height 71
click at [771, 262] on input "I've recently relocated to [GEOGRAPHIC_DATA] a few months ago and am trying to …" at bounding box center [702, 258] width 390 height 48
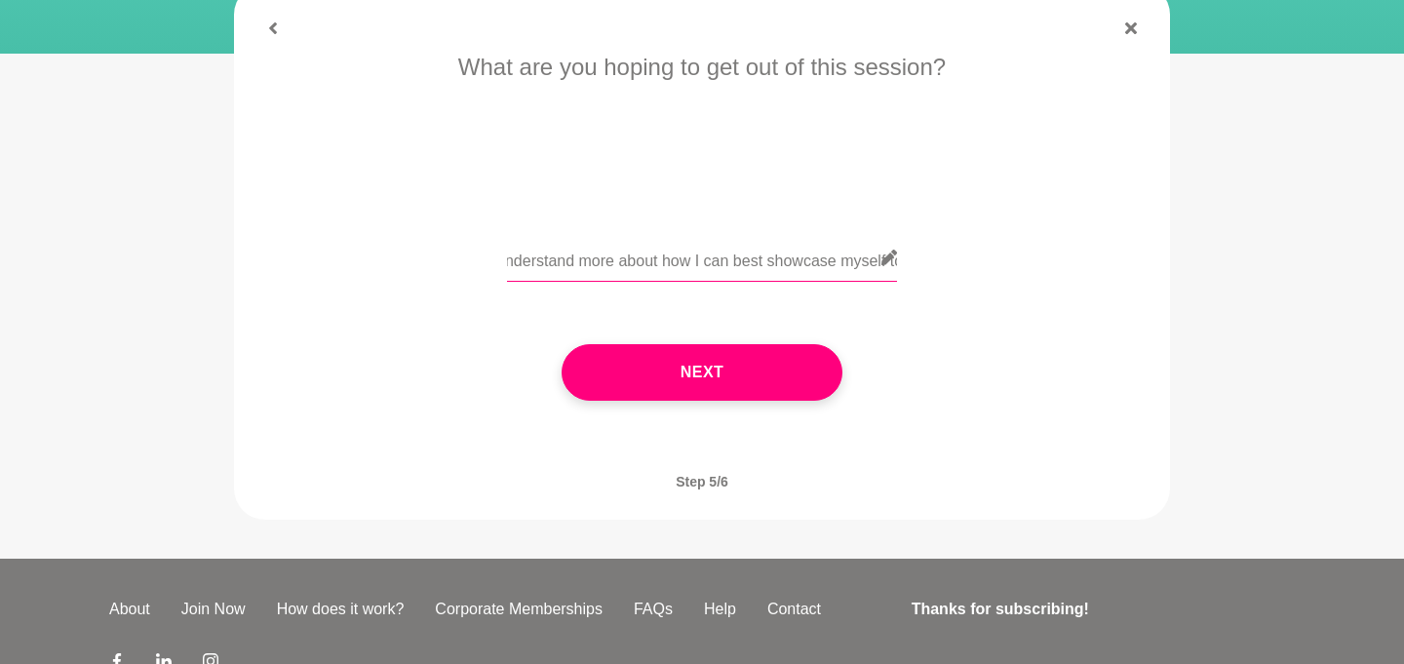
click at [782, 264] on input "I've recently relocated to [GEOGRAPHIC_DATA] a few months ago and am trying to …" at bounding box center [702, 258] width 390 height 48
drag, startPoint x: 697, startPoint y: 265, endPoint x: 898, endPoint y: 267, distance: 200.9
click at [895, 267] on input "I've recently relocated to [GEOGRAPHIC_DATA] a few months ago and am trying to …" at bounding box center [702, 258] width 390 height 48
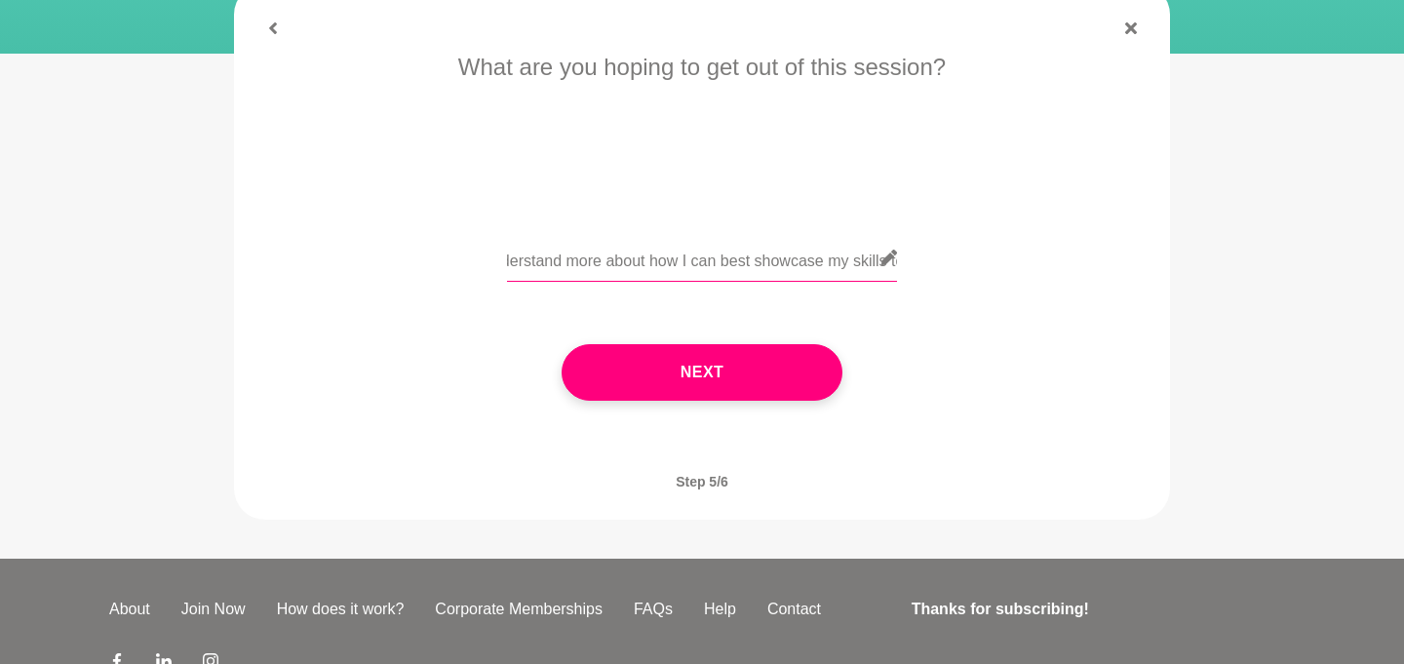
scroll to position [0, 0]
click at [655, 262] on input "I've recently relocated to [GEOGRAPHIC_DATA] a few months ago and am trying to …" at bounding box center [702, 258] width 390 height 48
click at [538, 259] on input "I've recently relocated to [GEOGRAPHIC_DATA] a few months ago and am trying to …" at bounding box center [702, 258] width 390 height 48
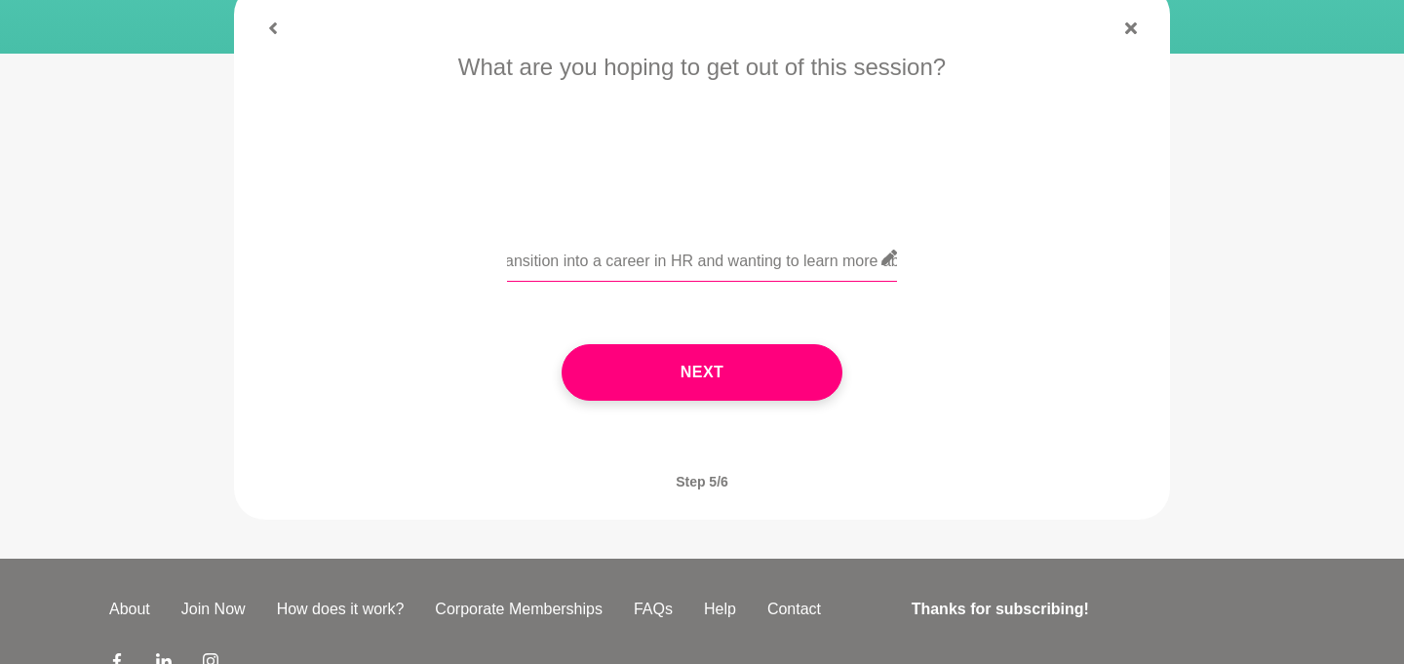
click at [635, 266] on input "I've recently relocated to [GEOGRAPHIC_DATA] a few months ago and am trying to …" at bounding box center [702, 258] width 390 height 48
drag, startPoint x: 755, startPoint y: 260, endPoint x: 687, endPoint y: 261, distance: 68.3
click at [687, 261] on input "I've recently relocated to [GEOGRAPHIC_DATA] a few months ago and am trying to …" at bounding box center [702, 258] width 390 height 48
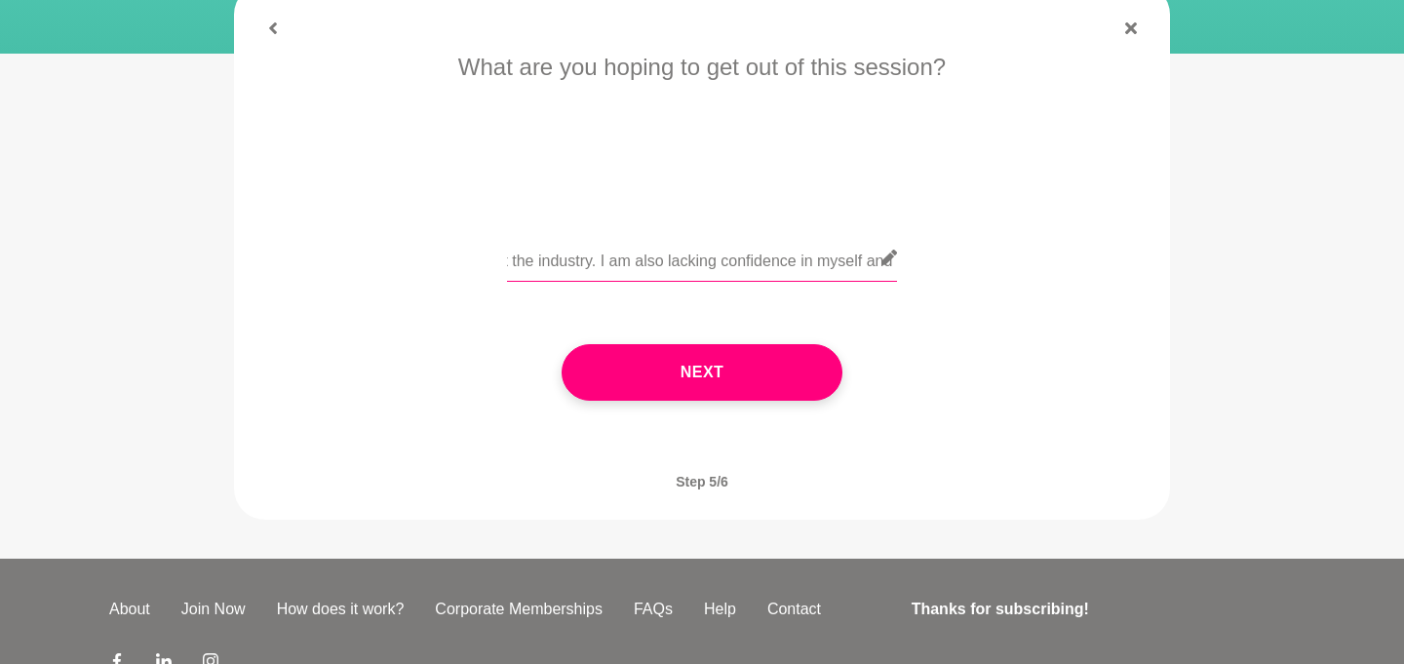
click at [687, 261] on input "I've recently relocated to [GEOGRAPHIC_DATA] a few months ago and am trying to …" at bounding box center [702, 258] width 390 height 48
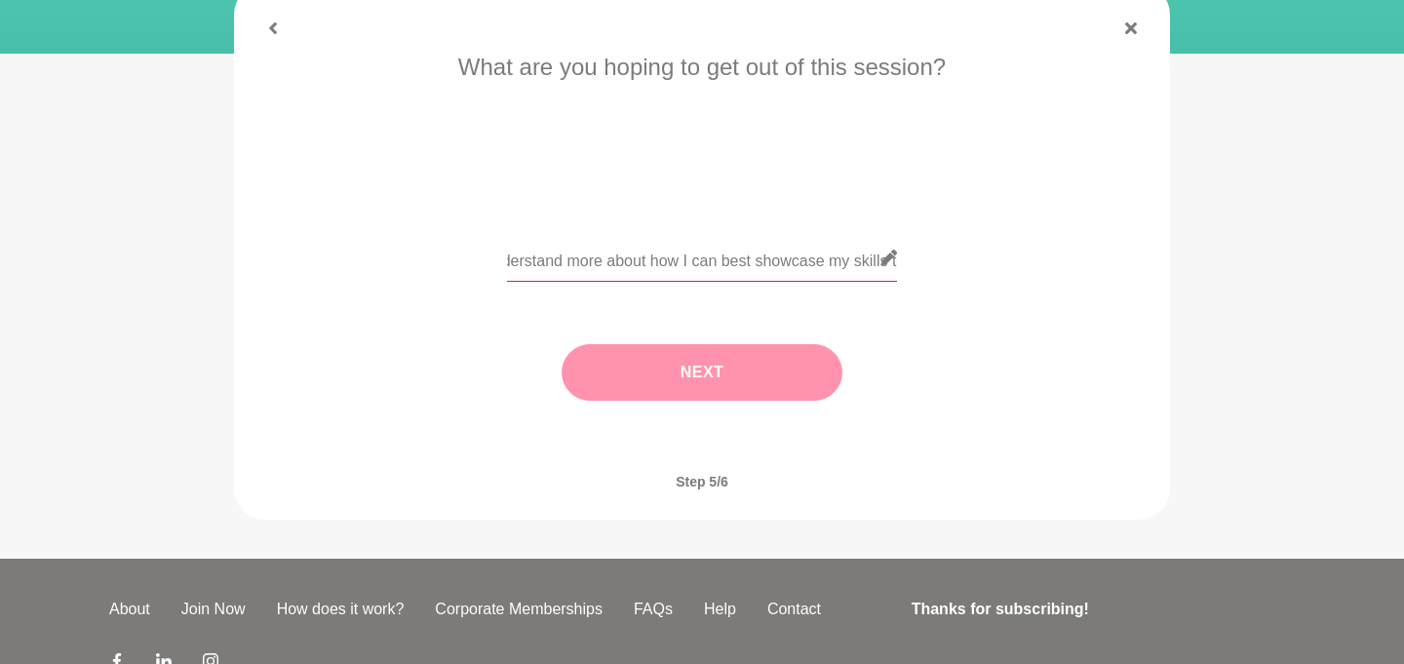
type input "I've recently relocated to [GEOGRAPHIC_DATA] a few months ago and am trying to …"
click at [652, 382] on button "Next" at bounding box center [702, 372] width 281 height 57
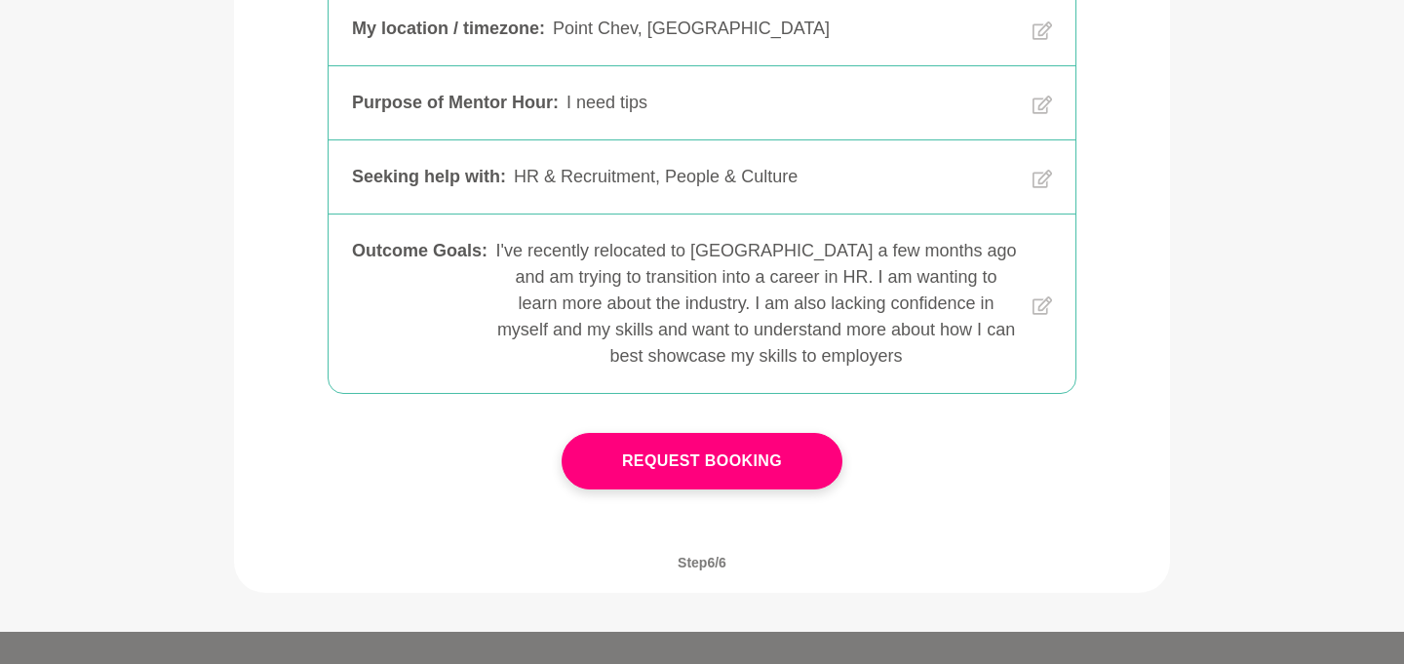
scroll to position [545, 0]
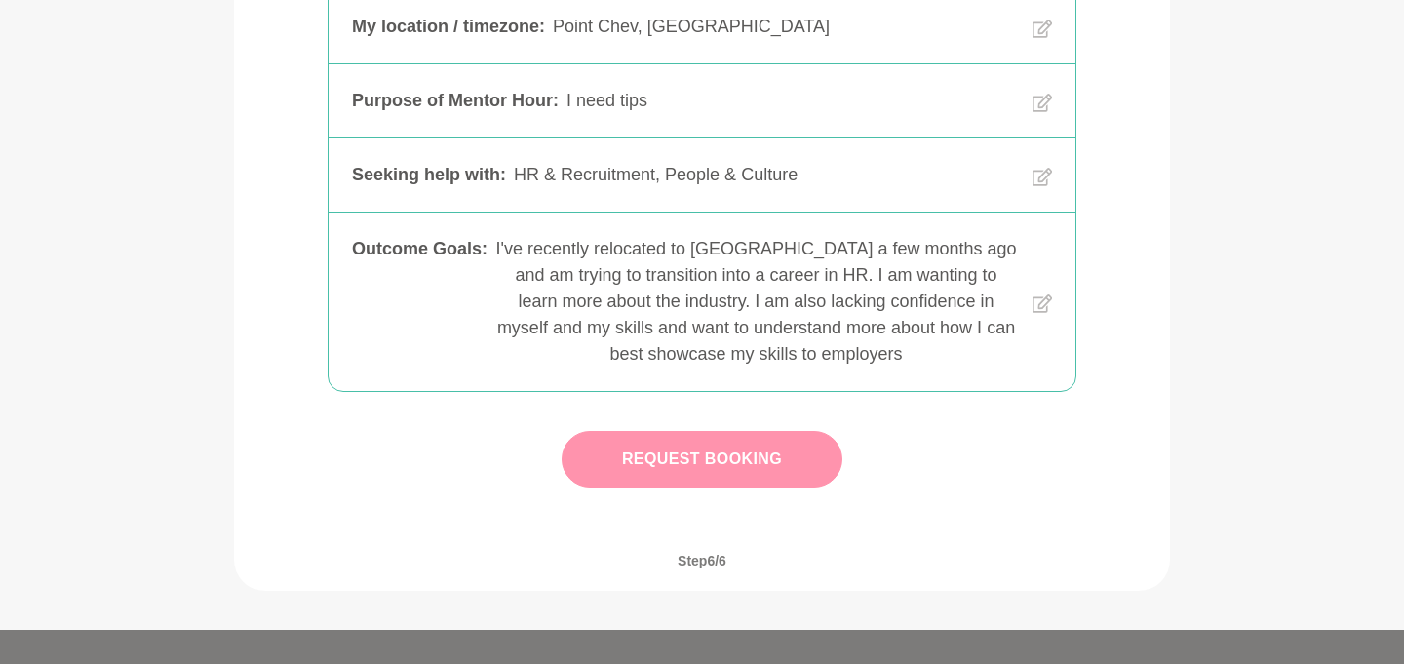
click at [724, 458] on button "Request Booking" at bounding box center [702, 459] width 281 height 57
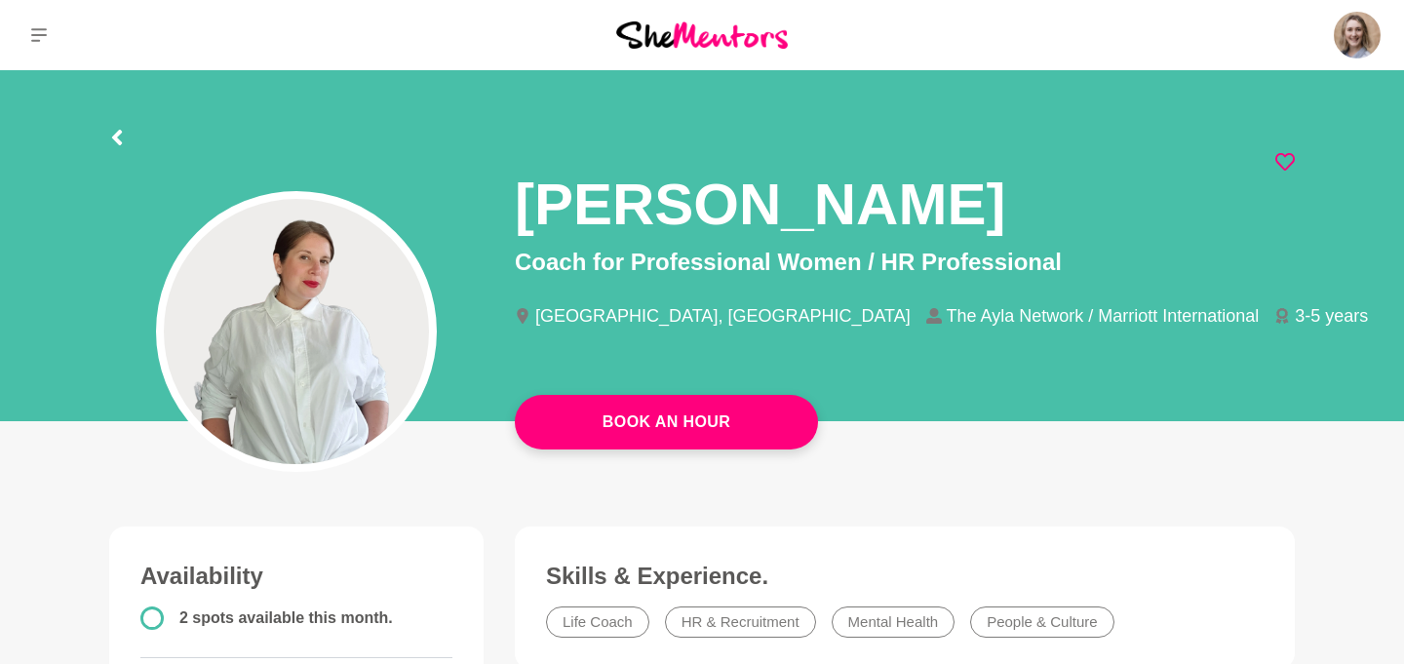
click at [1278, 169] on icon at bounding box center [1286, 162] width 20 height 20
click at [122, 139] on icon at bounding box center [117, 138] width 16 height 16
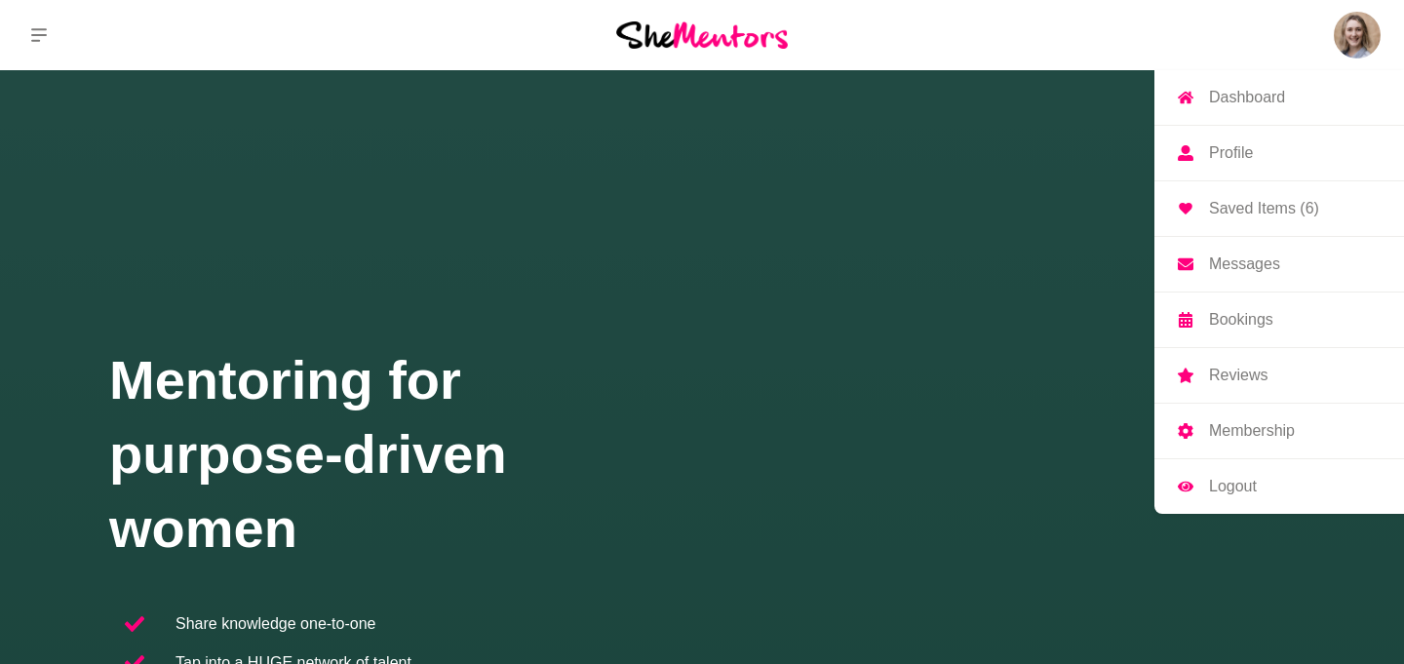
click at [1367, 44] on img at bounding box center [1357, 35] width 47 height 47
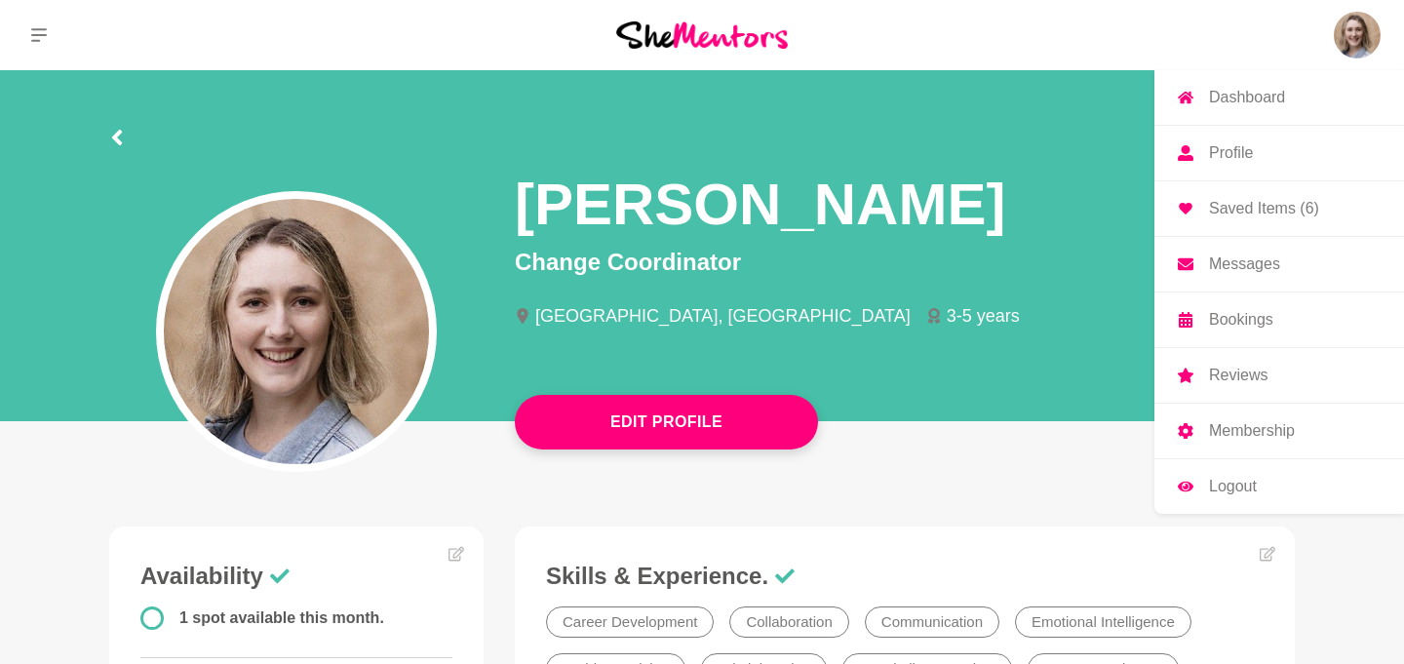
click at [1266, 211] on p "Saved Items (6)" at bounding box center [1264, 209] width 110 height 16
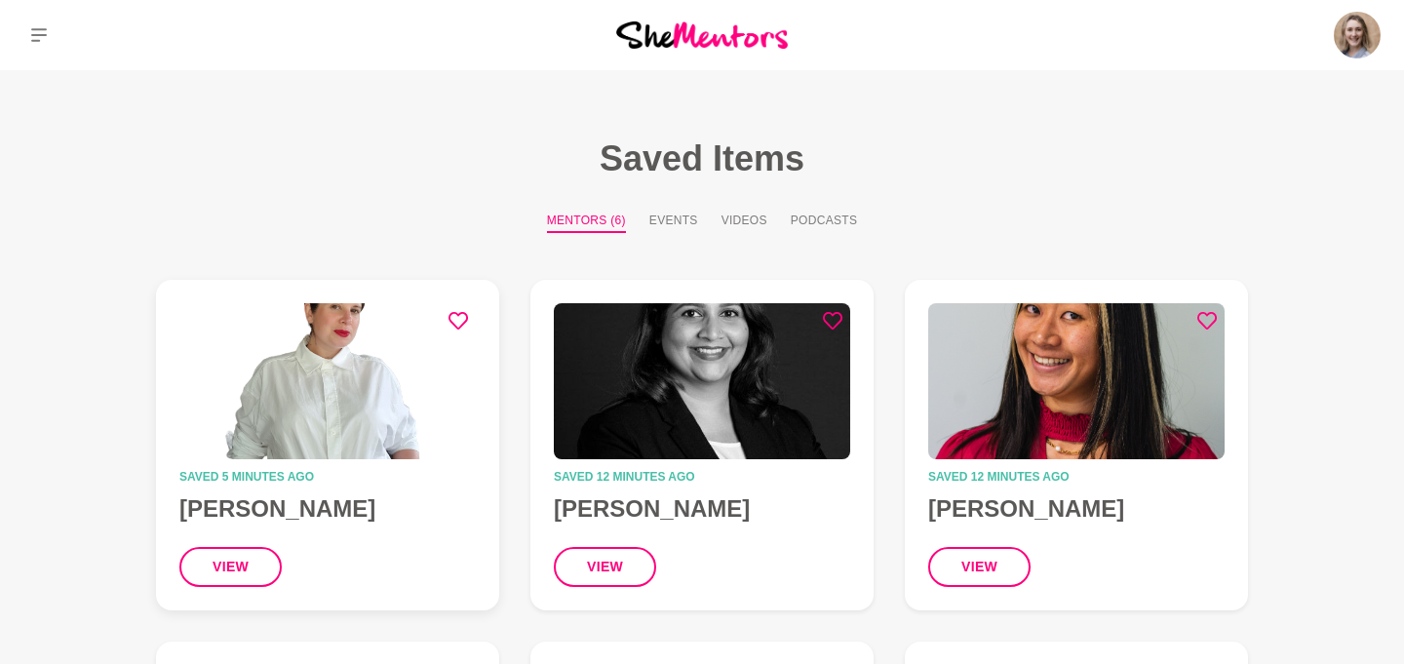
click at [371, 405] on img at bounding box center [327, 381] width 296 height 156
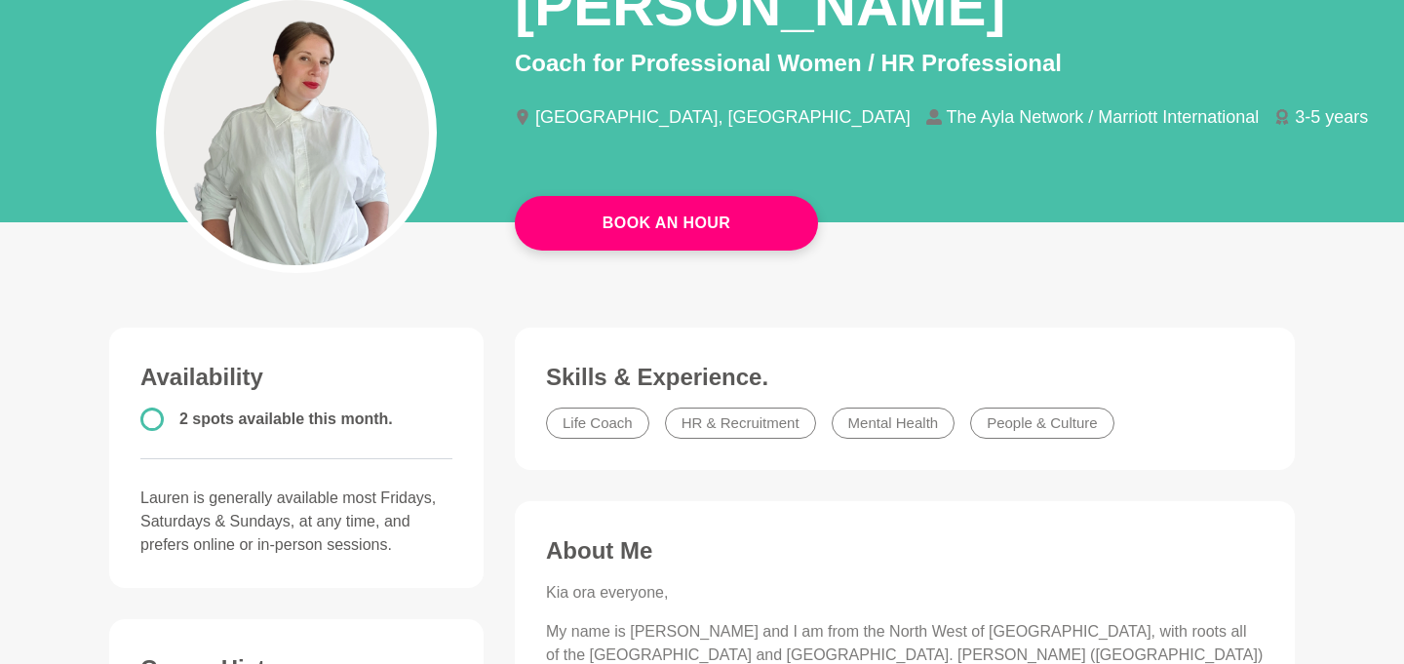
scroll to position [198, 0]
